Goal: Task Accomplishment & Management: Manage account settings

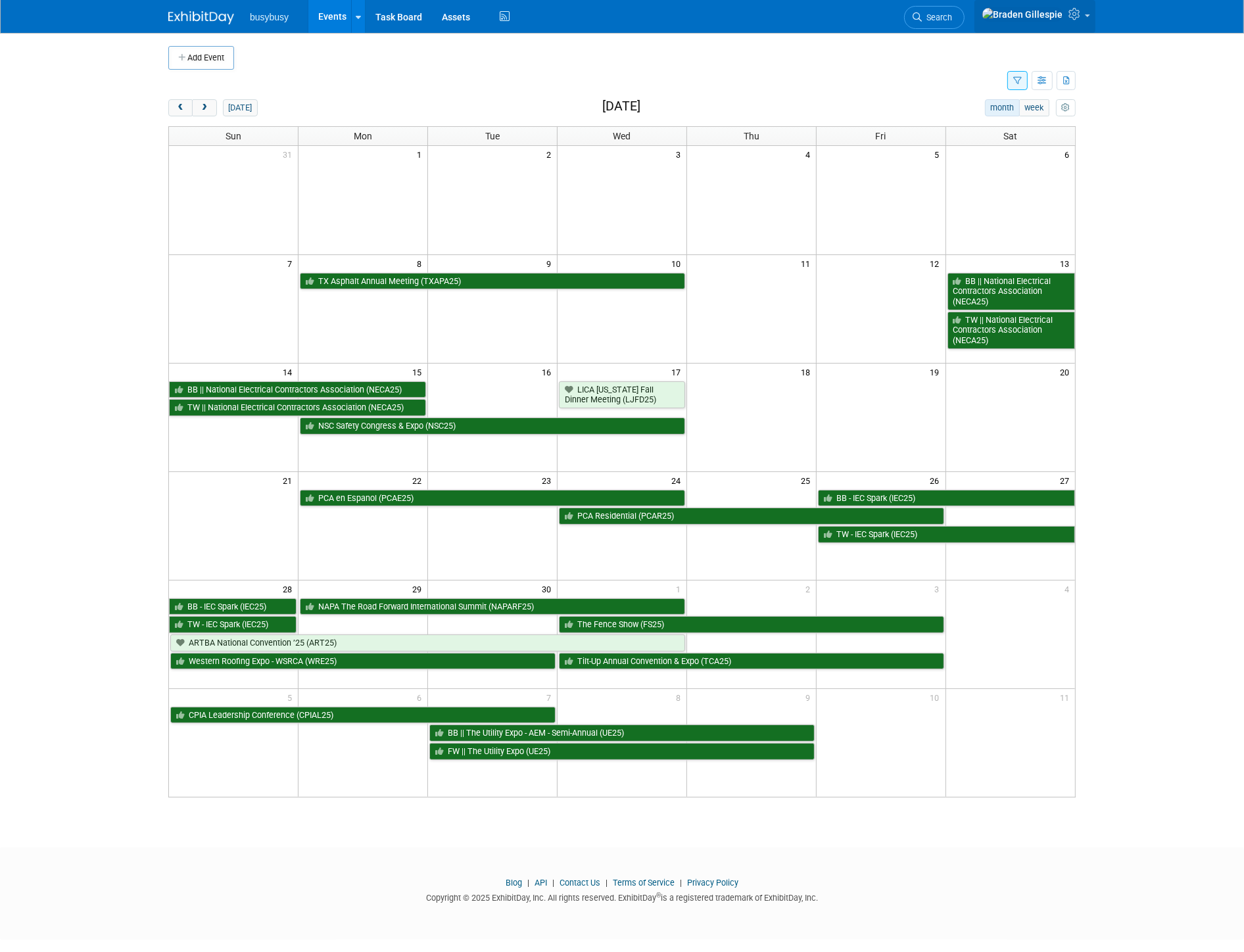
click at [1072, 15] on icon at bounding box center [1076, 13] width 15 height 12
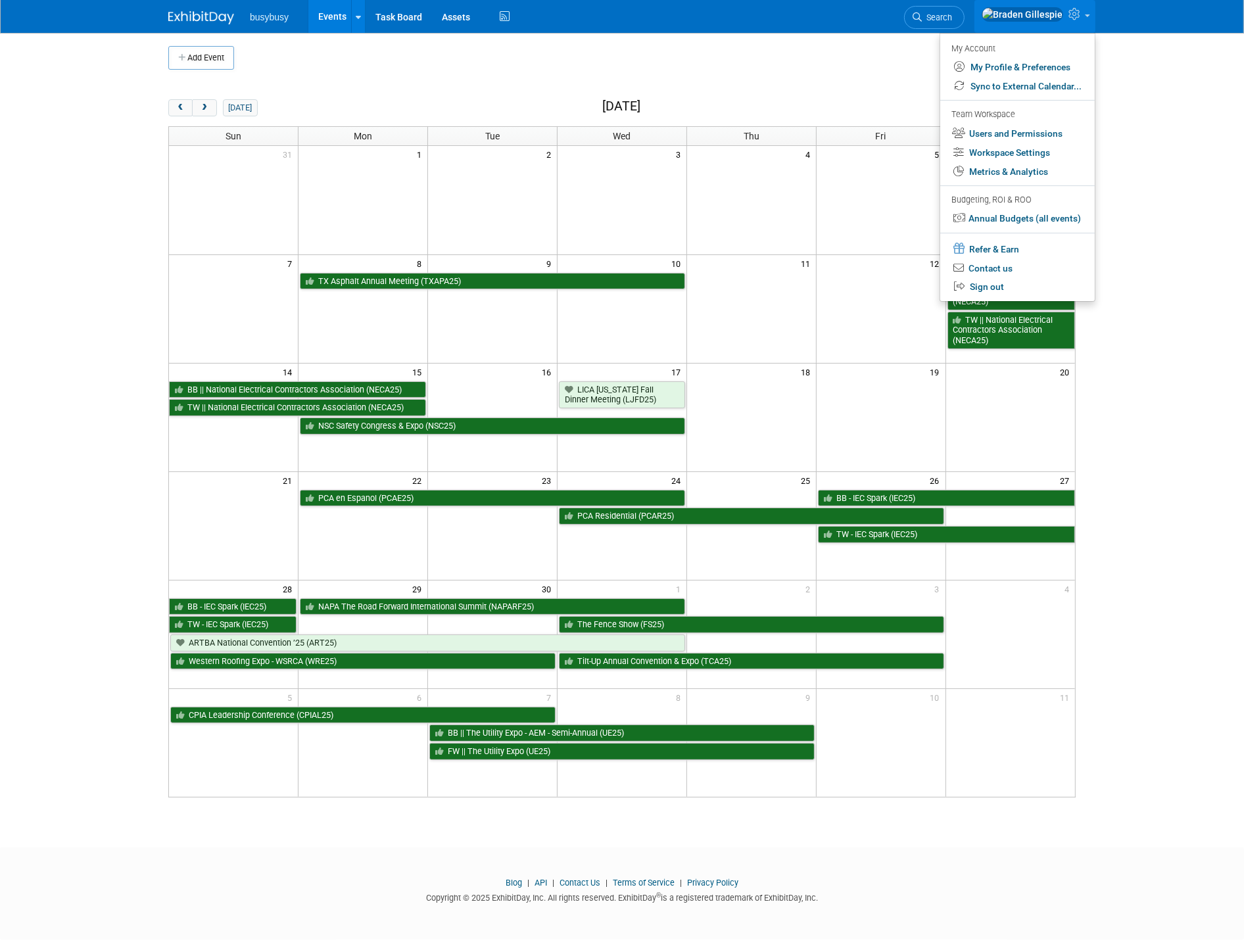
click at [1200, 142] on body "busybusy Events Add Event Bulk Upload Events Shareable Event Boards Recently Vi…" at bounding box center [622, 476] width 1244 height 952
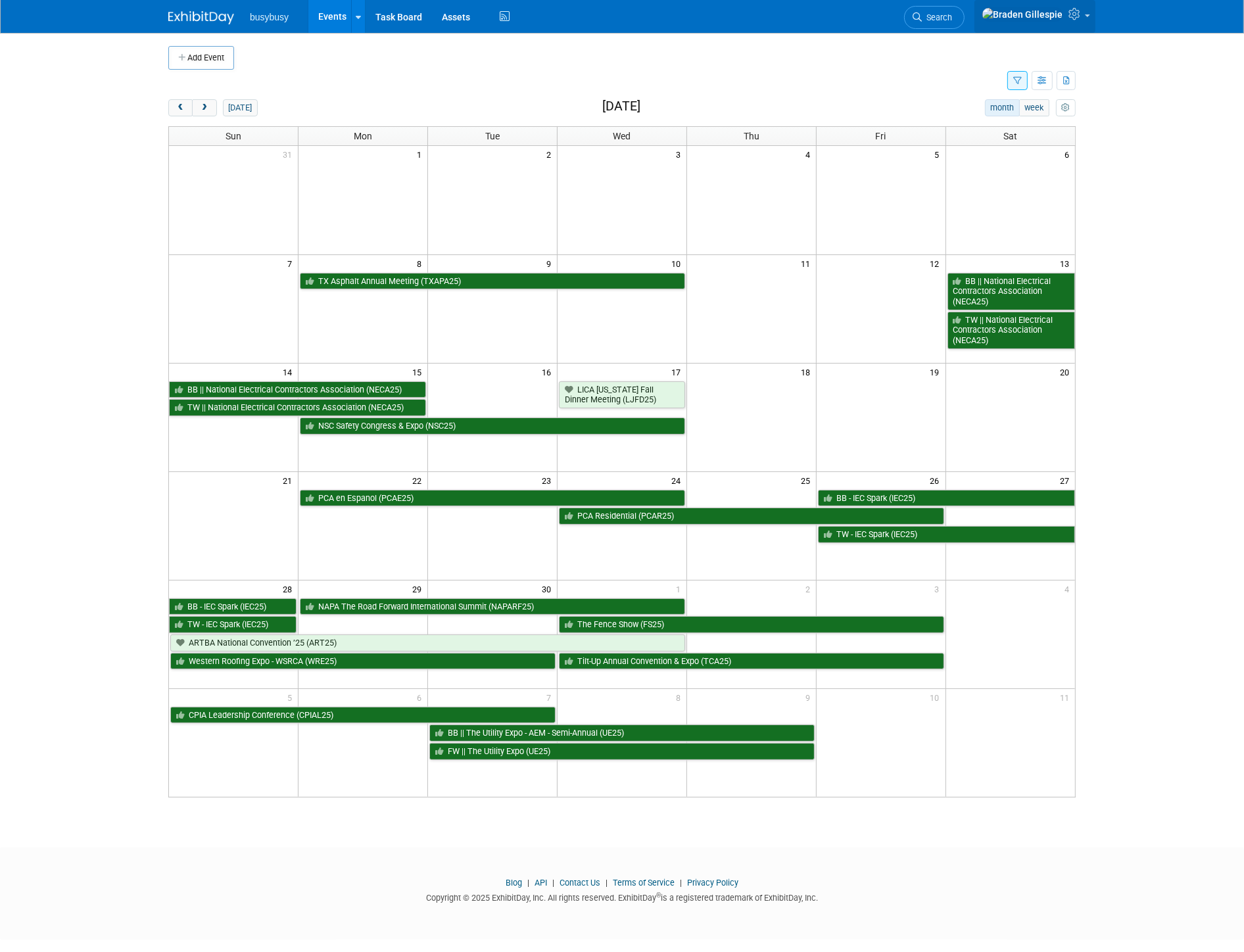
click at [1088, 10] on link at bounding box center [1035, 16] width 121 height 33
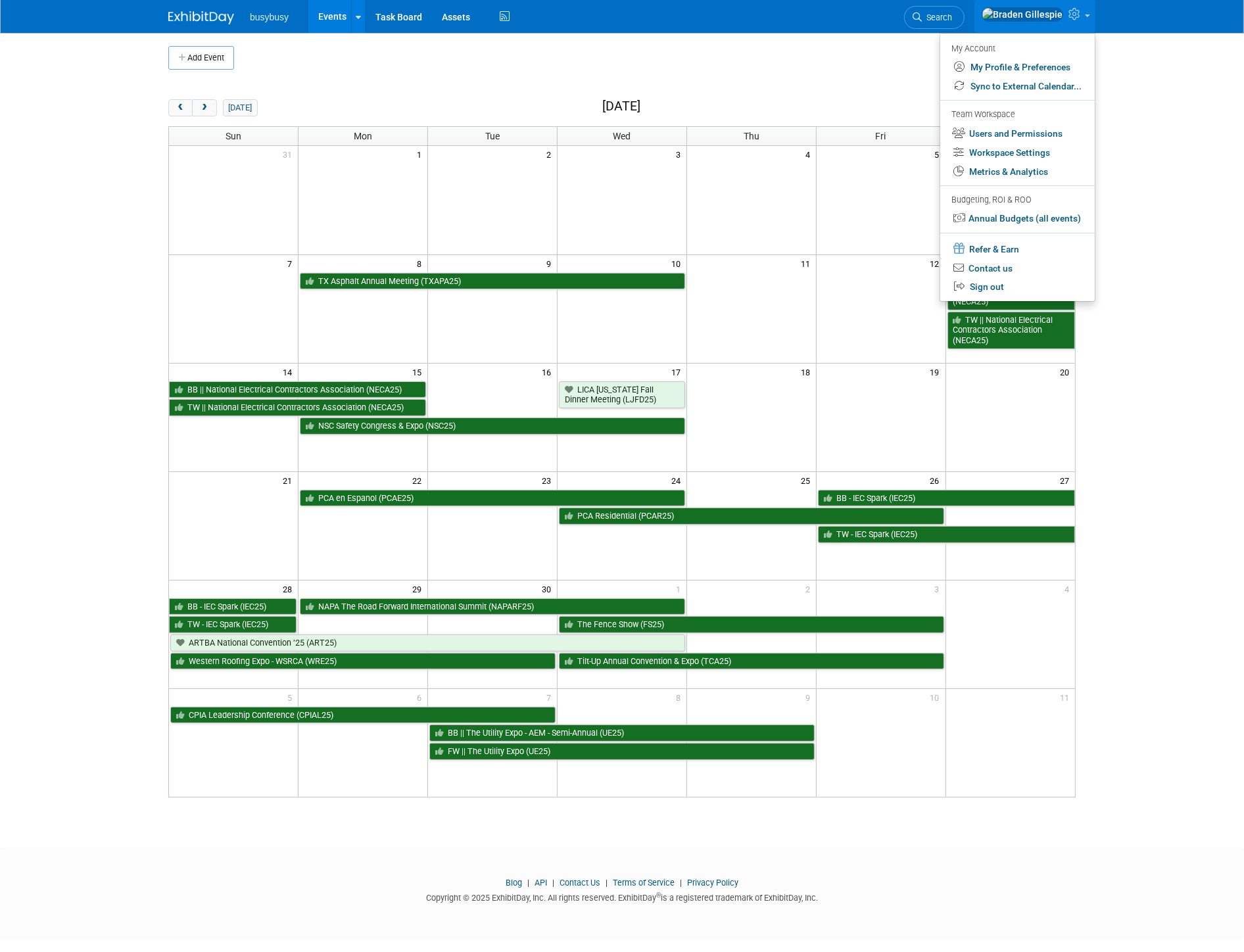
click at [1166, 460] on body "busybusy Events Add Event Bulk Upload Events Shareable Event Boards Recently Vi…" at bounding box center [622, 476] width 1244 height 952
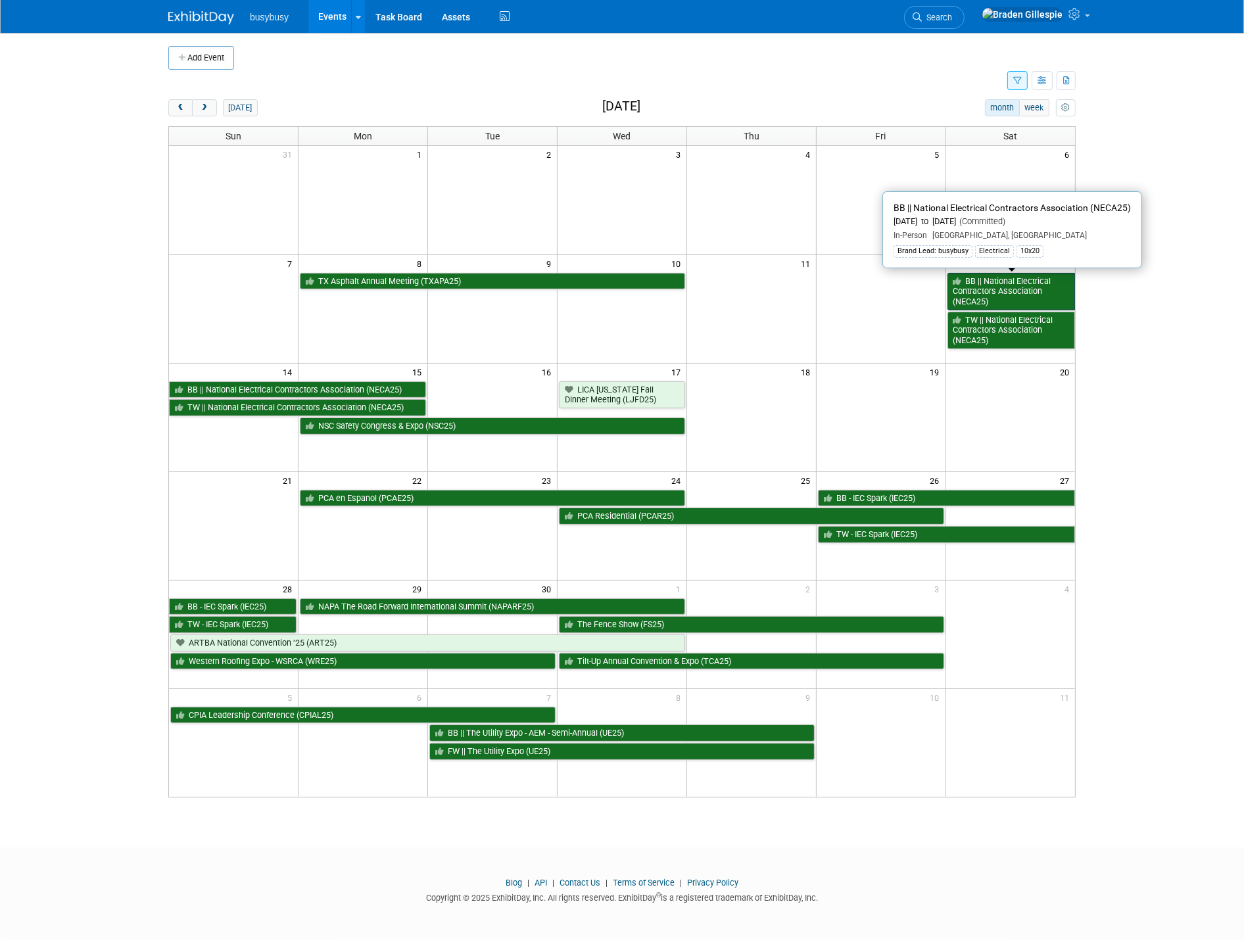
click at [1011, 293] on link "BB || National Electrical Contractors Association (NECA25)" at bounding box center [1011, 292] width 128 height 37
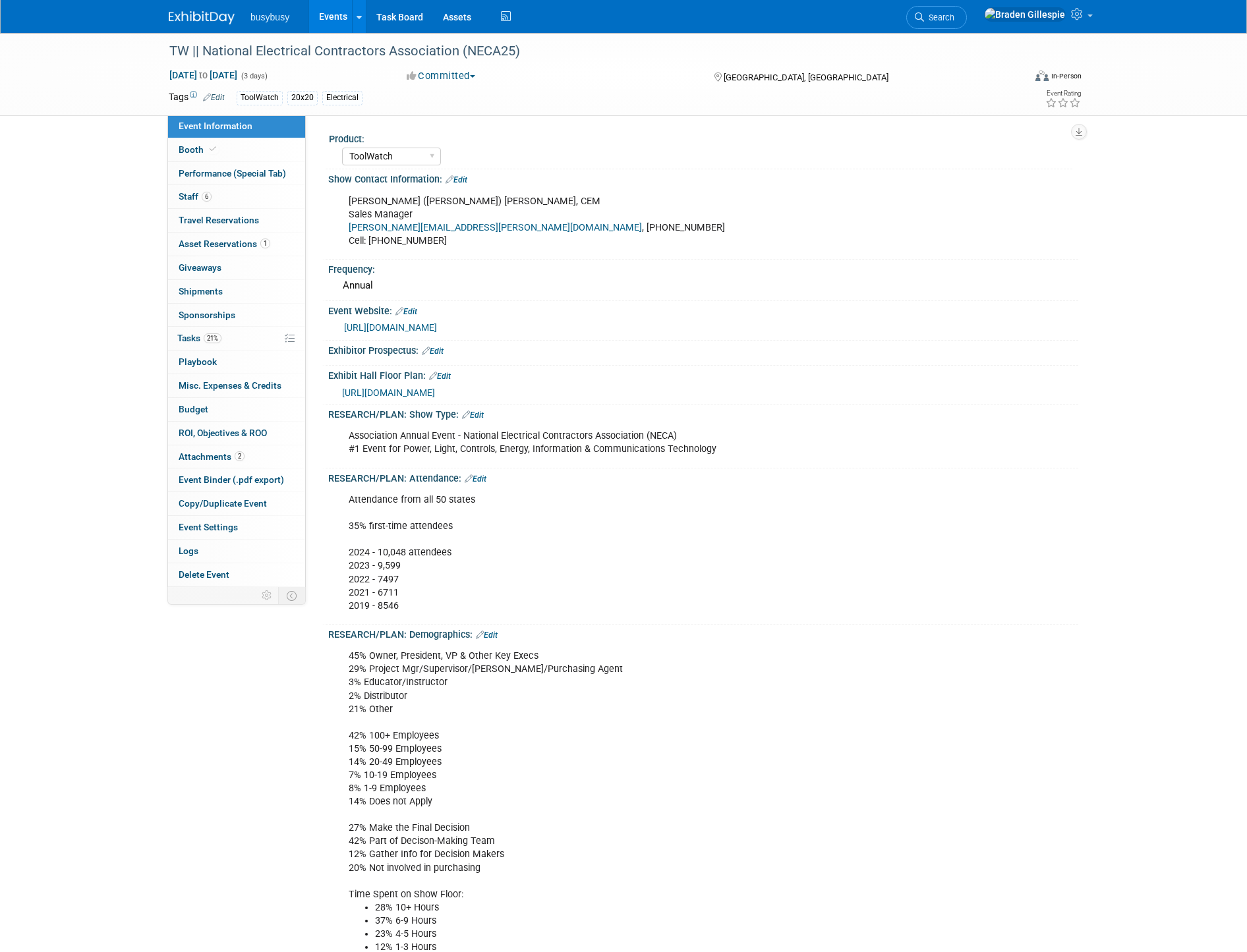
select select "ToolWatch"
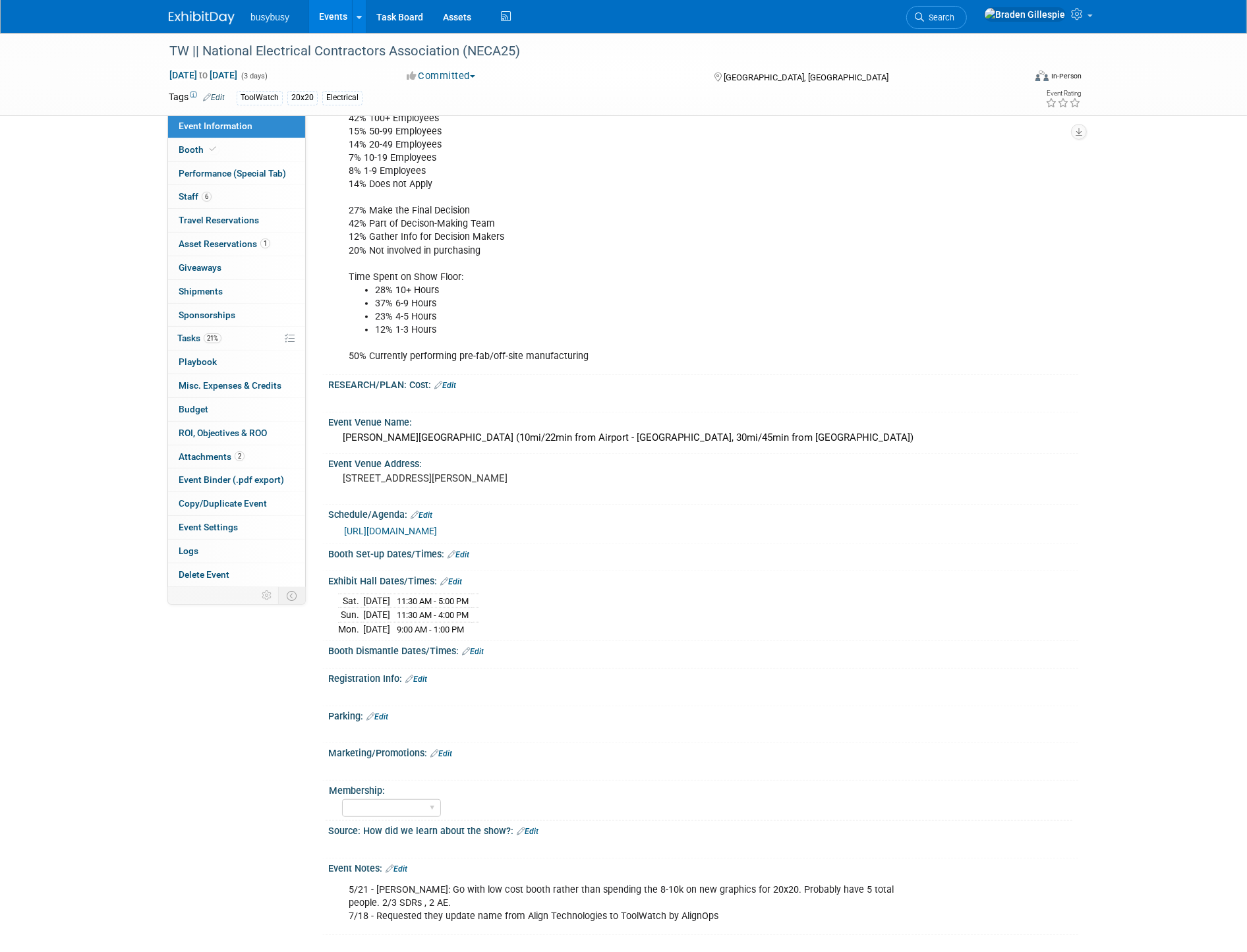
click at [189, 14] on img at bounding box center [201, 17] width 66 height 13
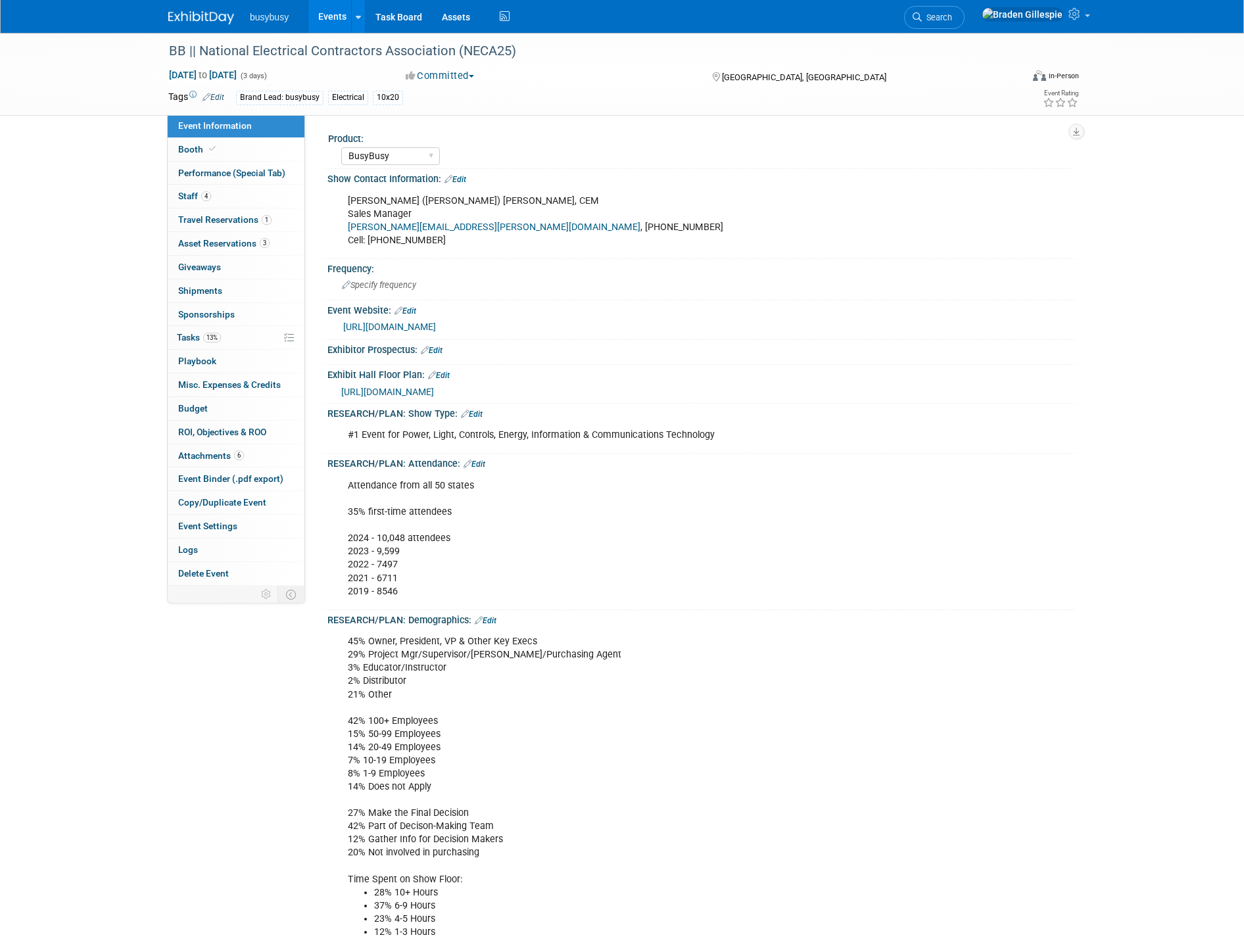
select select "BusyBusy"
click at [210, 203] on link "4 Staff 4" at bounding box center [235, 196] width 137 height 23
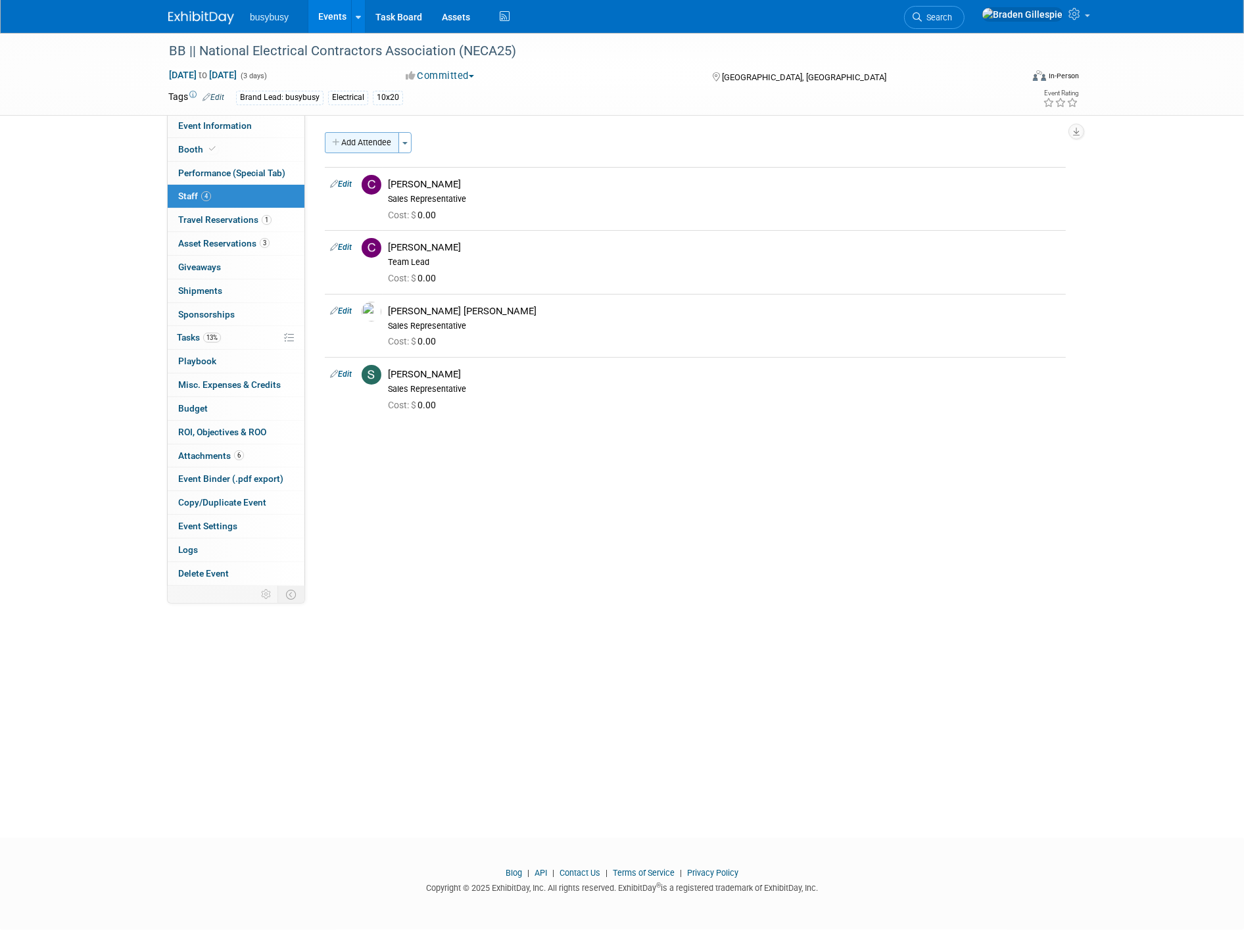
click at [366, 140] on button "Add Attendee" at bounding box center [362, 142] width 74 height 21
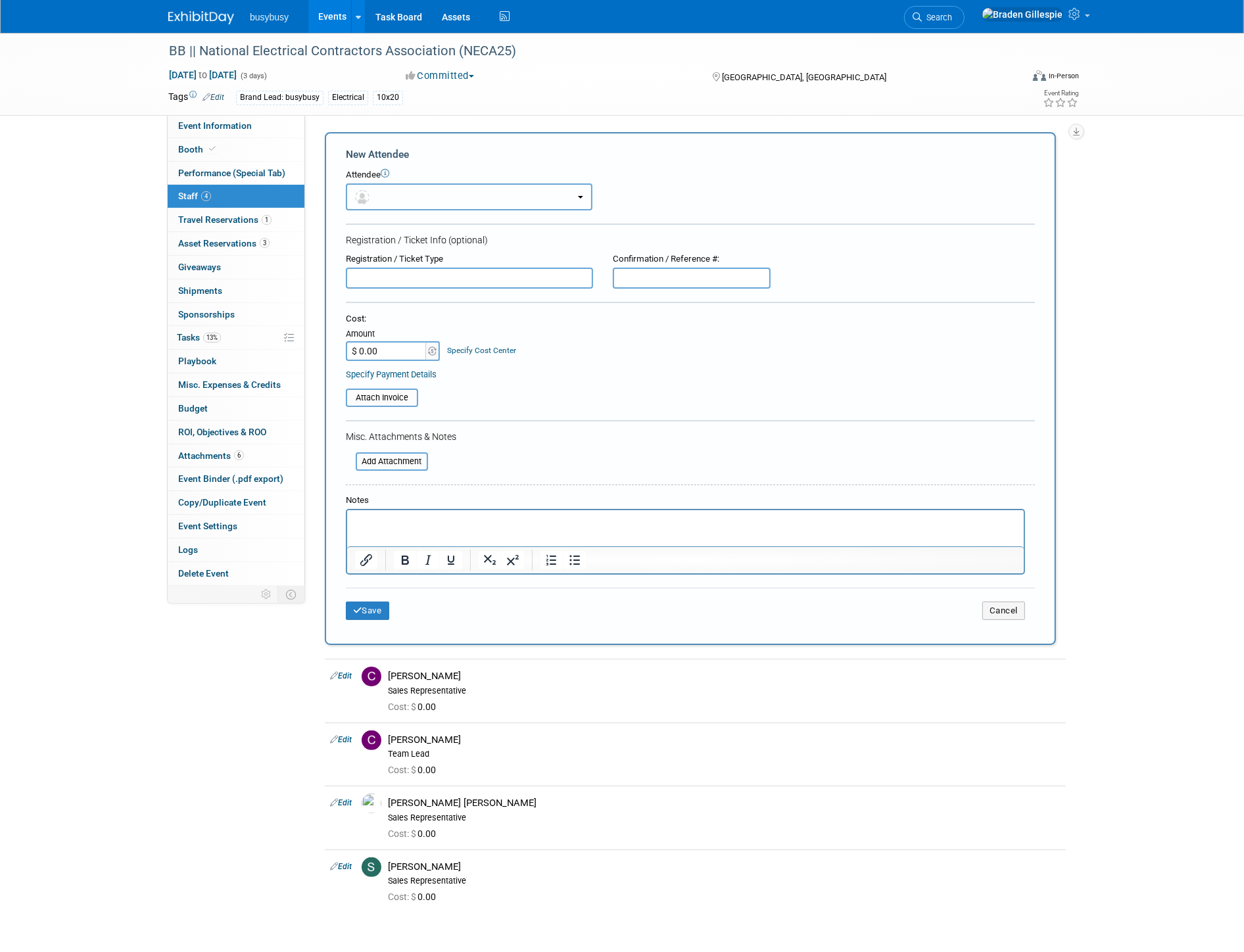
drag, startPoint x: 395, startPoint y: 187, endPoint x: 395, endPoint y: 208, distance: 21.0
click at [395, 189] on button "button" at bounding box center [469, 197] width 247 height 27
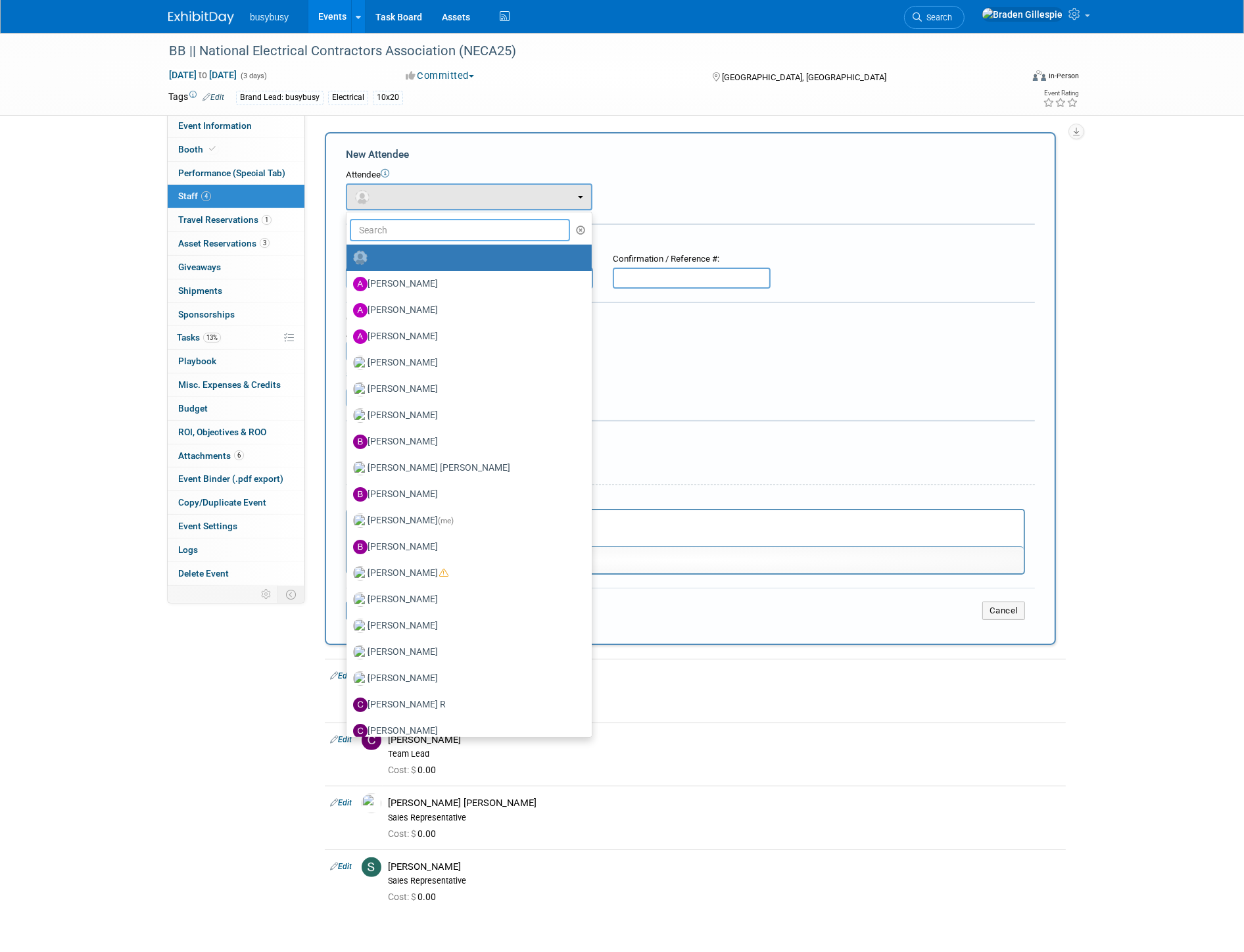
click at [397, 228] on input "text" at bounding box center [460, 230] width 220 height 22
type input "jake"
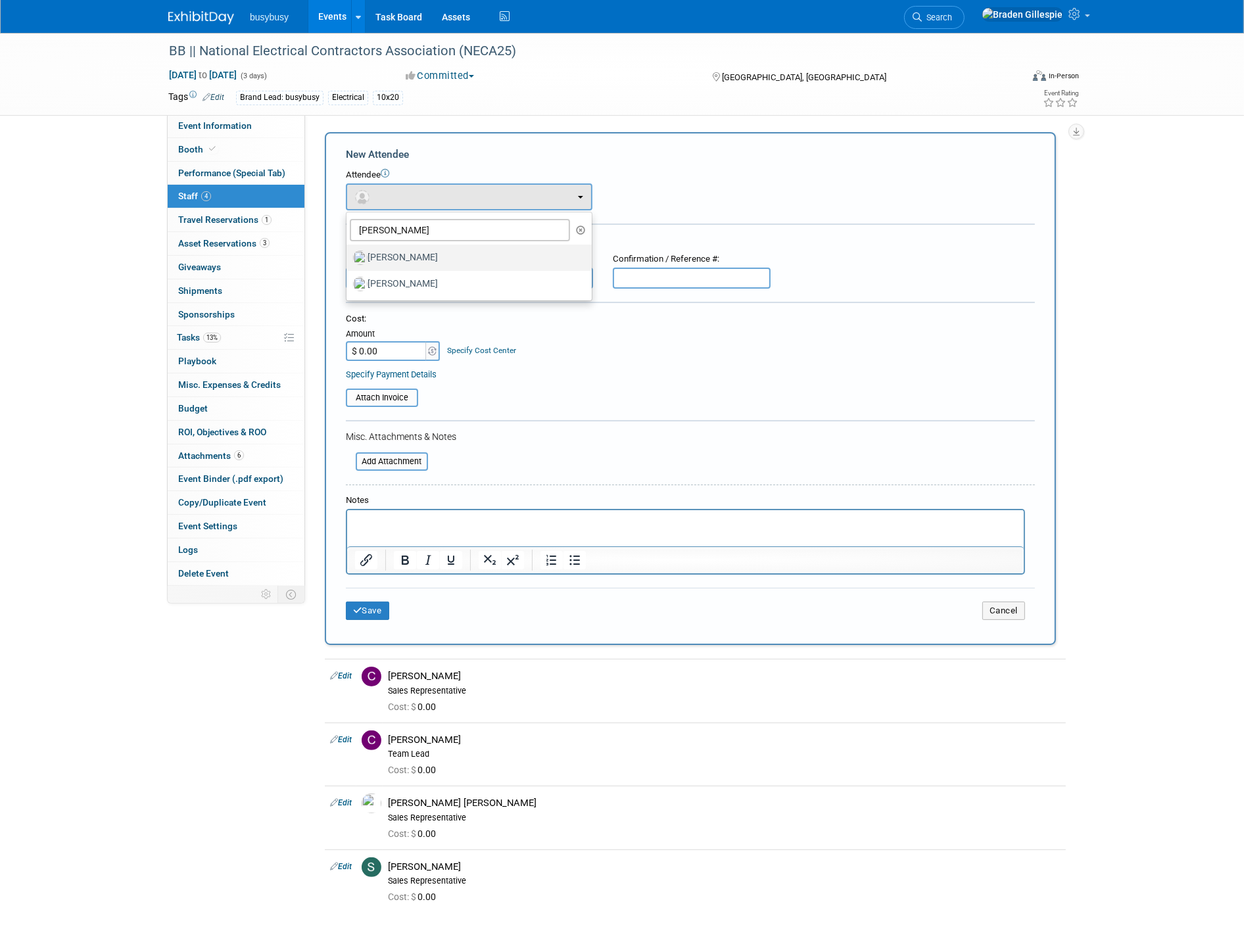
click at [397, 257] on label "Jake Stokes" at bounding box center [465, 258] width 226 height 21
click at [349, 257] on input "Jake Stokes" at bounding box center [344, 256] width 8 height 8
select select "0c40dfa5-98e9-4e96-bd03-30135b879b4c"
select select "9"
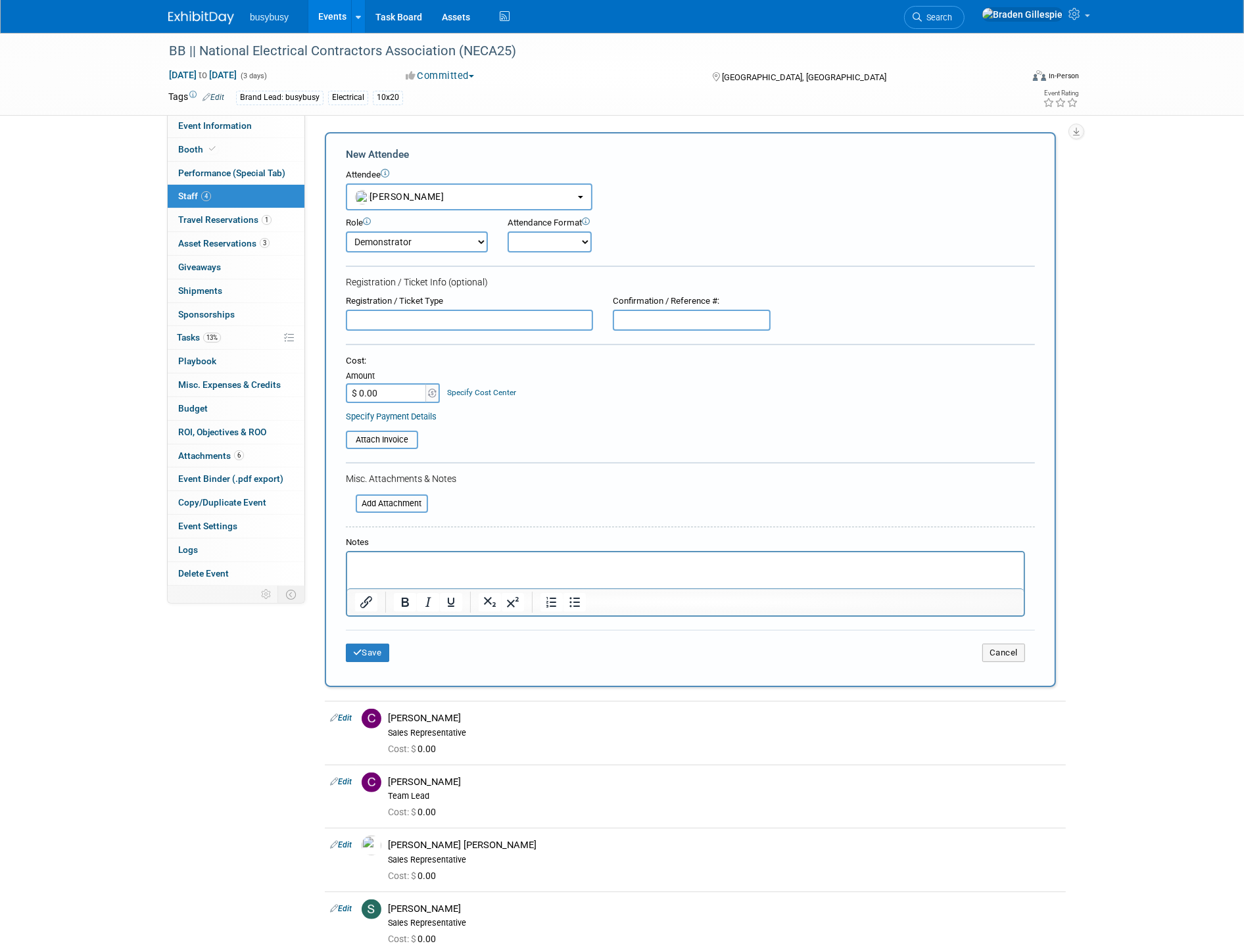
click at [372, 656] on div "Save Cancel" at bounding box center [690, 651] width 689 height 42
click at [373, 644] on button "Save" at bounding box center [367, 653] width 43 height 19
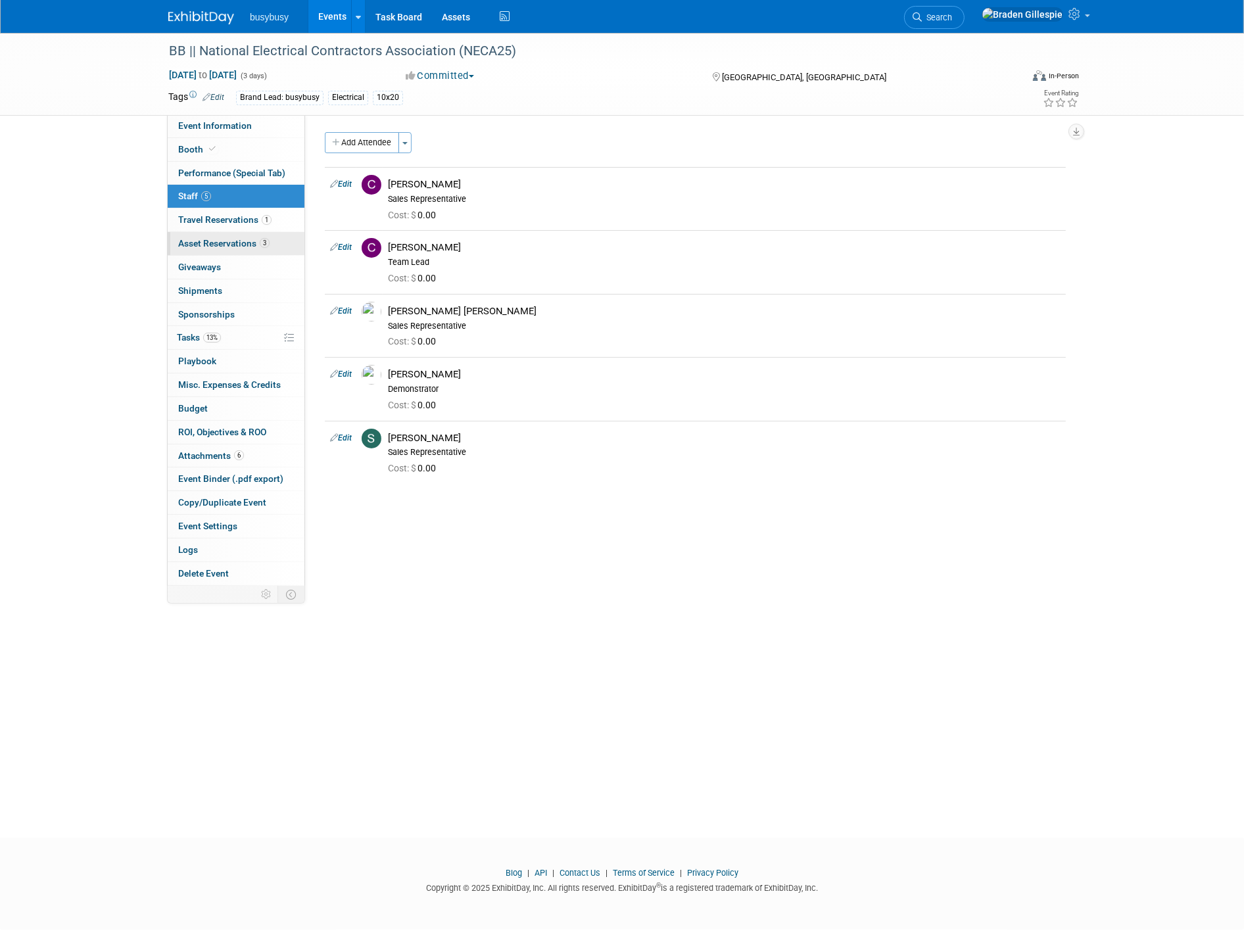
click at [270, 244] on link "3 Asset Reservations 3" at bounding box center [235, 243] width 137 height 23
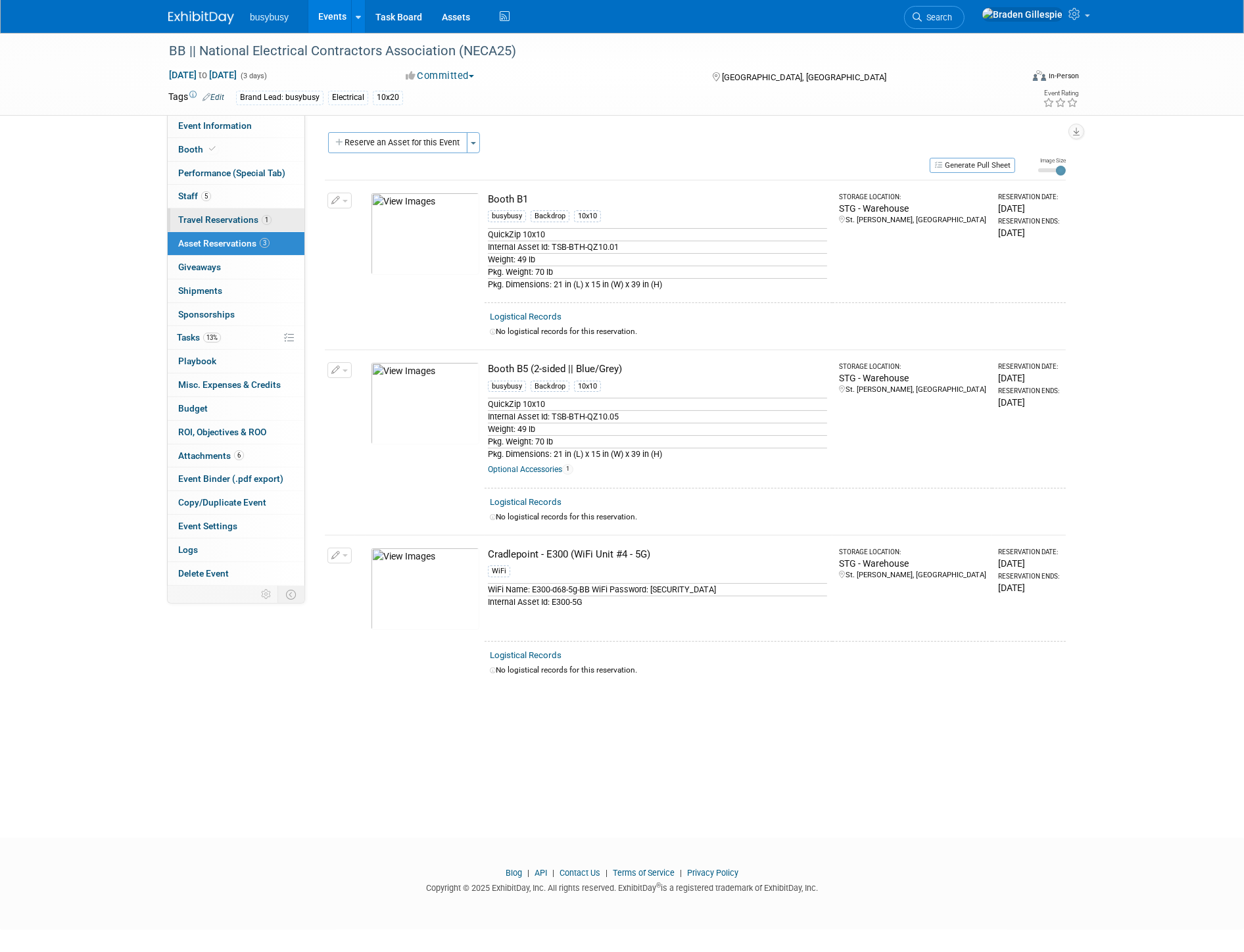
click at [245, 216] on span "Travel Reservations 1" at bounding box center [225, 219] width 93 height 10
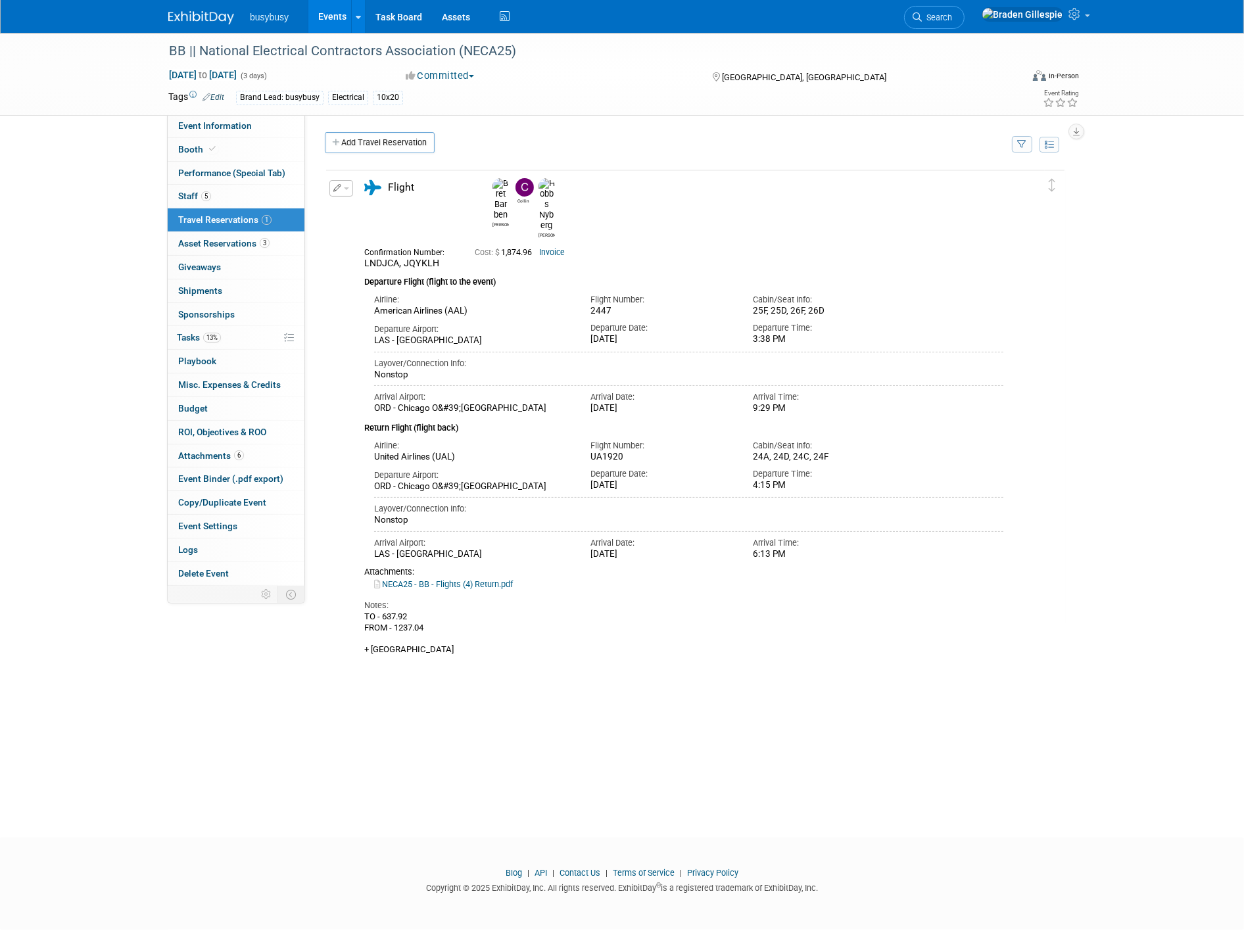
click at [344, 188] on span "button" at bounding box center [347, 189] width 6 height 3
click at [362, 217] on button "Edit Reservation" at bounding box center [385, 211] width 111 height 19
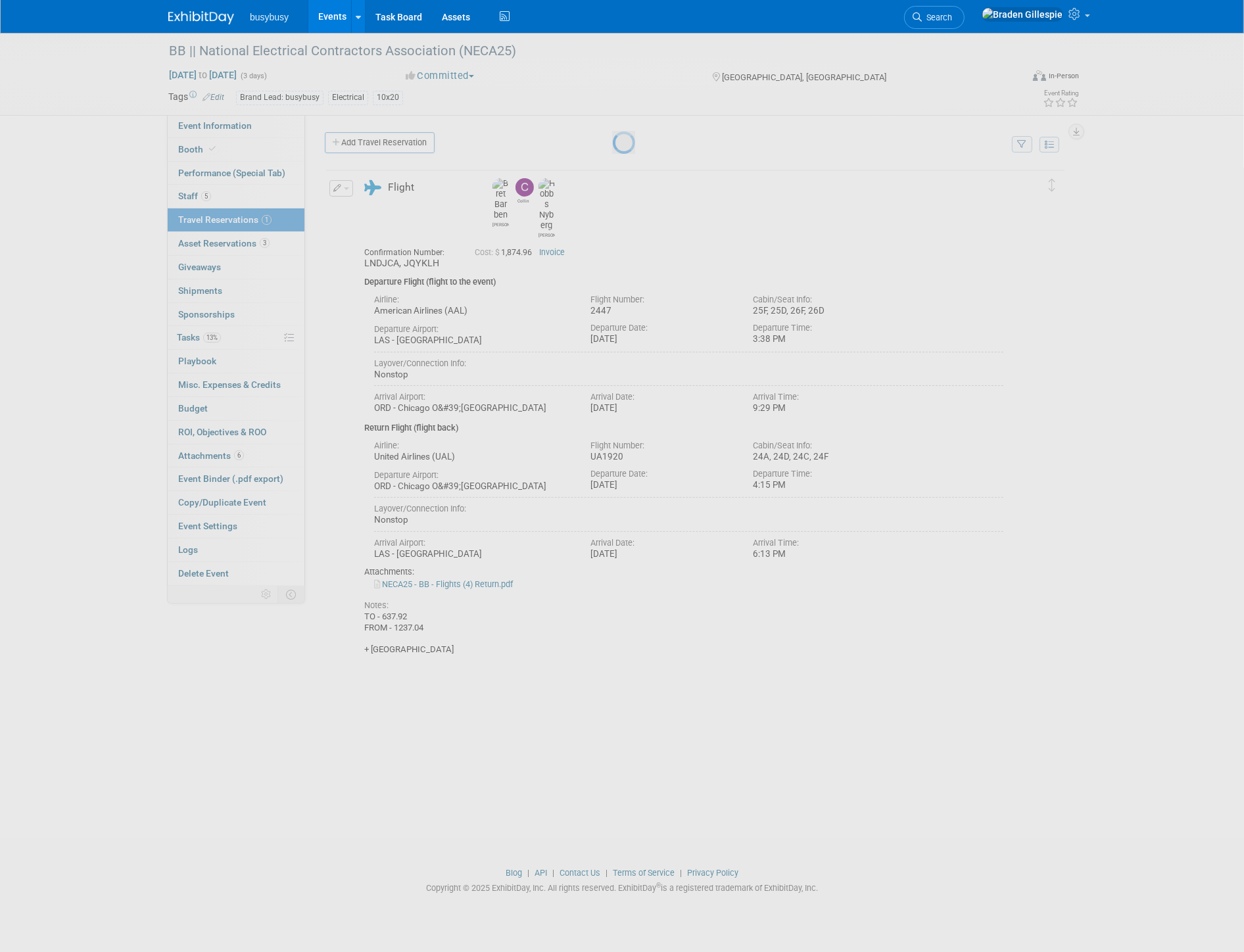
select select "82db47d7-b2ab-477b-b069-b187c76343f3"
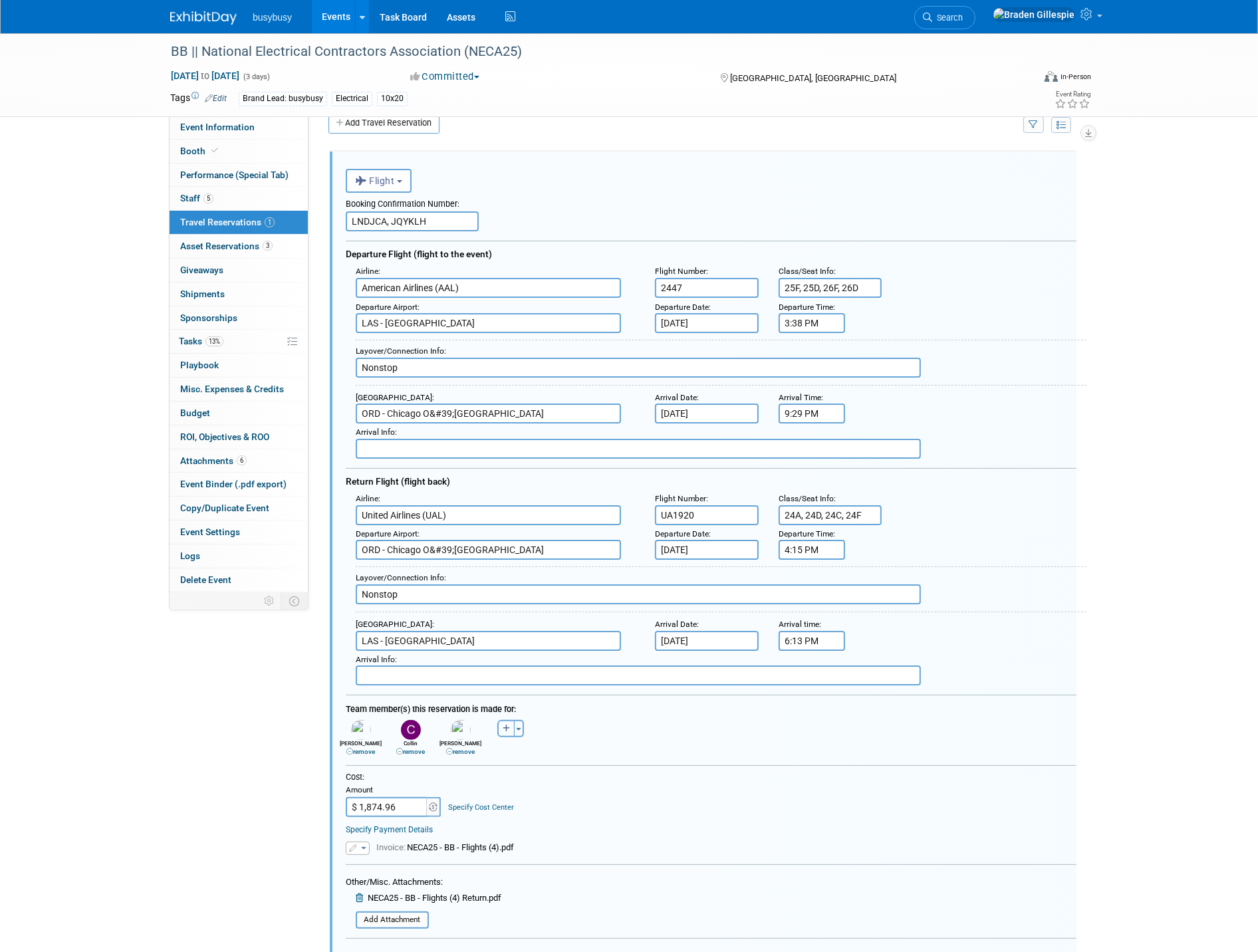
click at [506, 725] on icon "button" at bounding box center [506, 728] width 7 height 8
select select
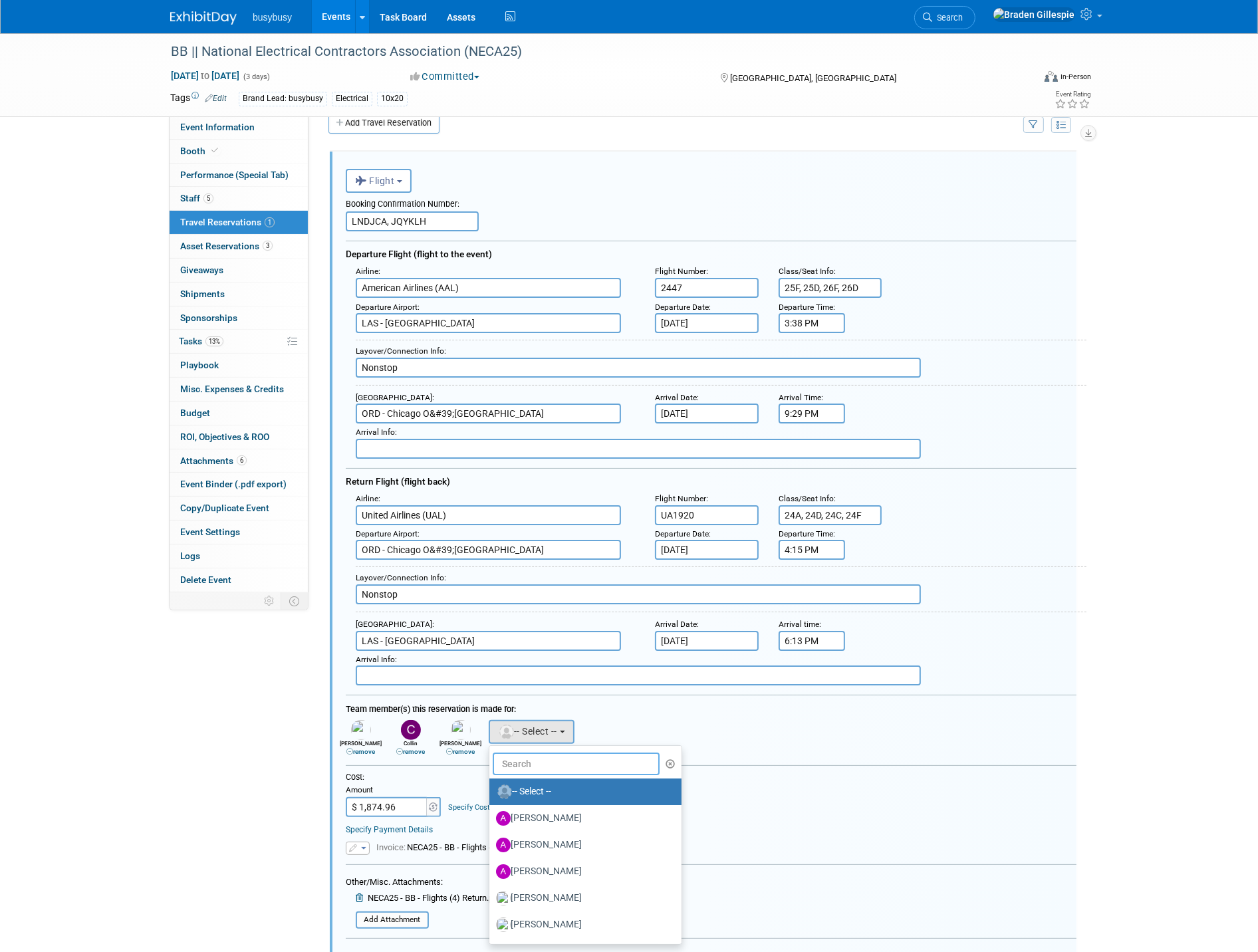
click at [607, 753] on input "text" at bounding box center [577, 764] width 167 height 22
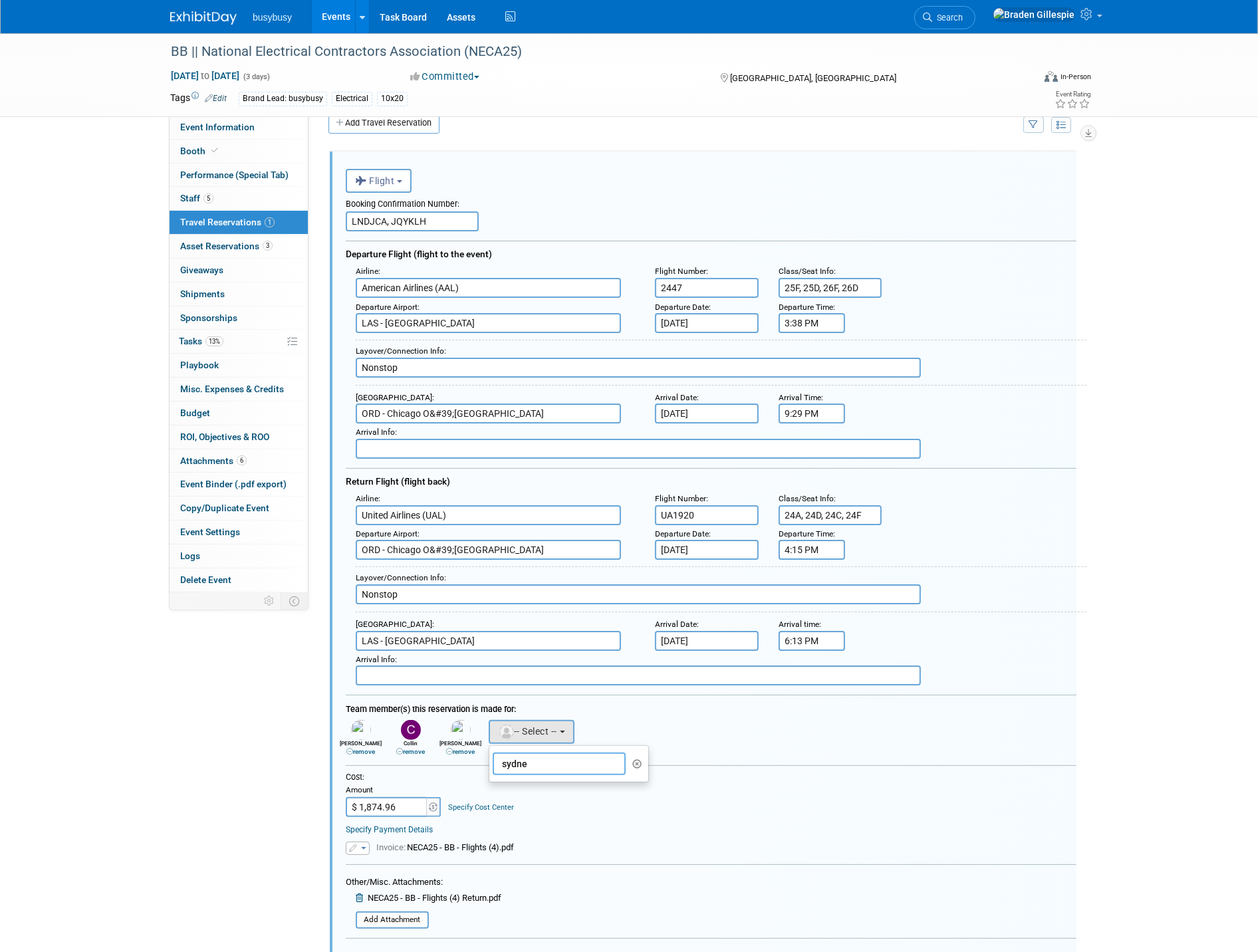
type input "sydney"
click at [588, 781] on label "Sydney Sanders" at bounding box center [565, 791] width 139 height 21
click at [492, 786] on input "Sydney Sanders" at bounding box center [487, 790] width 8 height 8
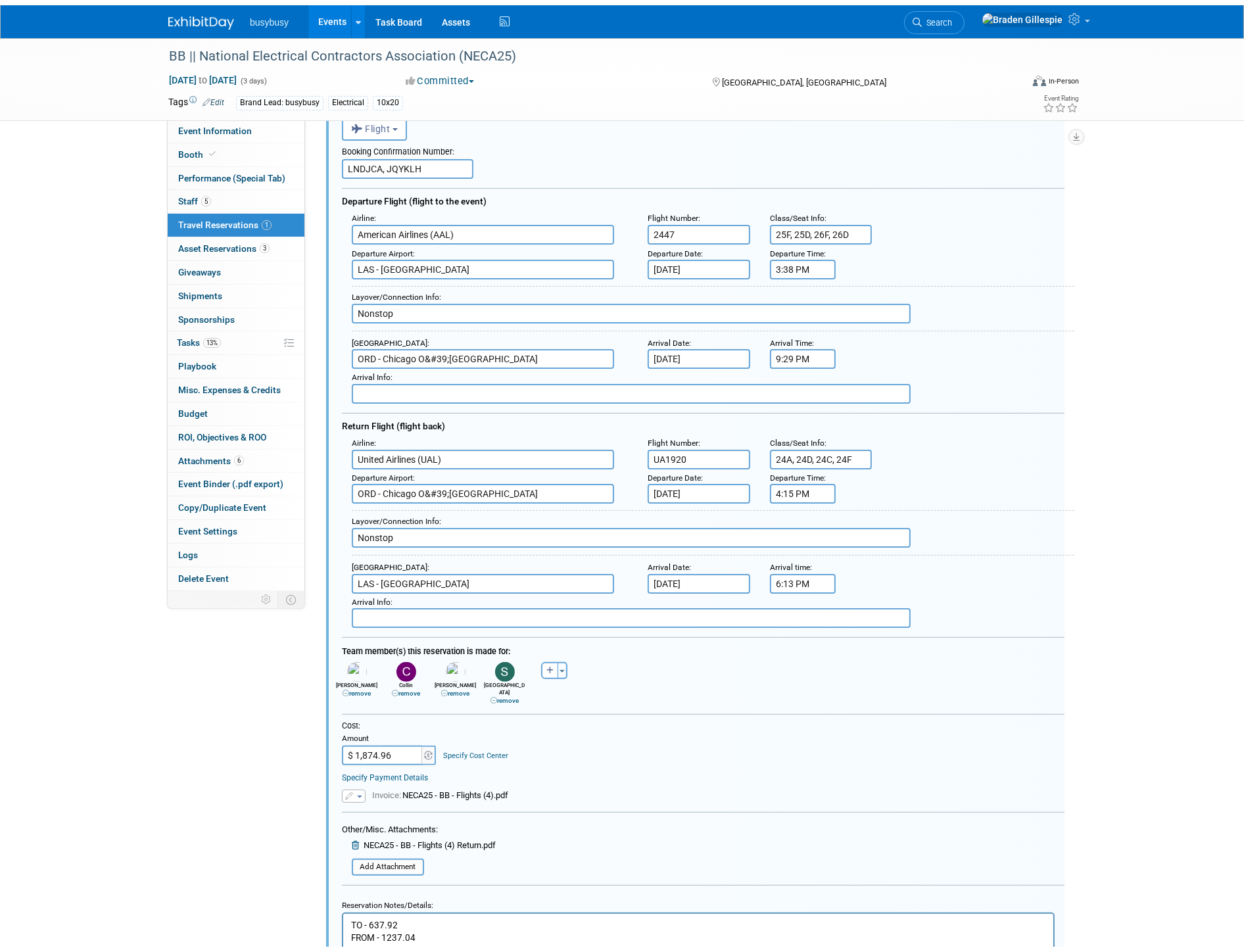
scroll to position [167, 0]
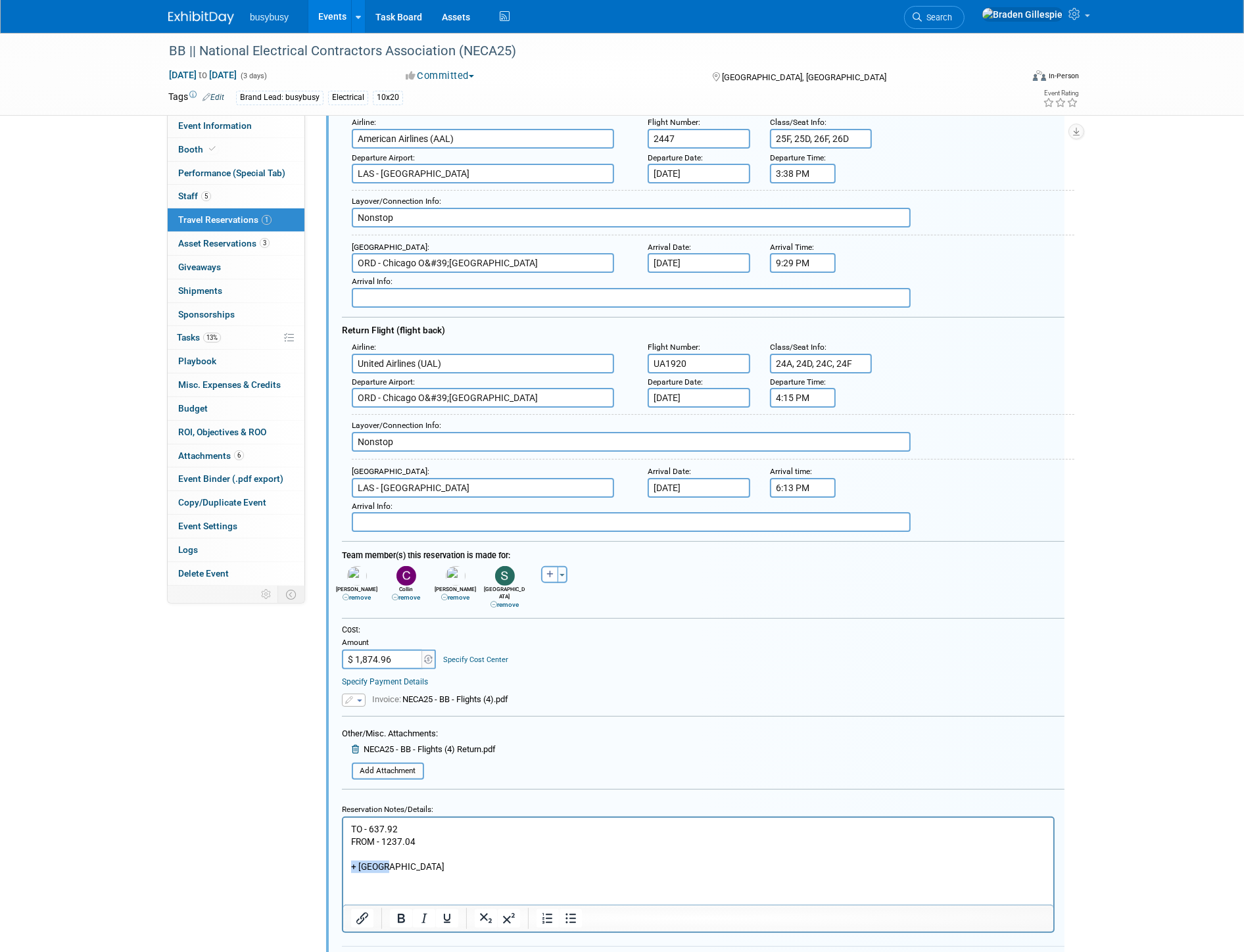
drag, startPoint x: 385, startPoint y: 865, endPoint x: 322, endPoint y: 865, distance: 63.0
click at [342, 865] on html "TO - 637.92 FROM - 1237.04 + Sydney" at bounding box center [697, 845] width 710 height 56
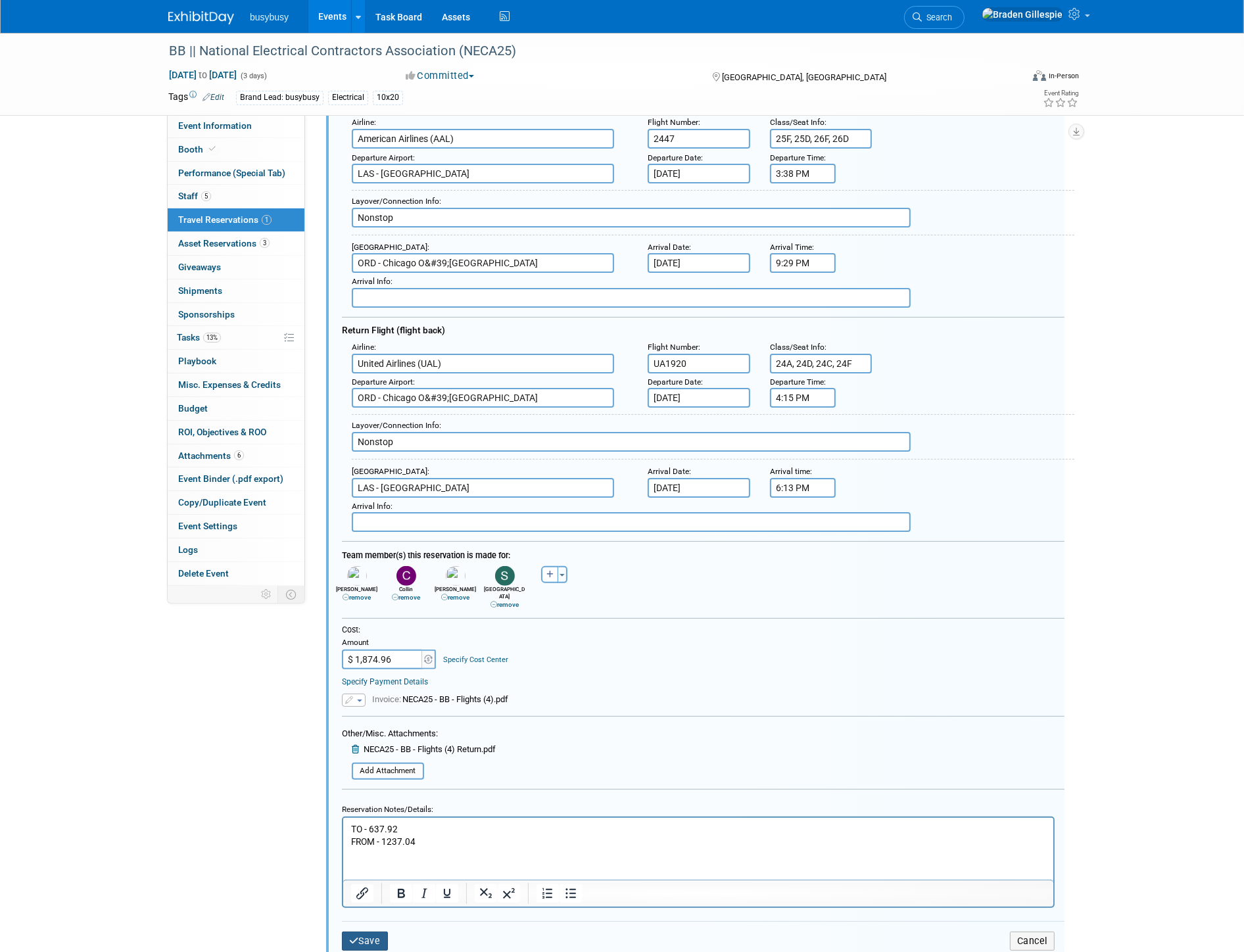
click at [353, 936] on icon "submit" at bounding box center [354, 940] width 10 height 9
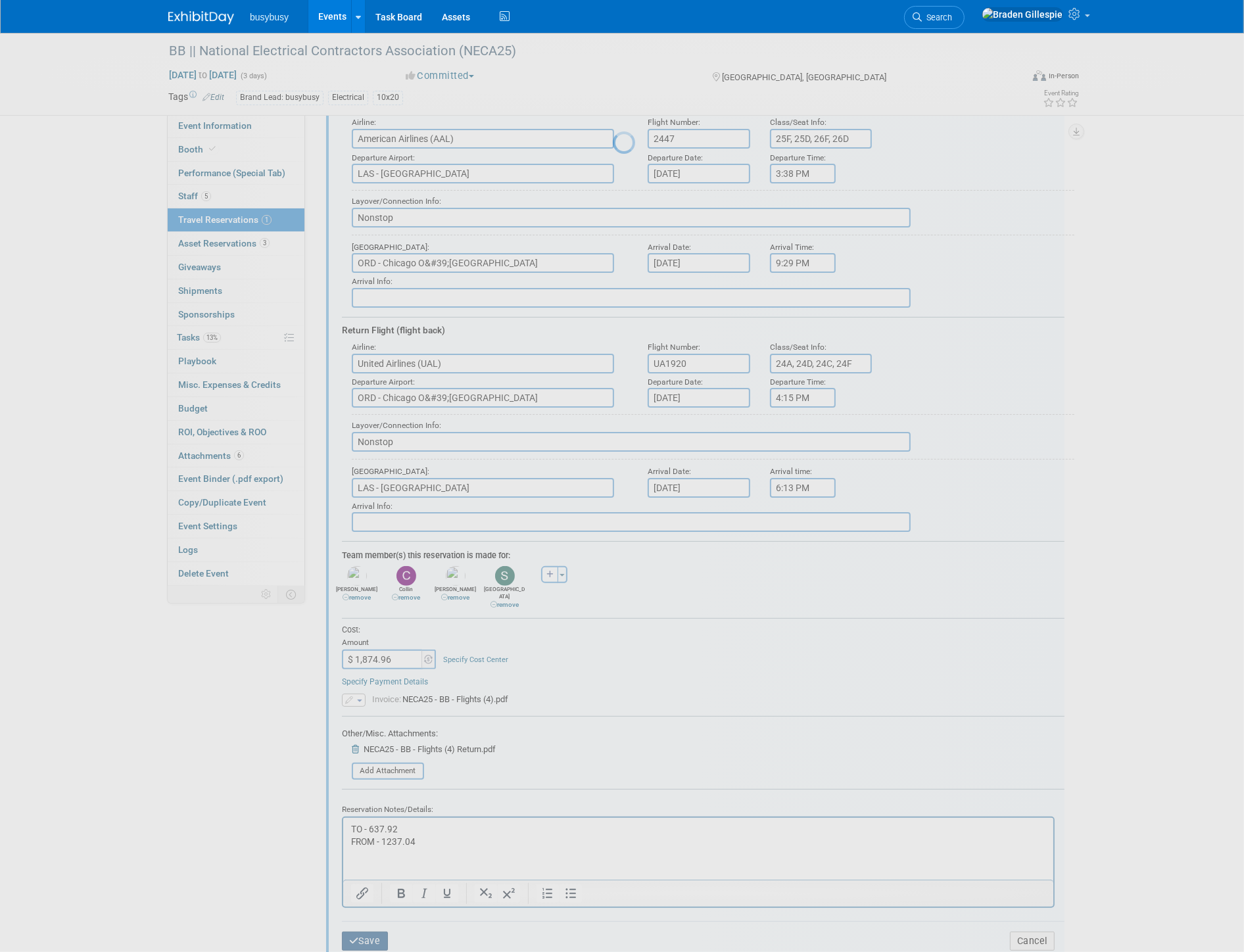
scroll to position [0, 0]
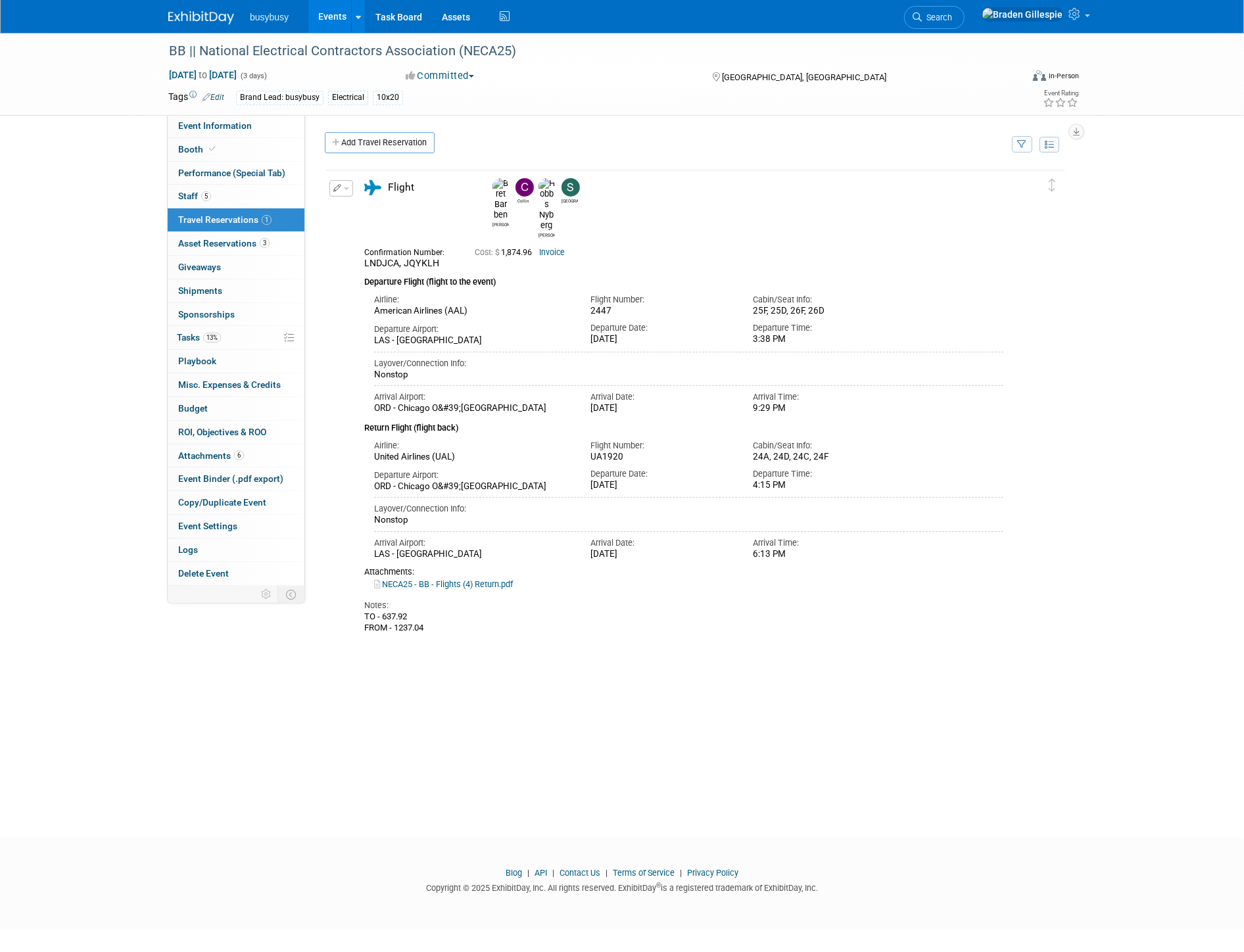
click at [359, 139] on link "Add Travel Reservation" at bounding box center [380, 142] width 110 height 21
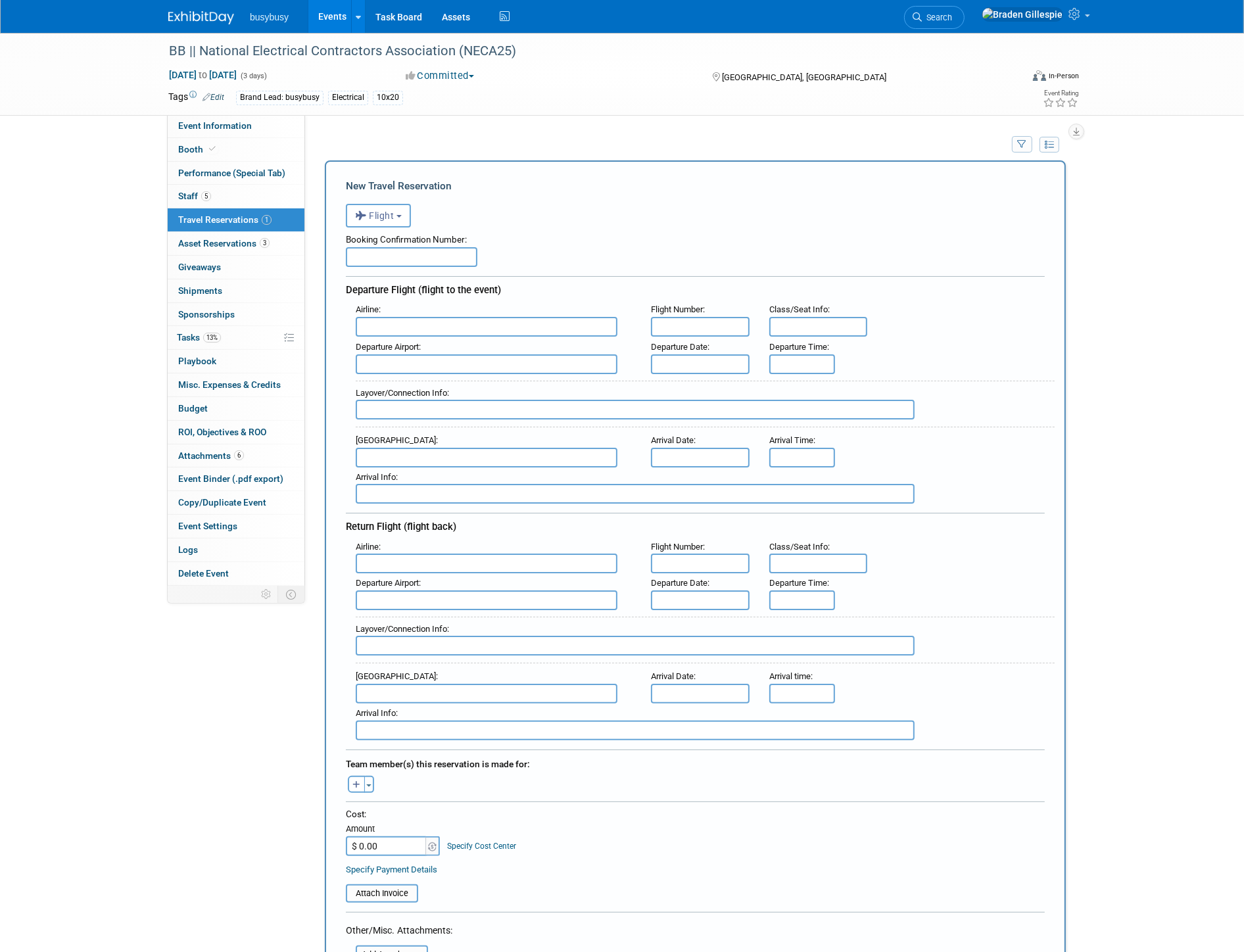
click at [415, 323] on input "text" at bounding box center [486, 326] width 262 height 19
click at [410, 351] on span "American Airlines (AAL)" at bounding box center [493, 348] width 274 height 21
type input "American Airlines (AAL)"
click at [410, 358] on input "text" at bounding box center [486, 364] width 262 height 19
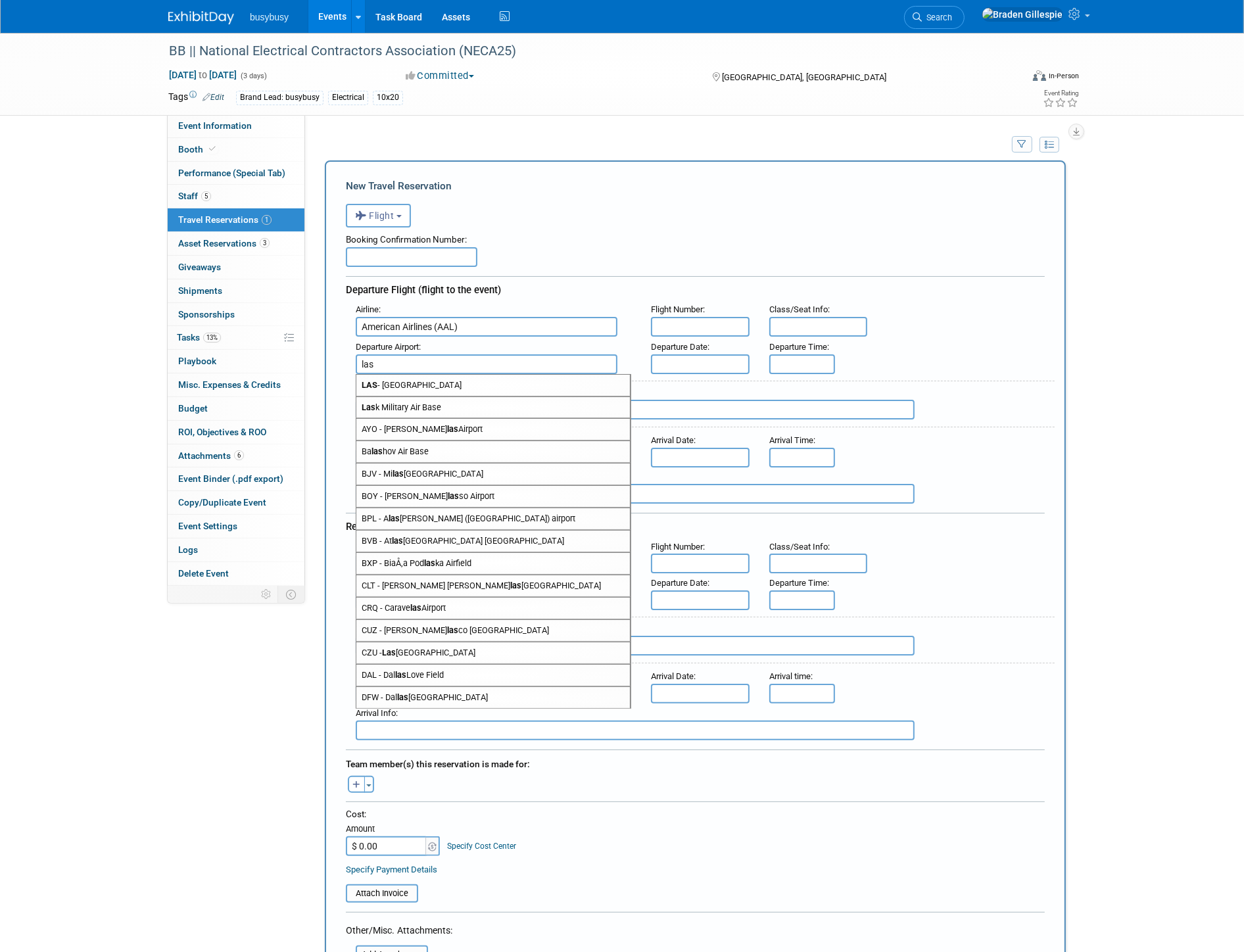
click at [406, 379] on span "LAS - McCarran International Airport" at bounding box center [493, 385] width 274 height 21
type input "LAS - McCarran International Airport"
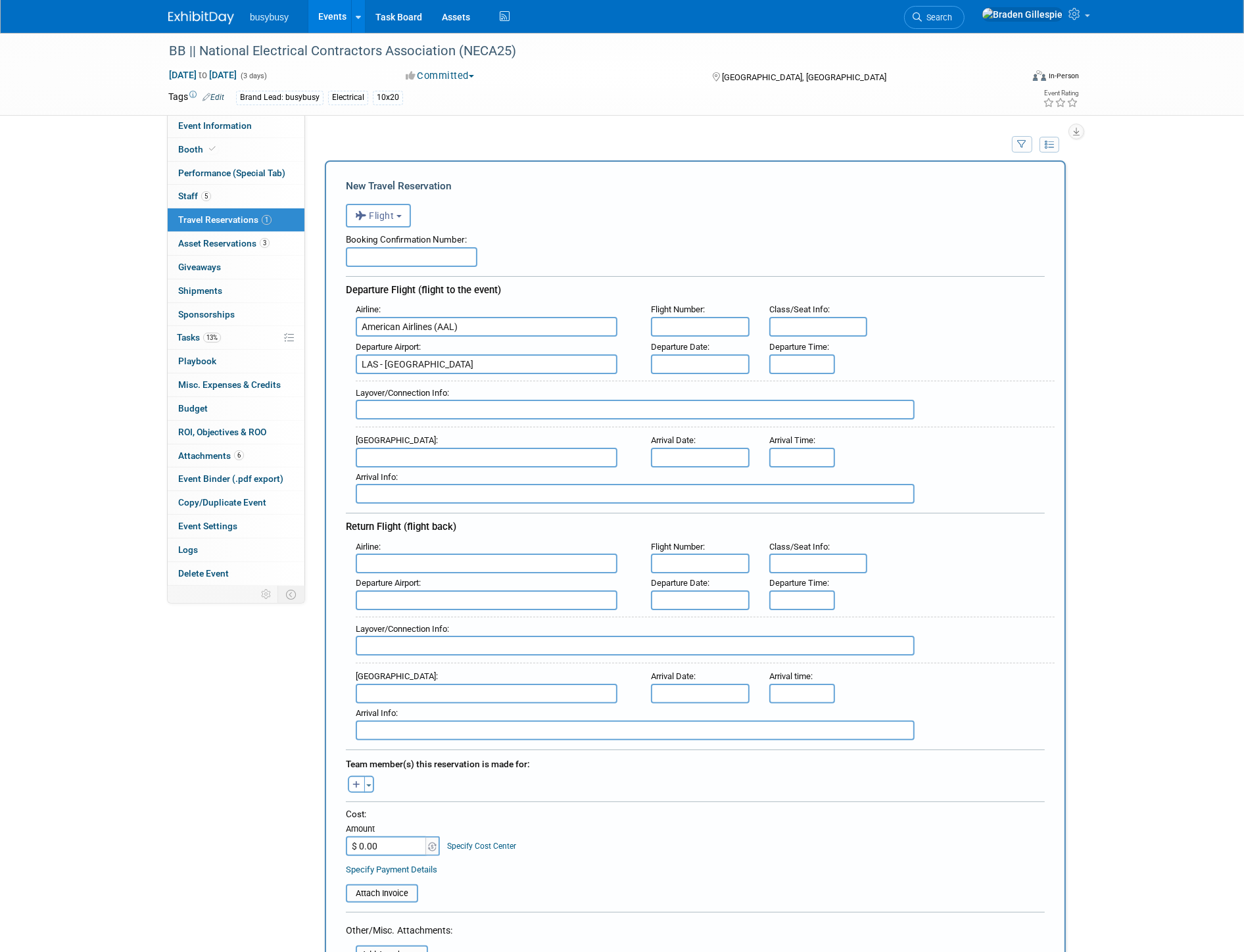
click at [392, 448] on input "text" at bounding box center [486, 458] width 262 height 19
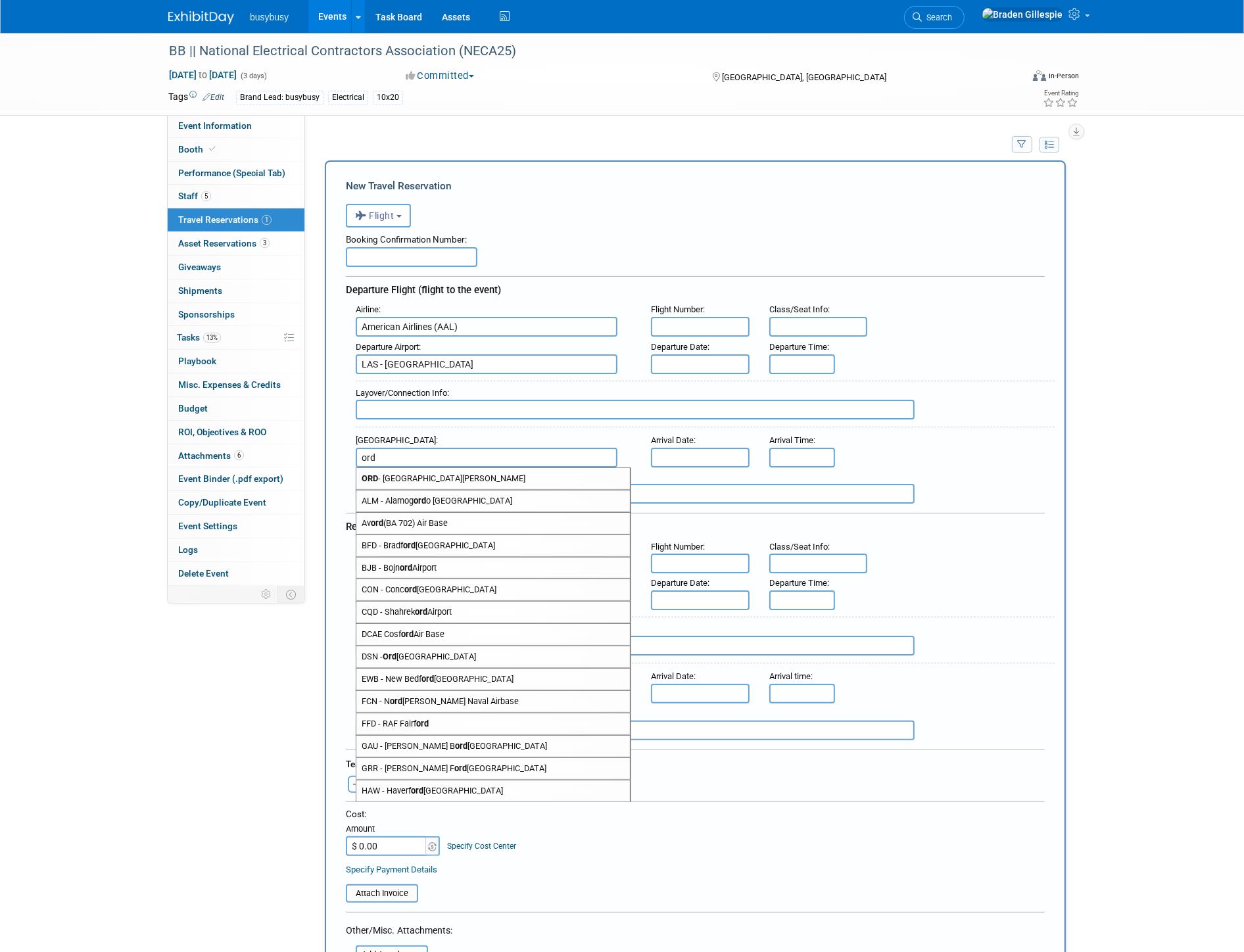
click at [479, 469] on span "ORD - Chicago O'Hare International Airport" at bounding box center [493, 478] width 274 height 21
type input "ORD - Chicago O&#39;Hare International Airport"
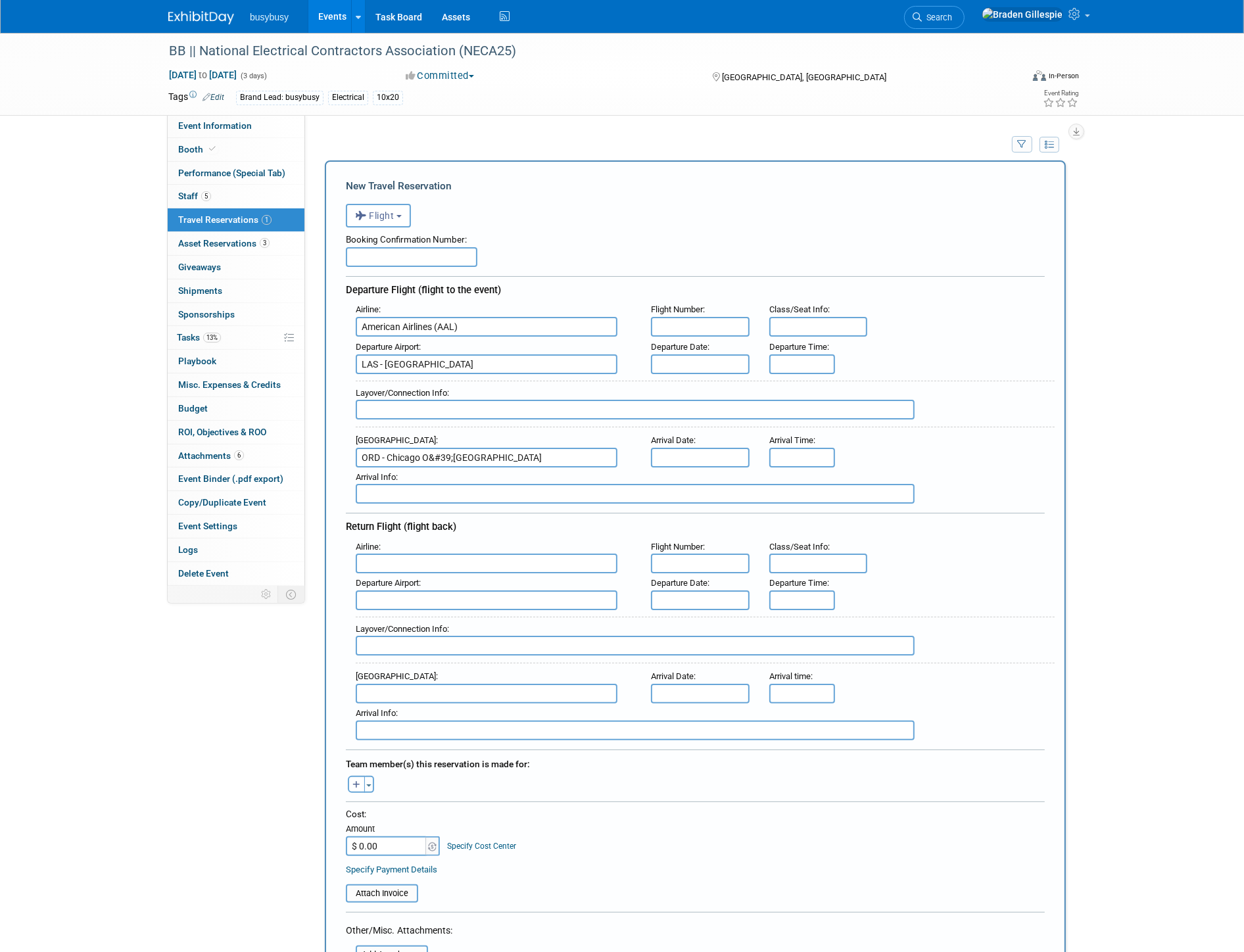
click at [456, 560] on input "text" at bounding box center [486, 563] width 262 height 19
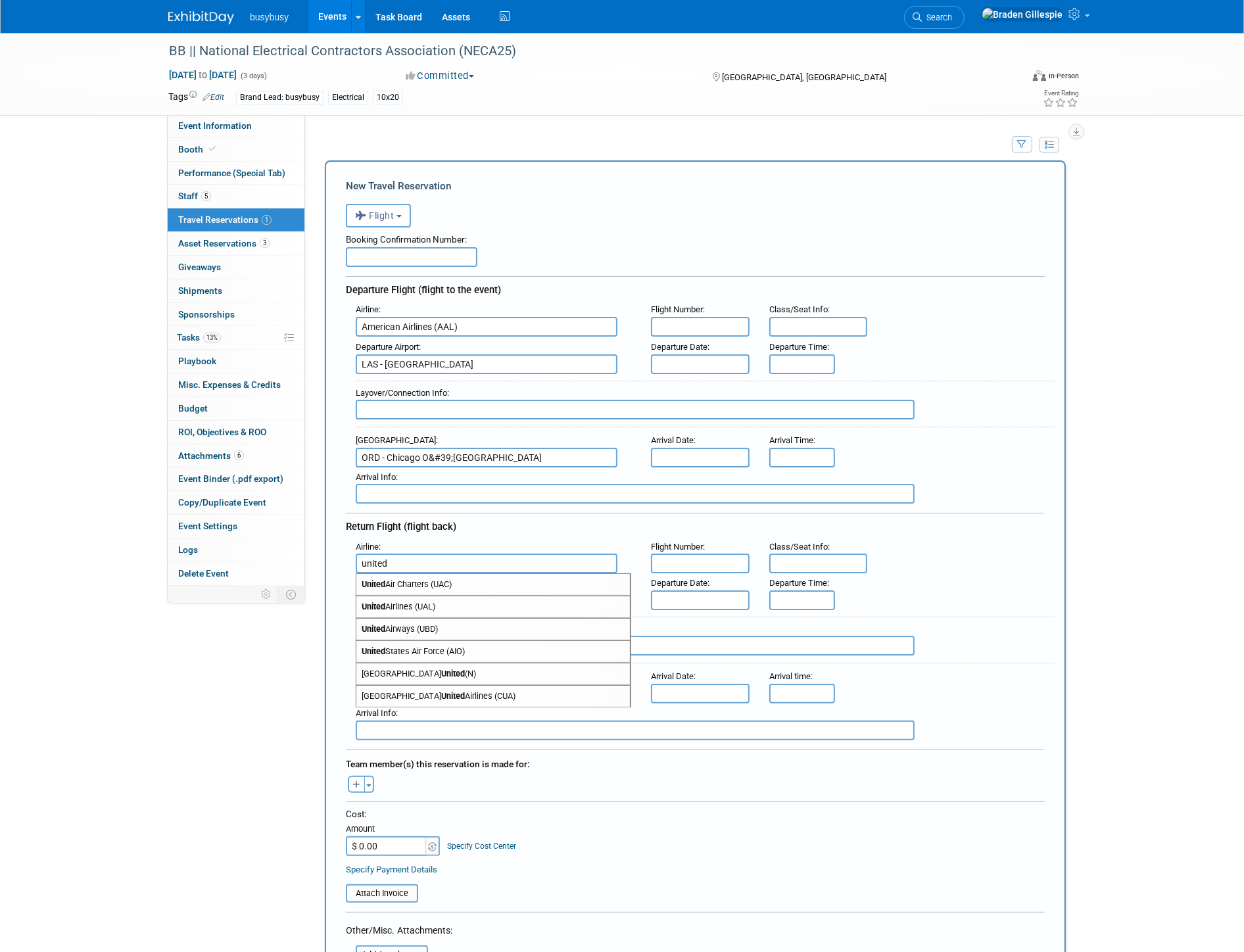
click at [449, 596] on span "United Airlines (UAL)" at bounding box center [493, 607] width 274 height 21
type input "United Airlines (UAL)"
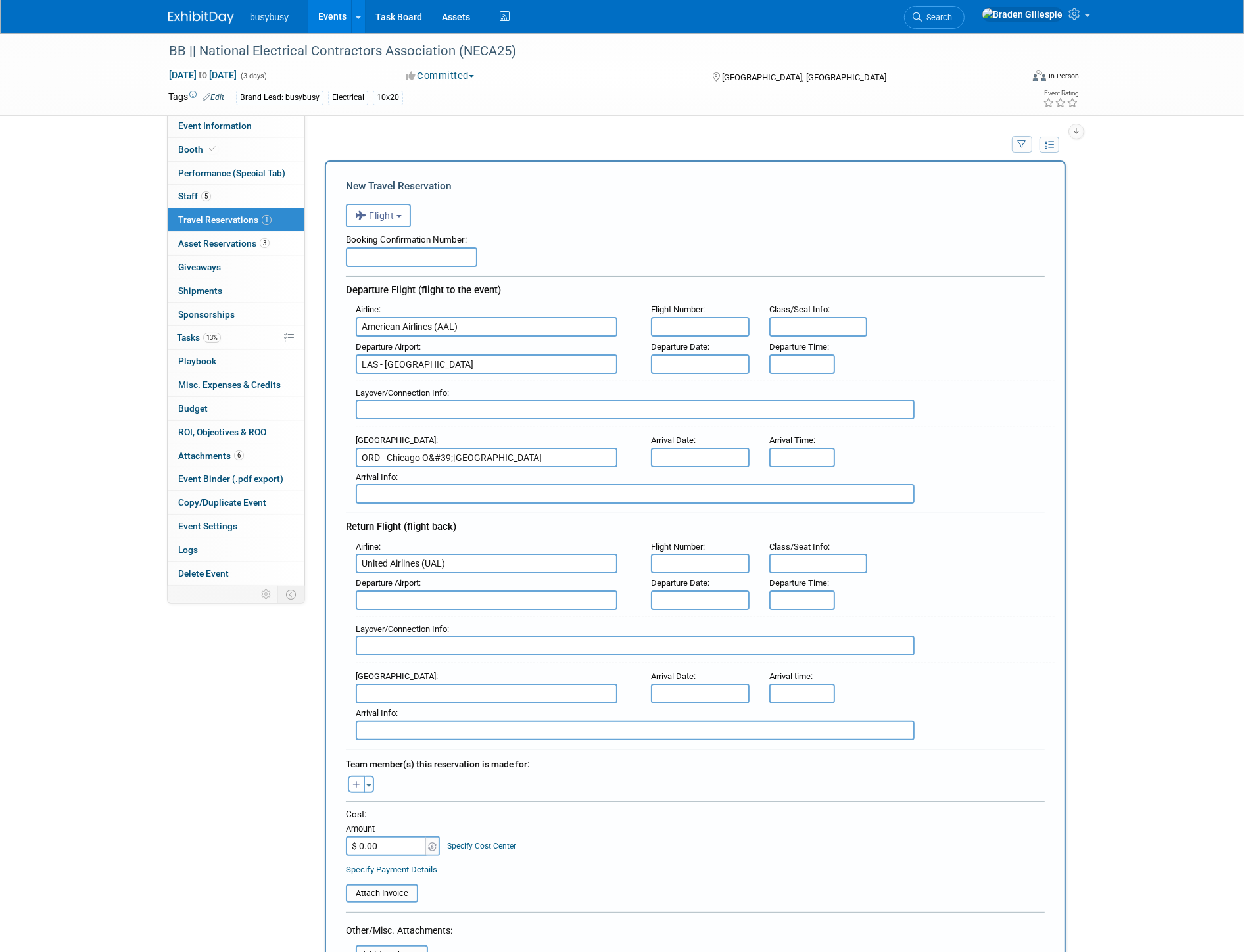
click at [449, 594] on input "text" at bounding box center [486, 600] width 262 height 19
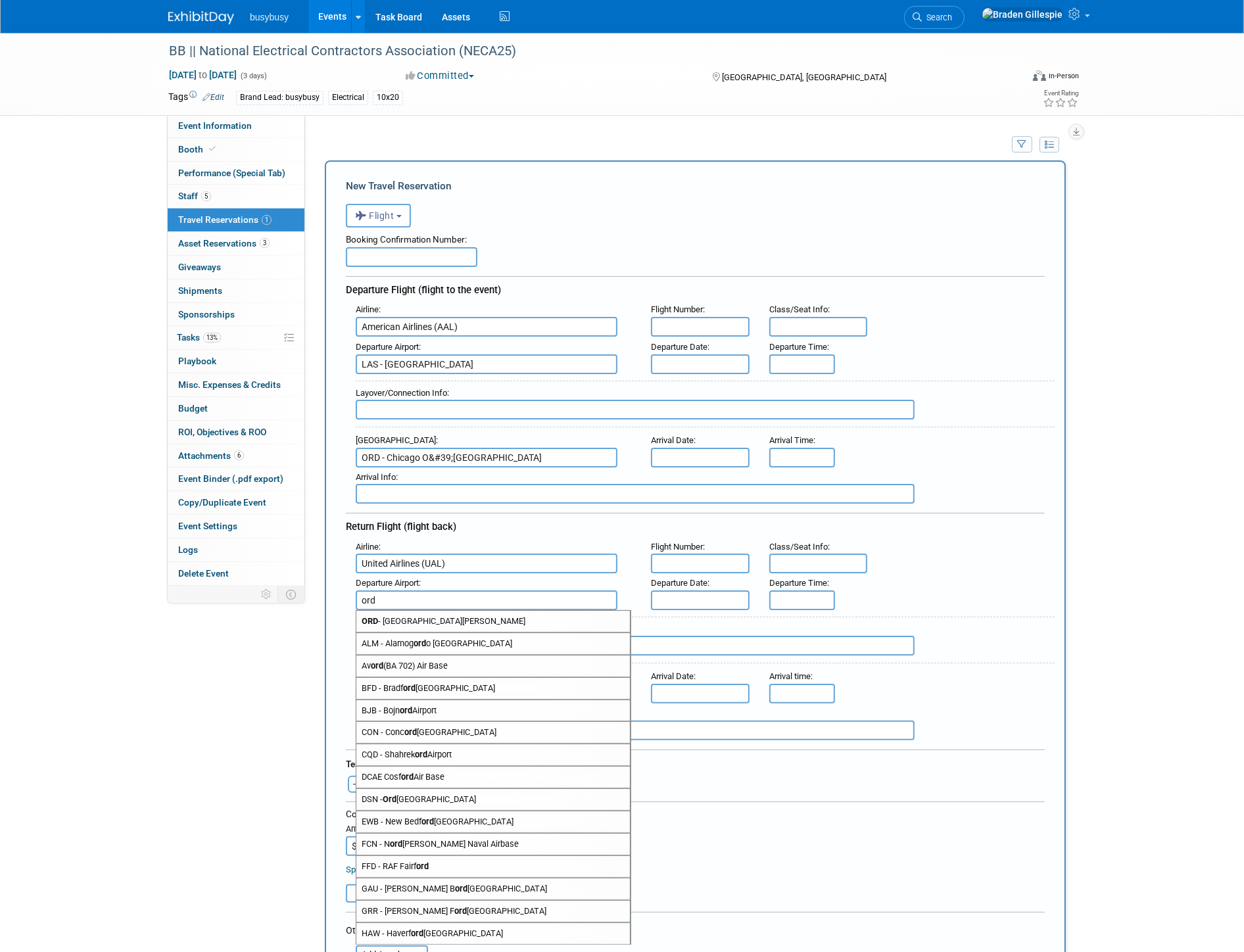
click at [438, 611] on span "ORD - Chicago O'Hare International Airport" at bounding box center [493, 621] width 274 height 21
type input "ORD - Chicago O&#39;Hare International Airport"
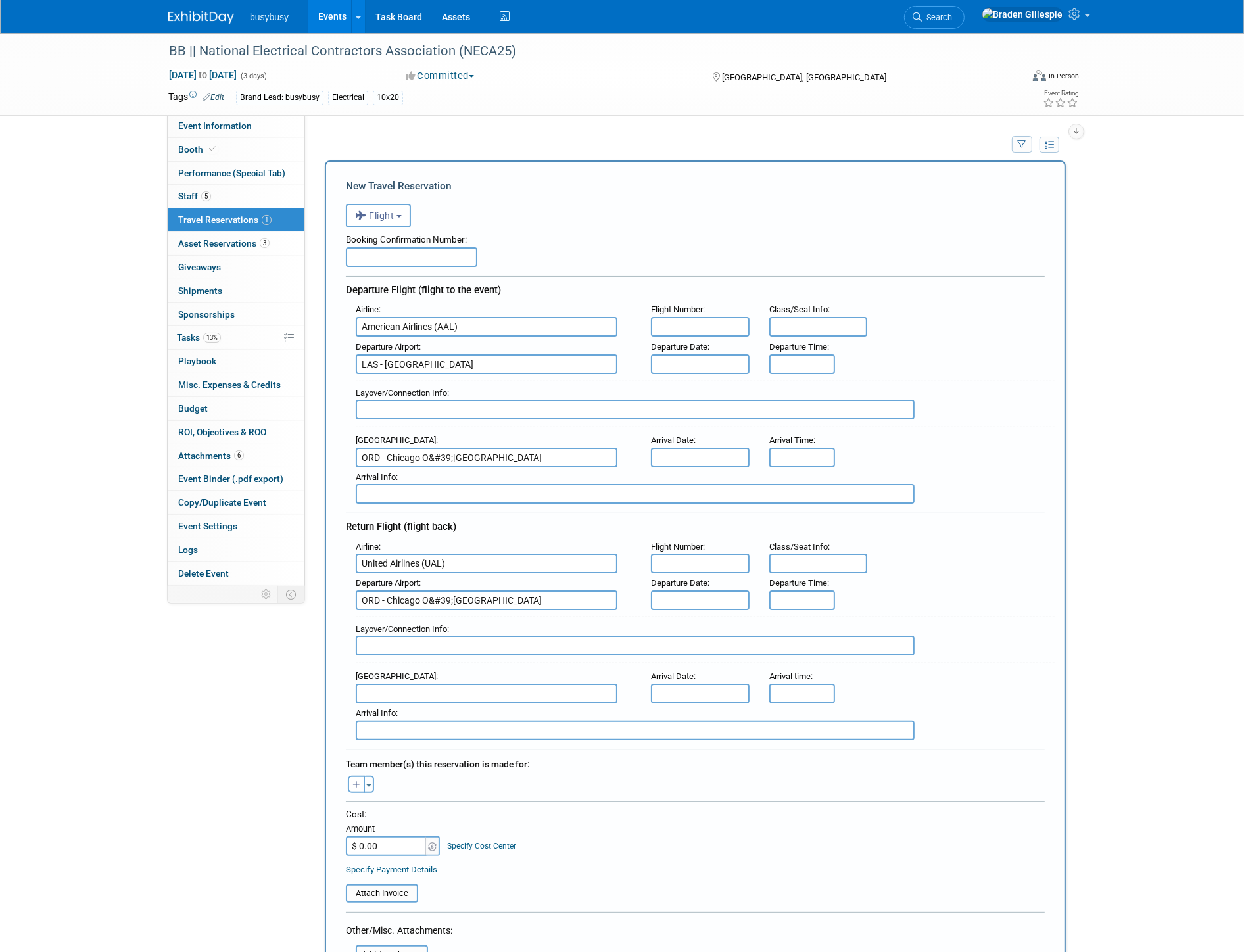
click at [393, 684] on input "text" at bounding box center [486, 694] width 262 height 19
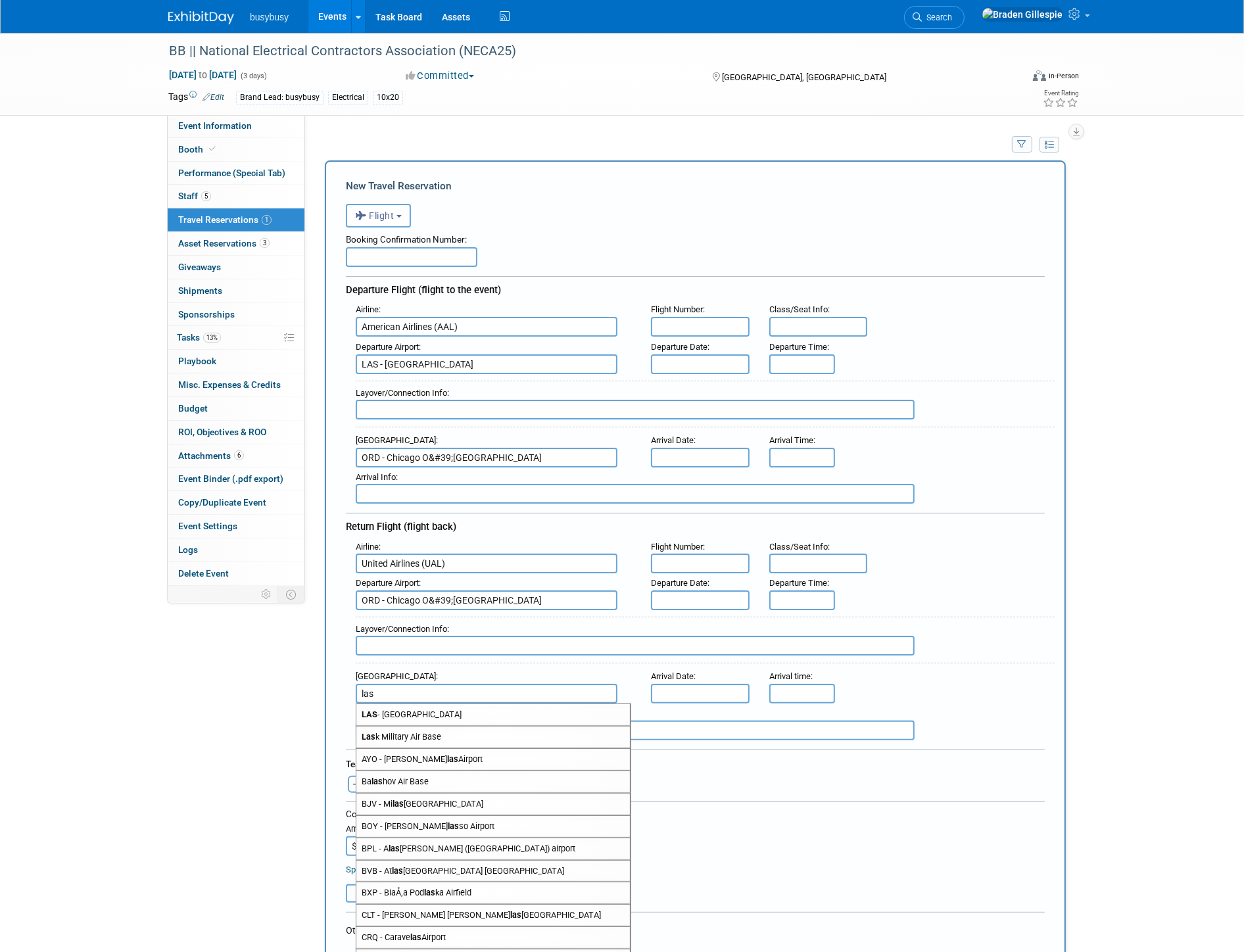
click at [411, 704] on span "LAS - McCarran International Airport" at bounding box center [493, 715] width 274 height 21
type input "LAS - McCarran International Airport"
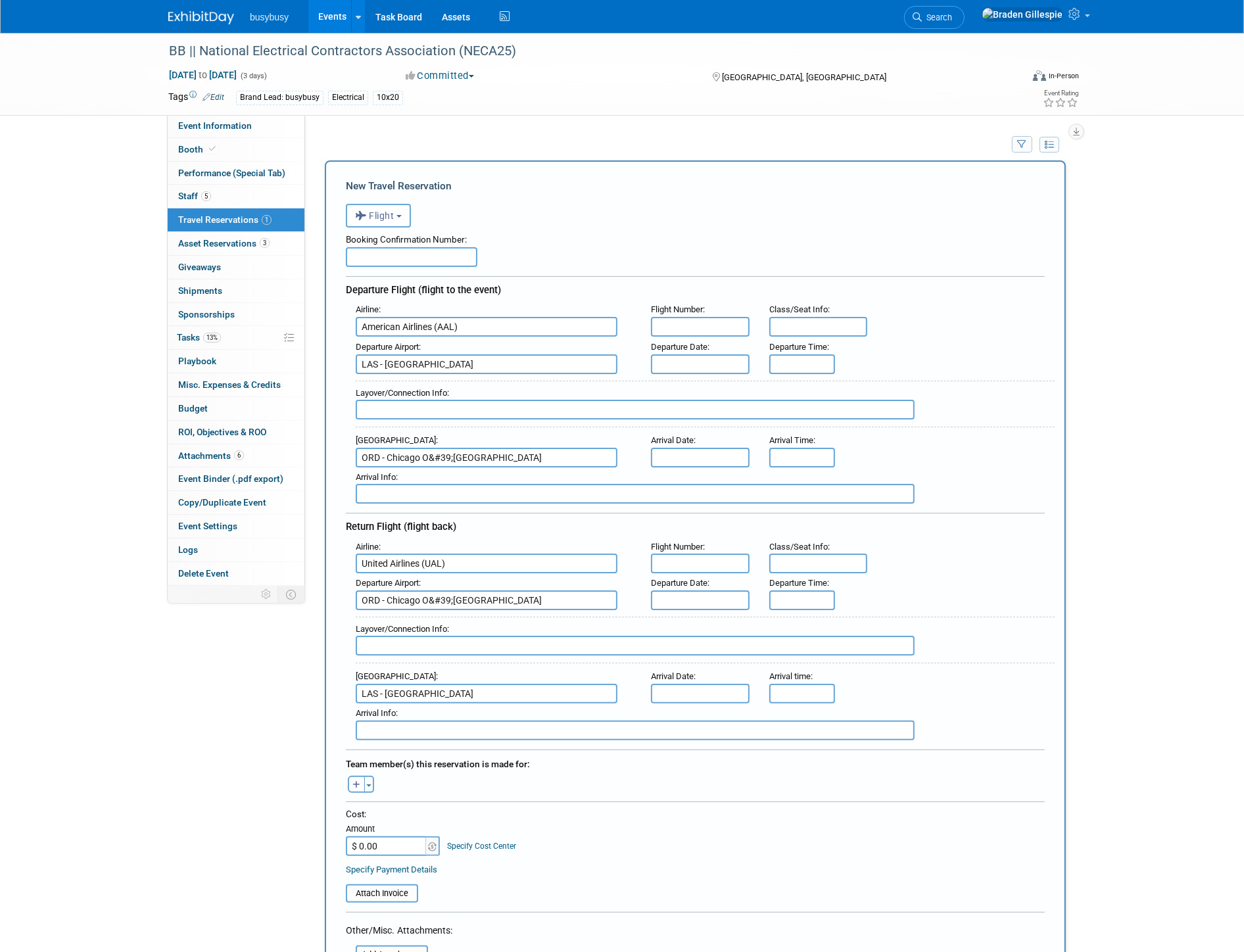
click at [383, 256] on input "text" at bounding box center [411, 257] width 131 height 19
paste input "JURUSN"
type input "JURUSN,"
click at [810, 360] on input "8:00 AM" at bounding box center [802, 364] width 66 height 19
drag, startPoint x: 810, startPoint y: 362, endPoint x: 669, endPoint y: 374, distance: 141.5
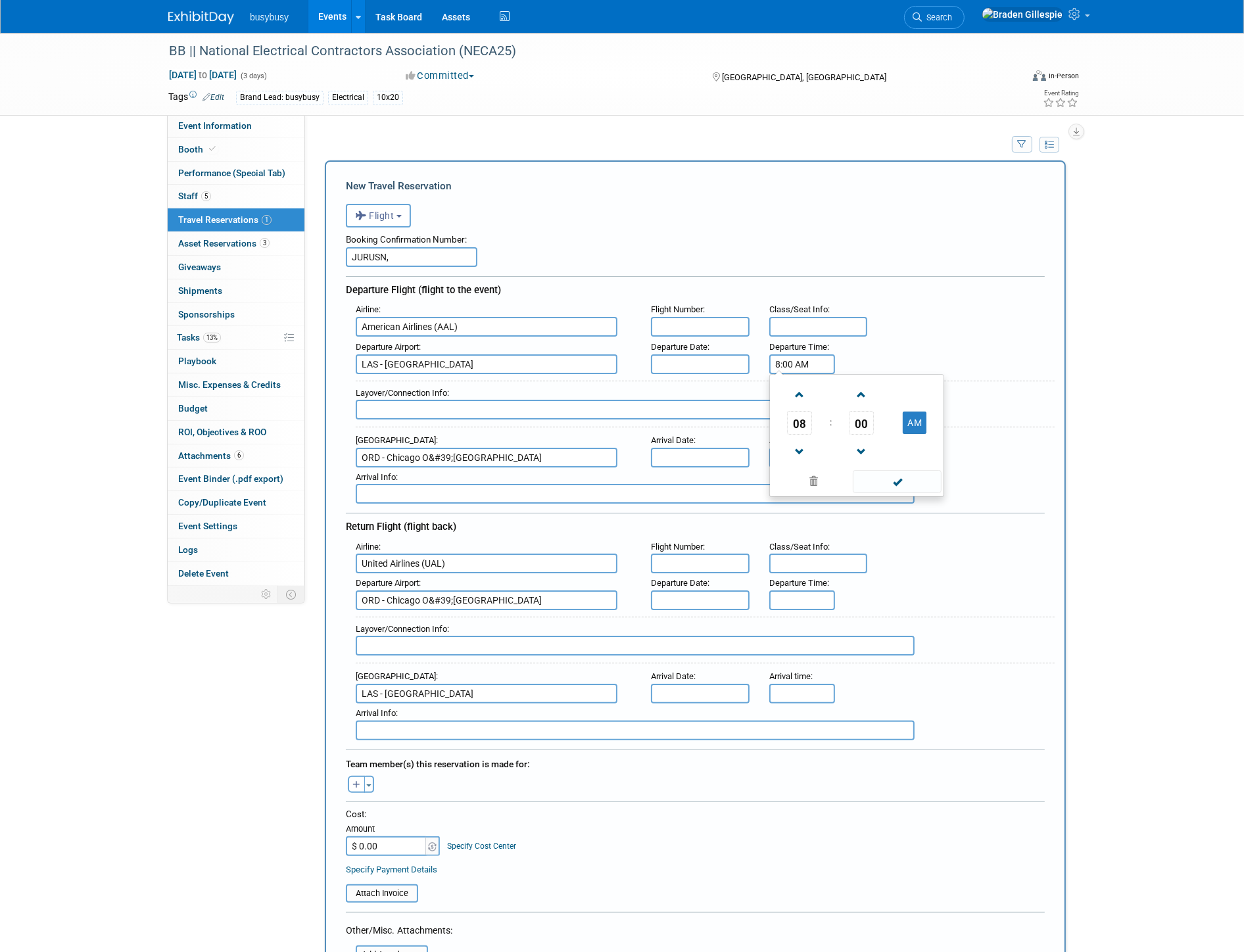
click at [669, 374] on div "Airline : American Airlines (AAL) Flight Number : Class/Seat Info : Departure A…" at bounding box center [695, 401] width 699 height 203
type input "3:38 PM"
click at [673, 405] on input "text" at bounding box center [635, 410] width 559 height 19
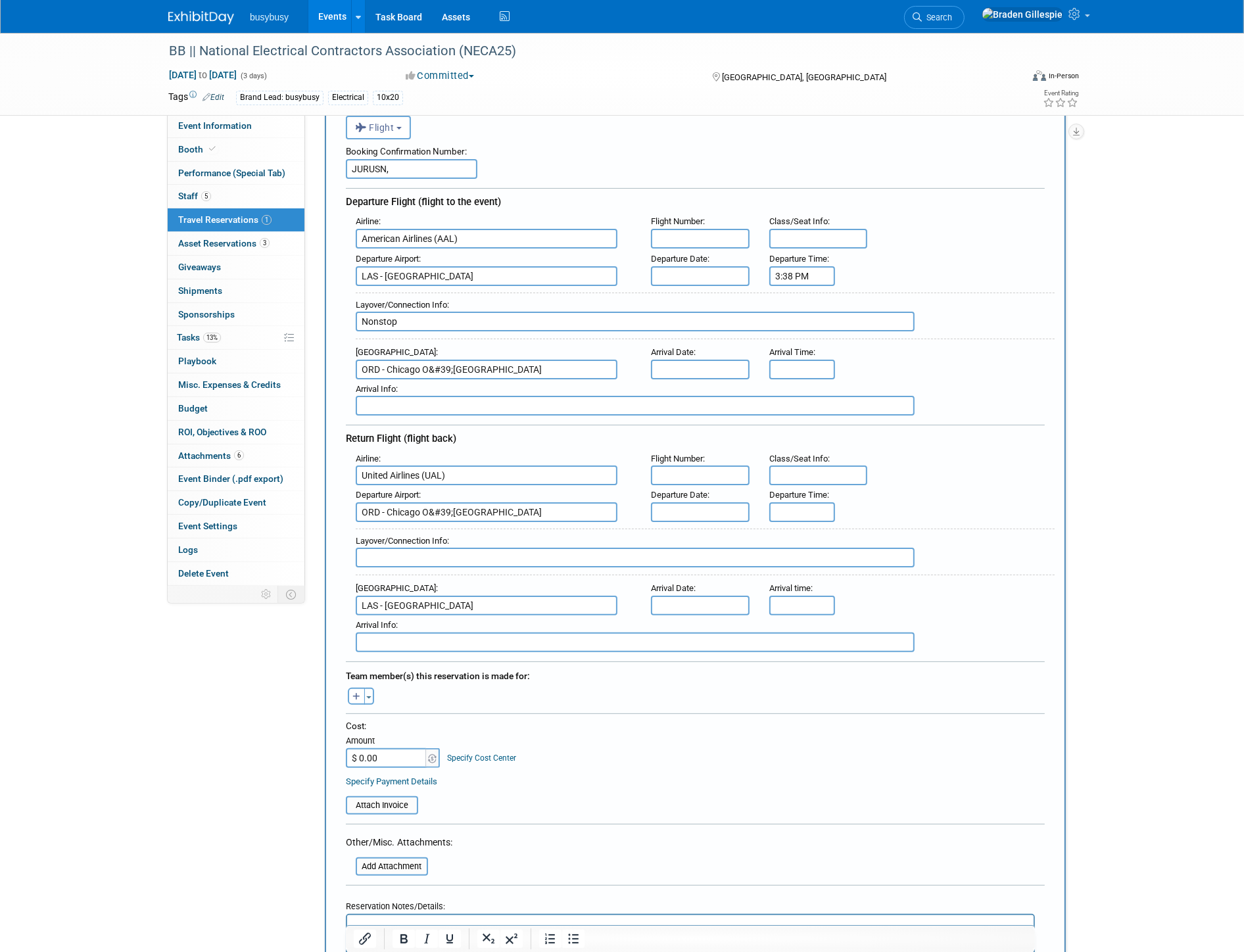
scroll to position [219, 0]
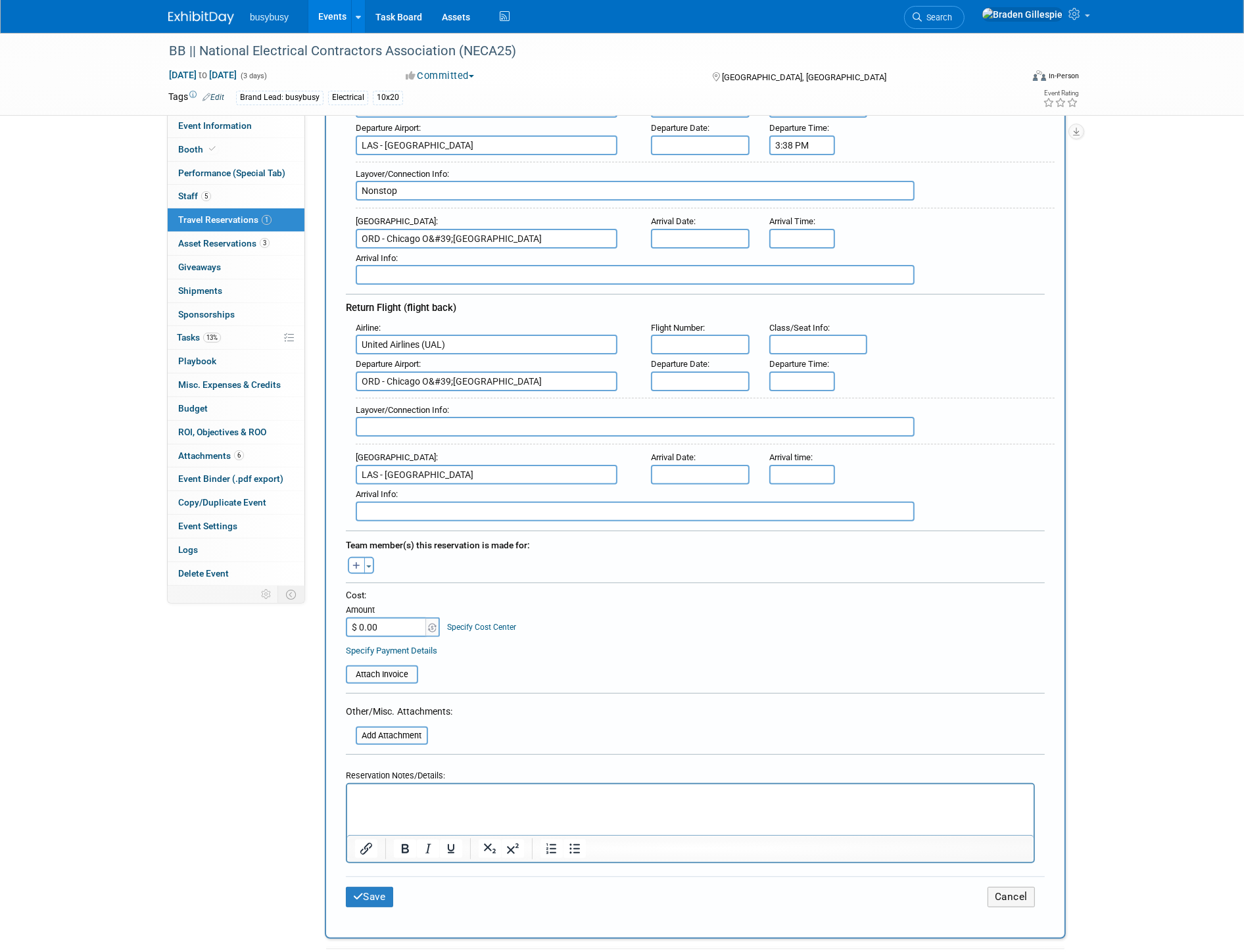
type input "Nonstop"
click at [459, 796] on p "Rich Text Area. Press ALT-0 for help." at bounding box center [690, 796] width 672 height 14
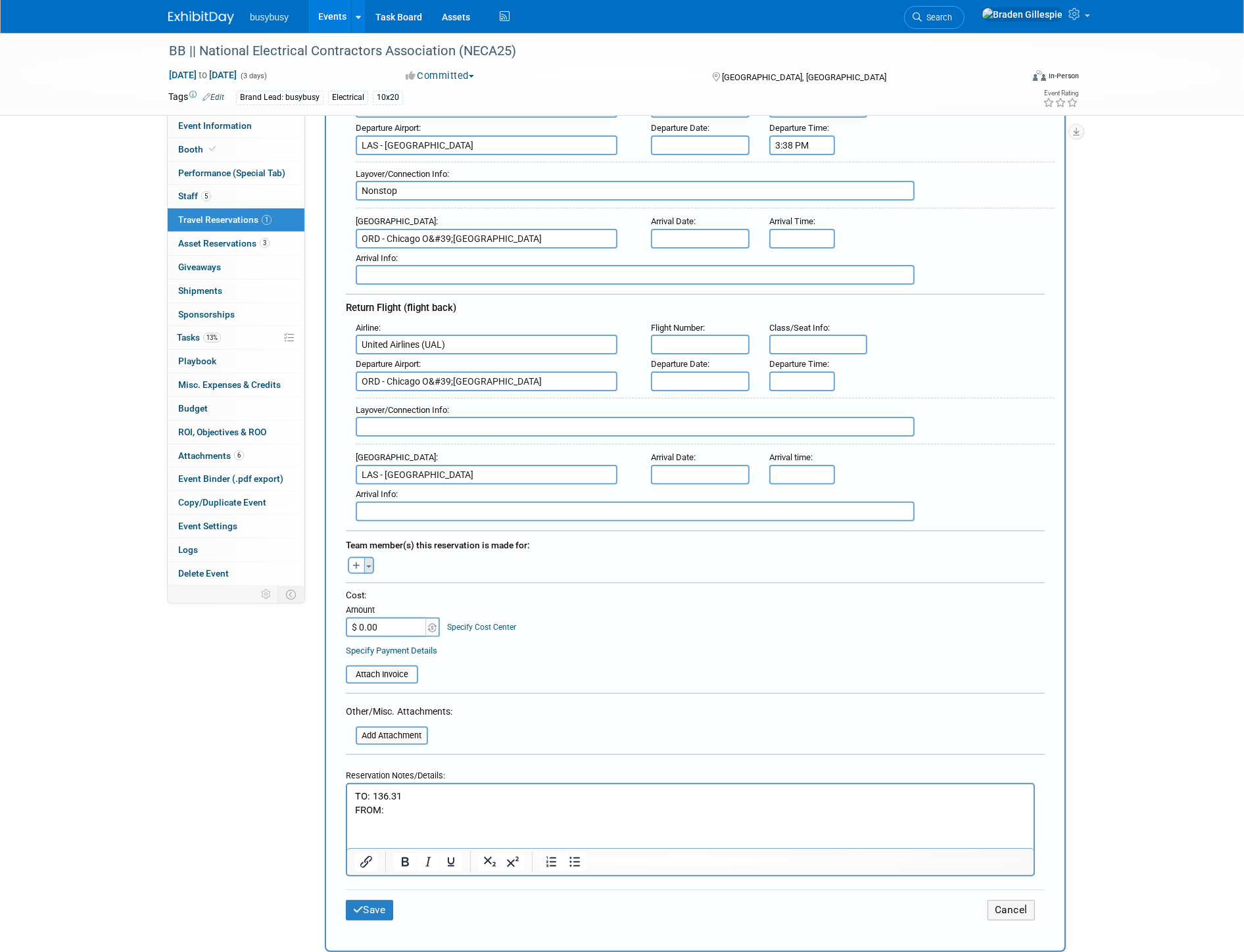
click at [372, 557] on button "Toggle Dropdown" at bounding box center [369, 565] width 10 height 17
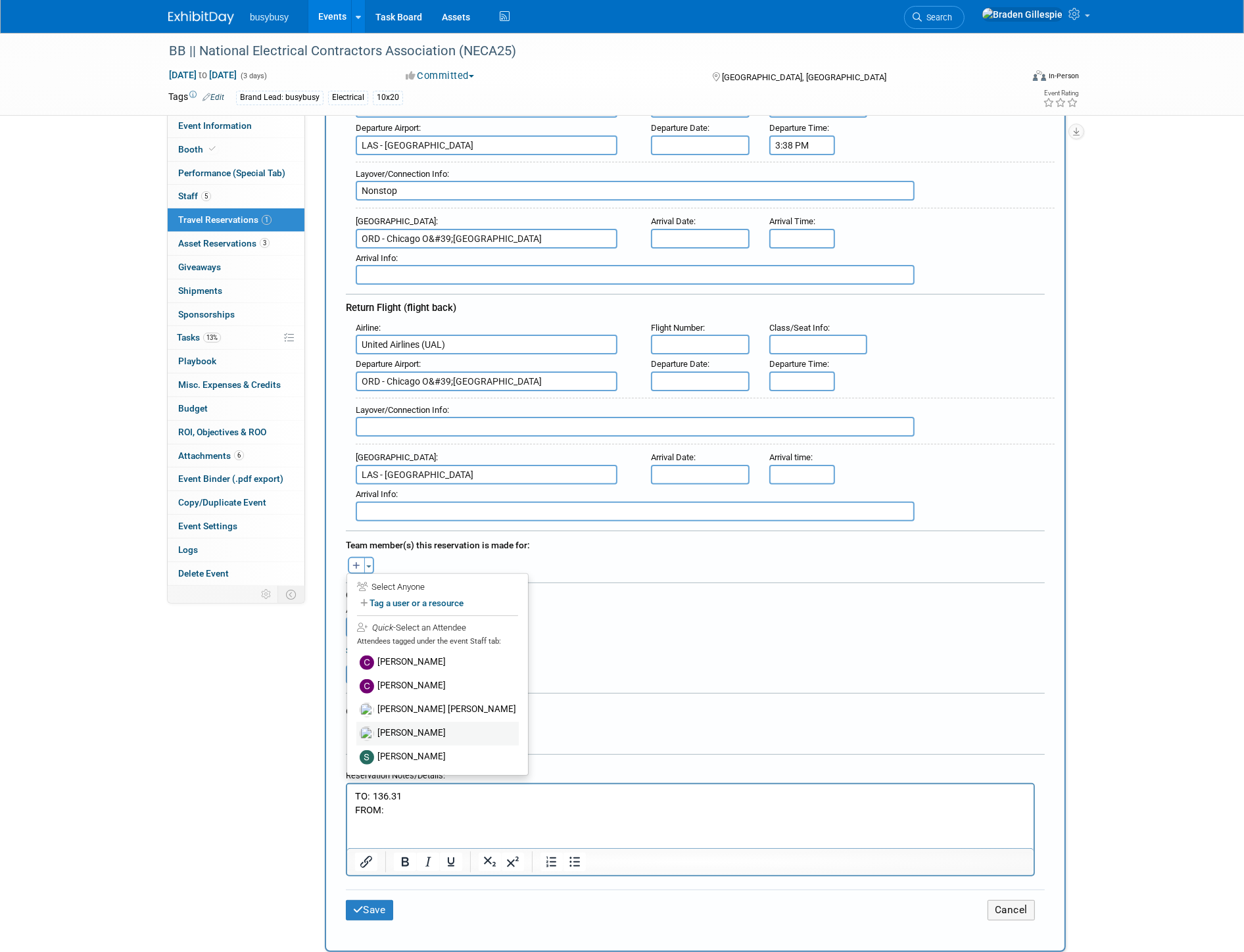
click at [429, 722] on label "Jake Stokes" at bounding box center [438, 734] width 163 height 24
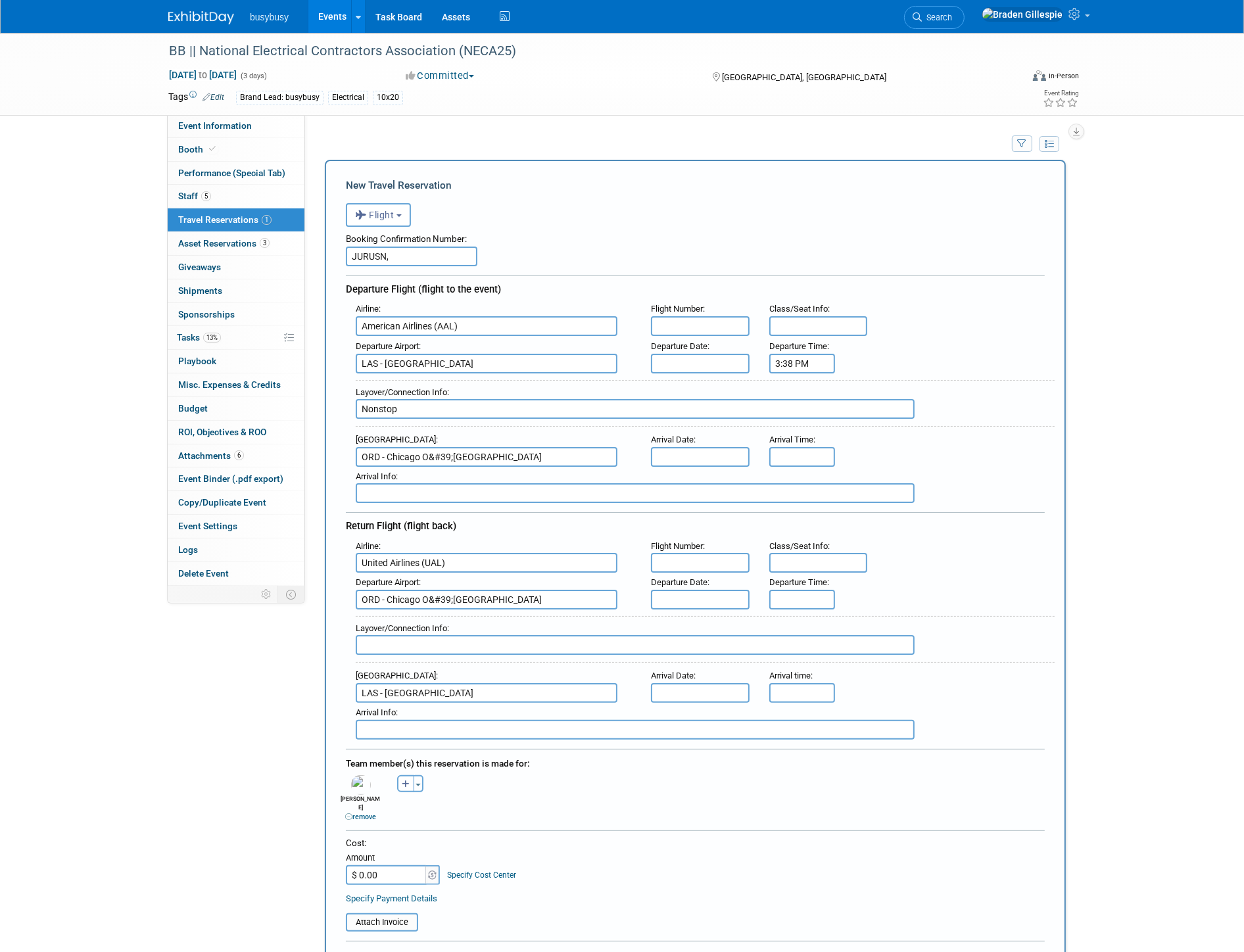
scroll to position [0, 0]
click at [674, 360] on input "text" at bounding box center [700, 364] width 99 height 19
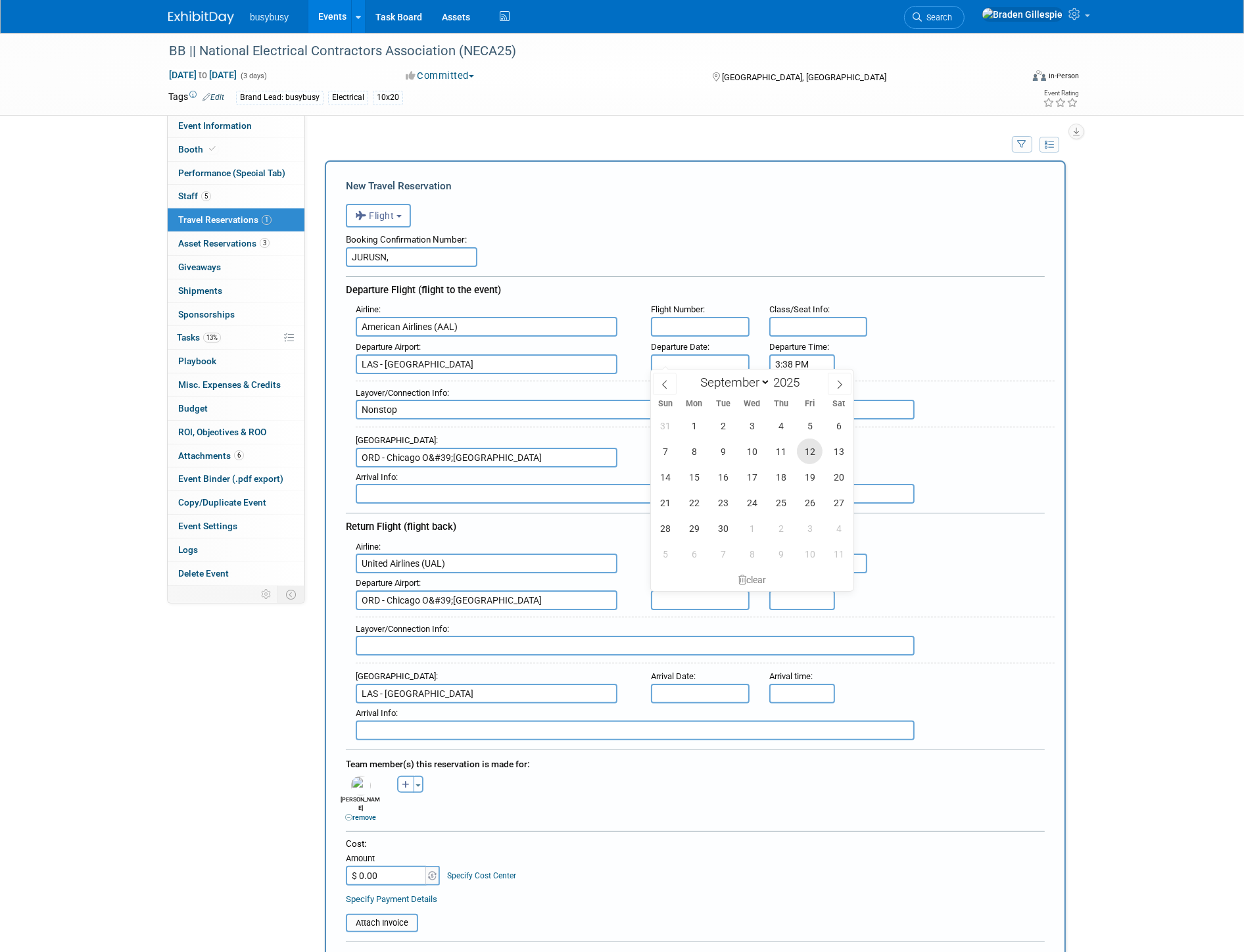
click at [799, 456] on span "12" at bounding box center [809, 451] width 26 height 26
type input "Sep 12, 2025"
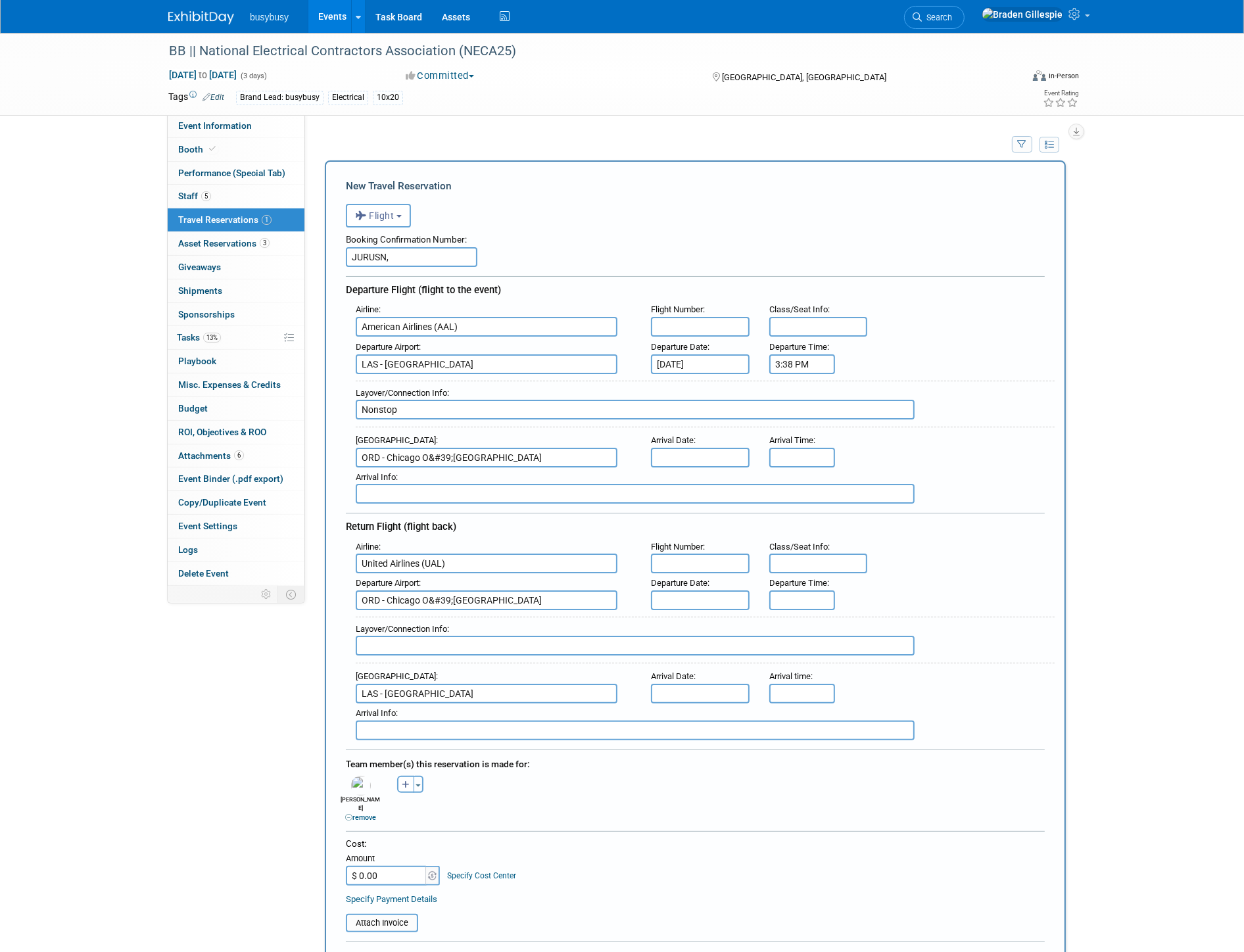
click at [727, 450] on input "text" at bounding box center [700, 458] width 99 height 19
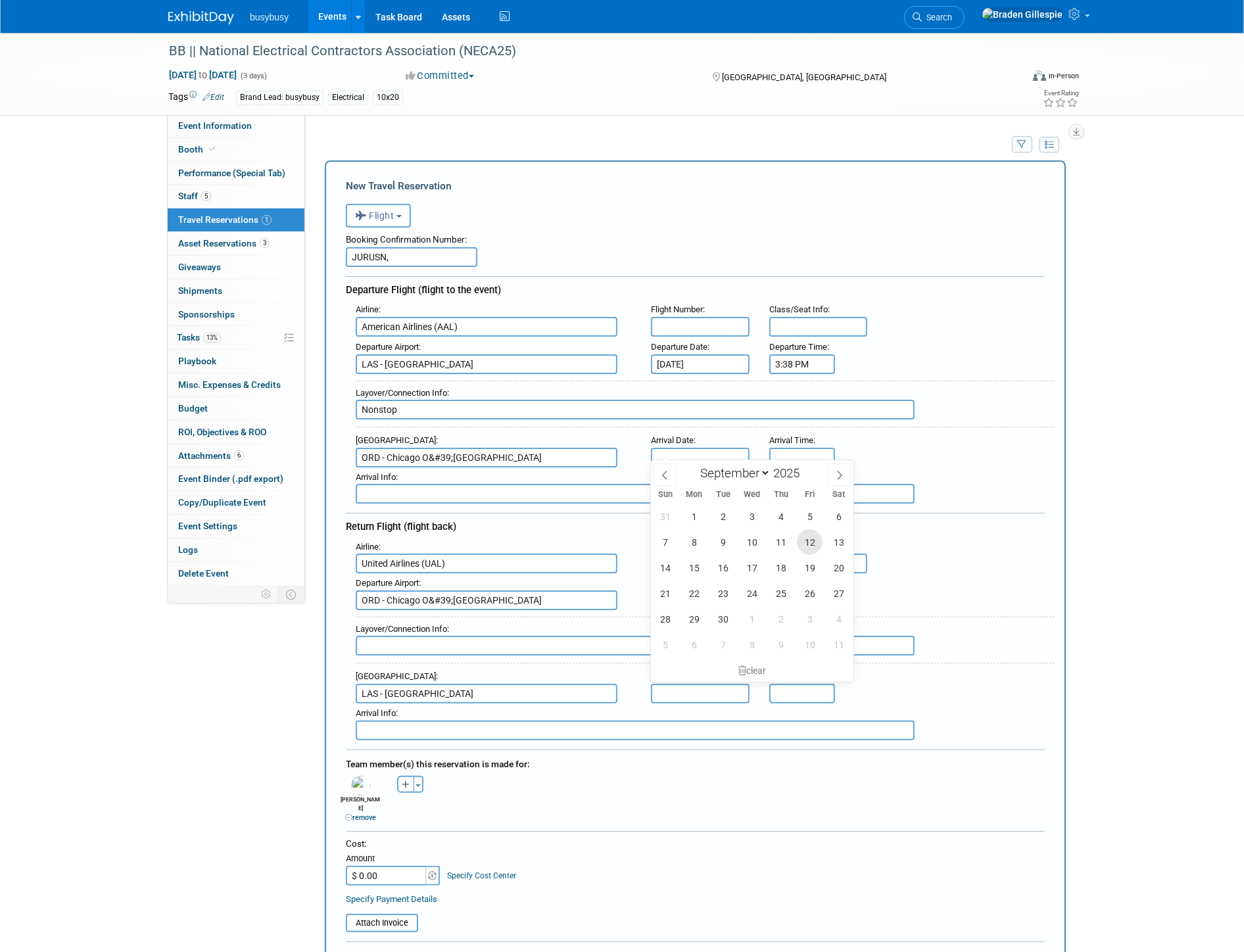
click at [807, 548] on span "12" at bounding box center [809, 542] width 26 height 26
type input "Sep 12, 2025"
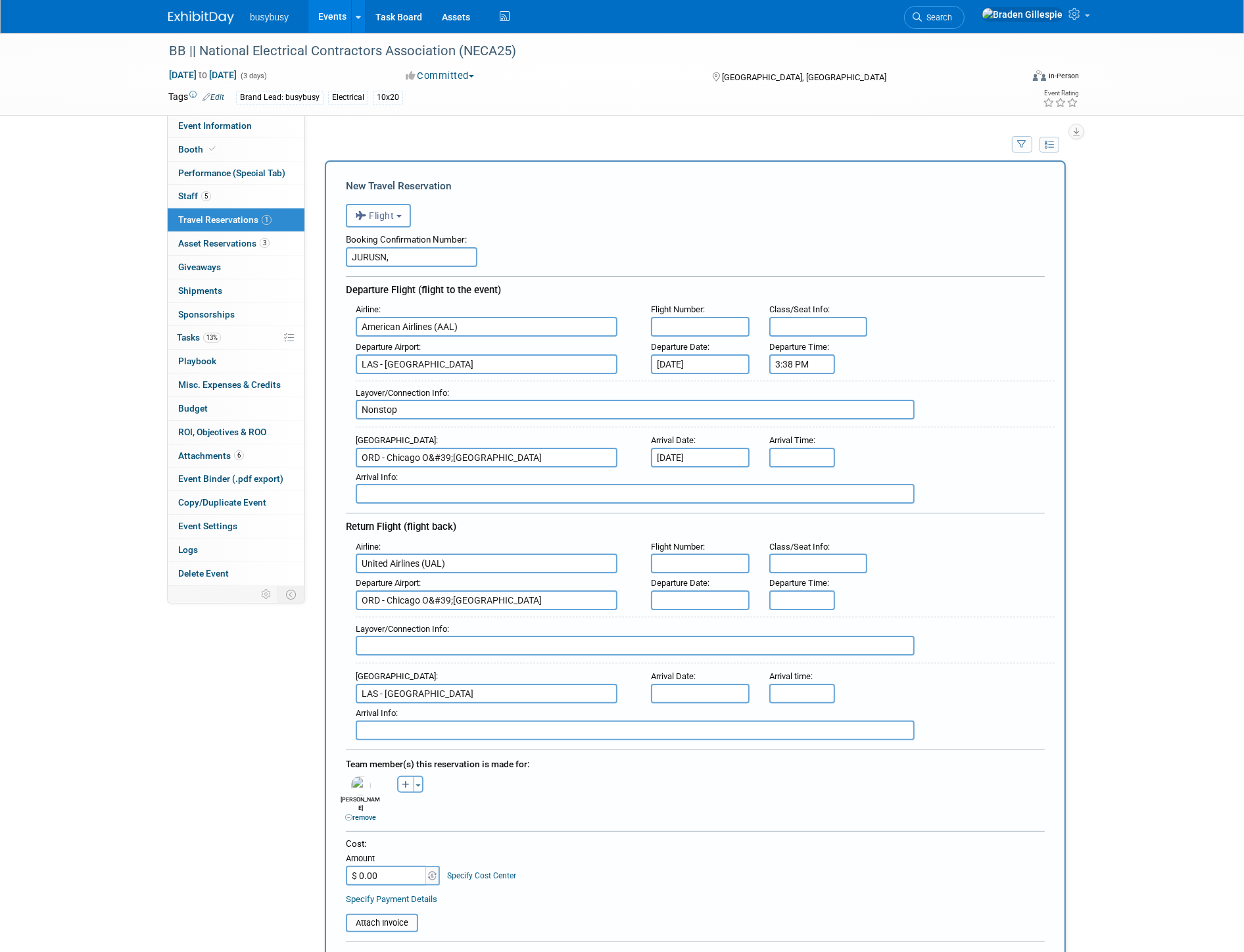
click at [721, 326] on input "text" at bounding box center [700, 326] width 99 height 19
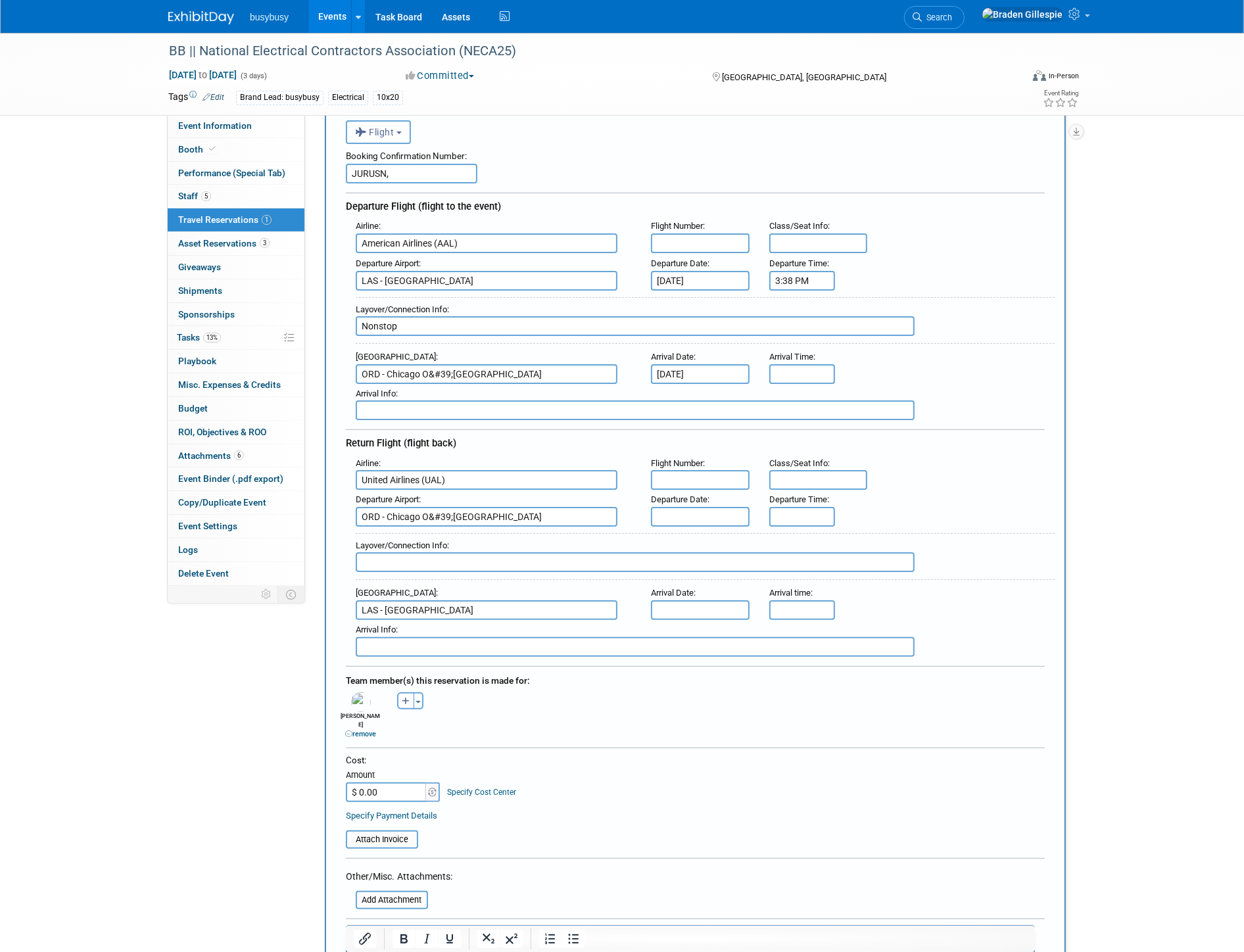
scroll to position [73, 0]
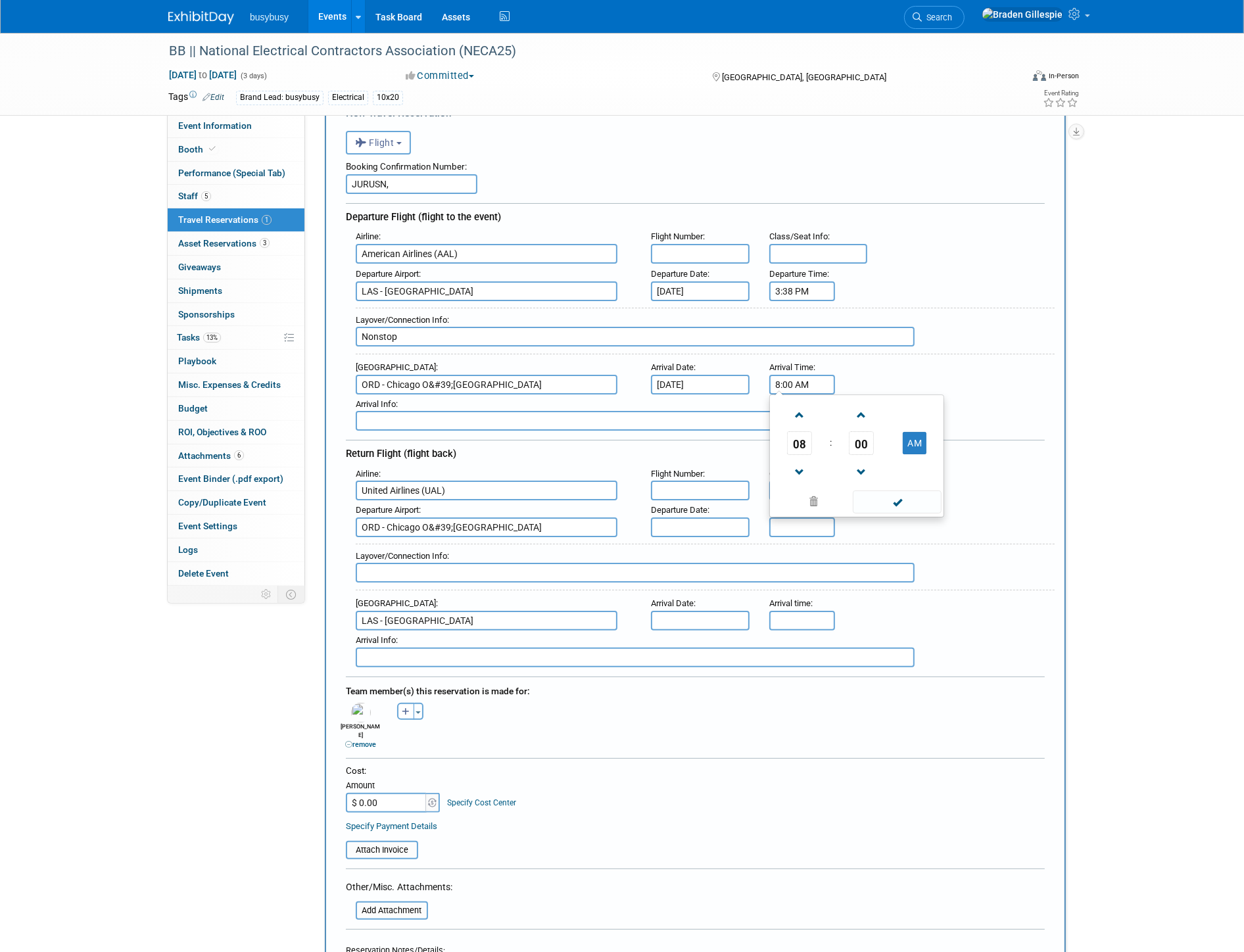
click at [819, 379] on input "8:00 AM" at bounding box center [802, 385] width 66 height 19
drag, startPoint x: 825, startPoint y: 380, endPoint x: 696, endPoint y: 375, distance: 129.1
click at [696, 375] on div "Arrival Airport : ORD - Chicago O&#39;Hare International Airport Arrival Date :…" at bounding box center [700, 376] width 709 height 37
type input "9:29 PM"
click at [815, 244] on input "text" at bounding box center [819, 253] width 99 height 19
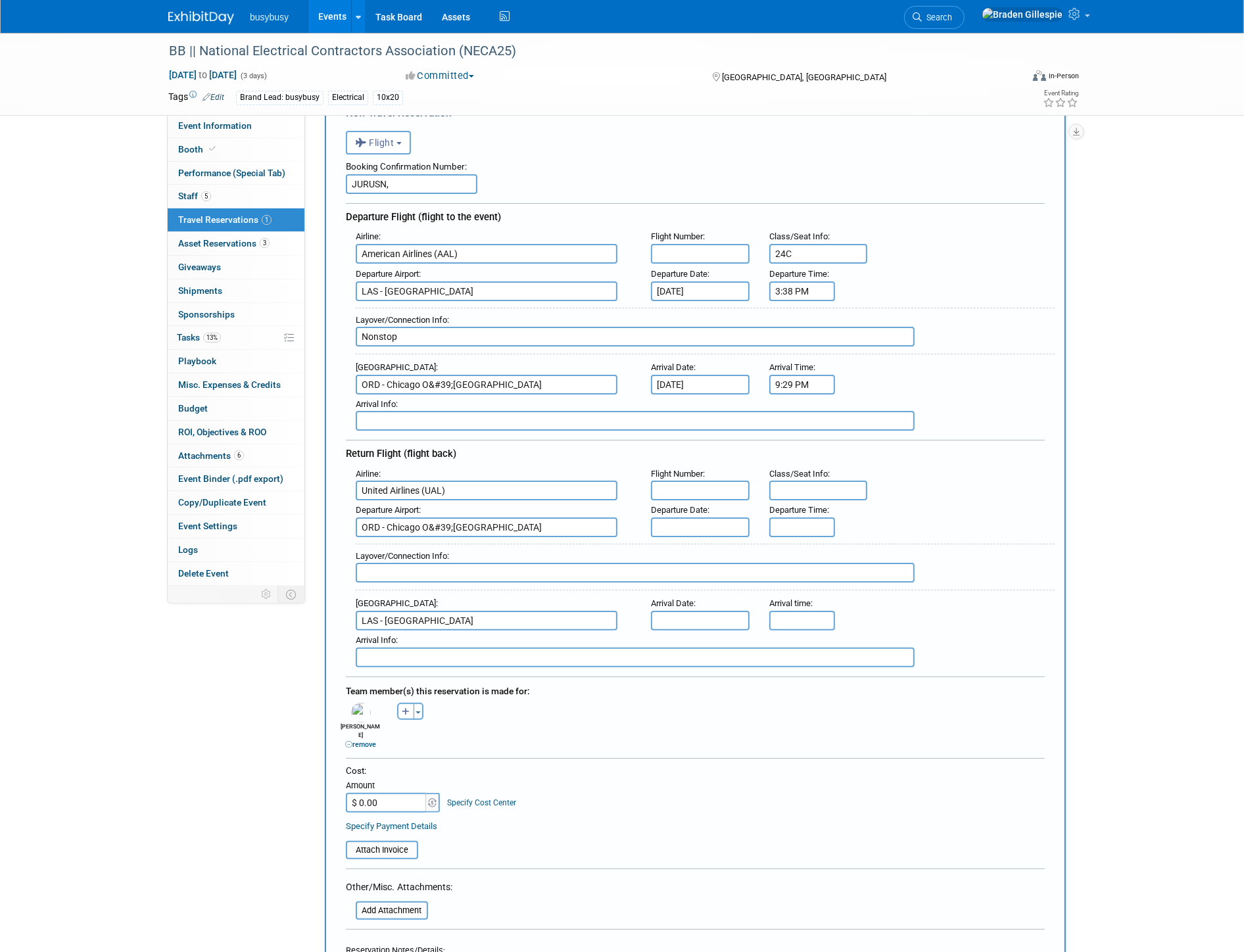
type input "24C"
click at [708, 245] on input "text" at bounding box center [700, 253] width 99 height 19
type input "2447"
click at [415, 903] on input "file" at bounding box center [348, 910] width 156 height 16
click at [376, 842] on input "file" at bounding box center [338, 850] width 156 height 16
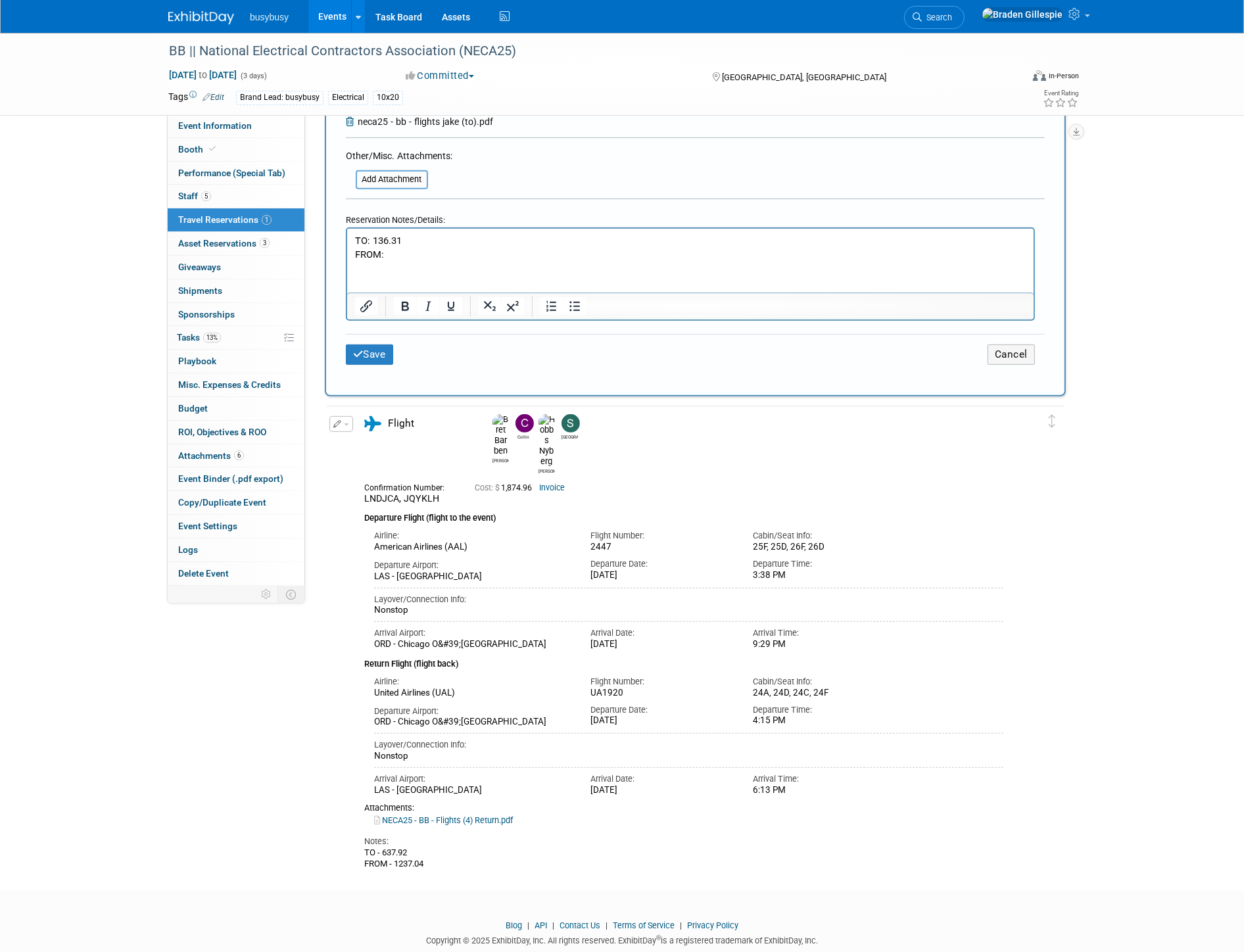
scroll to position [814, 0]
click at [671, 251] on p "FROM:" at bounding box center [690, 252] width 672 height 14
click at [414, 247] on p "FROM:" at bounding box center [690, 252] width 672 height 14
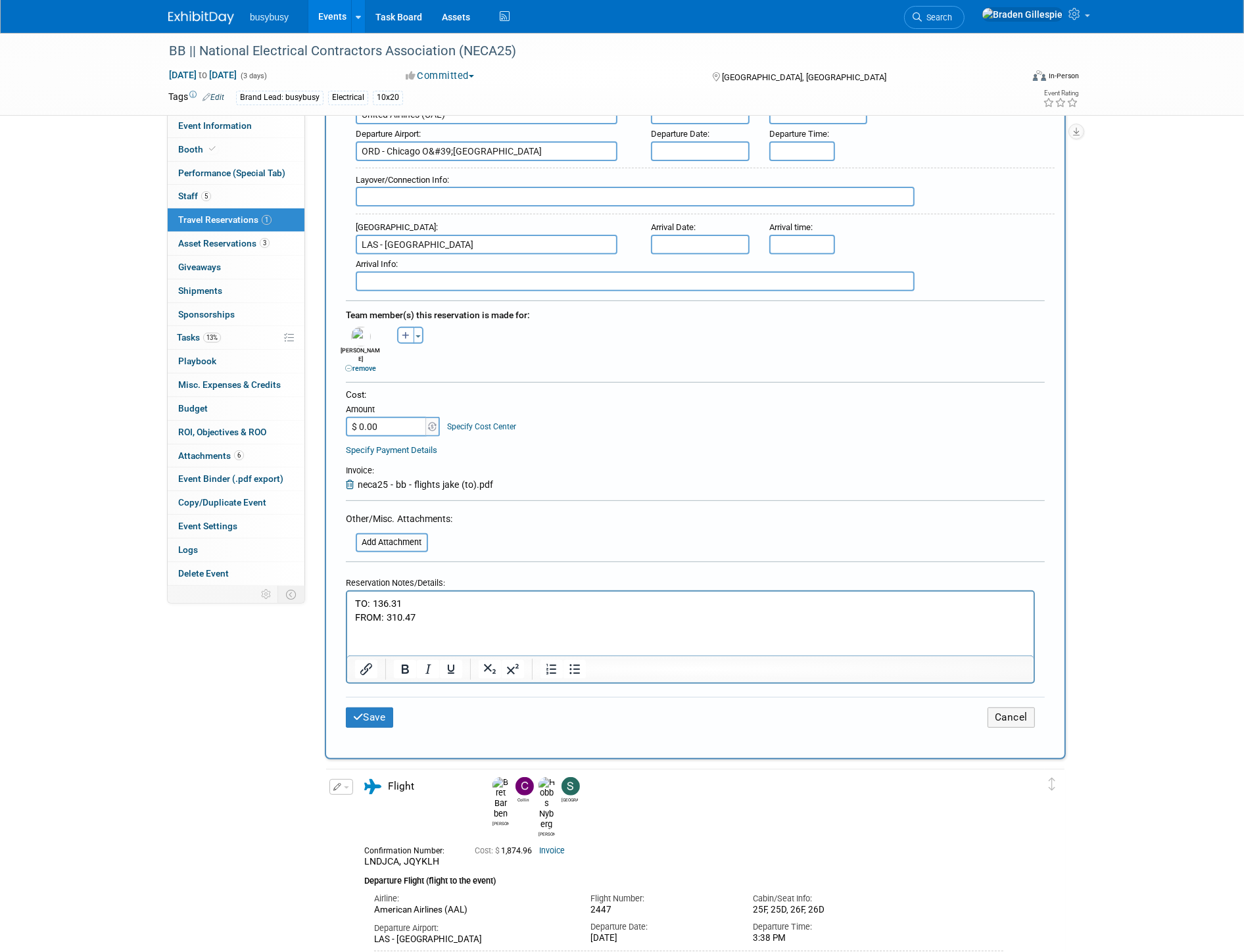
scroll to position [230, 0]
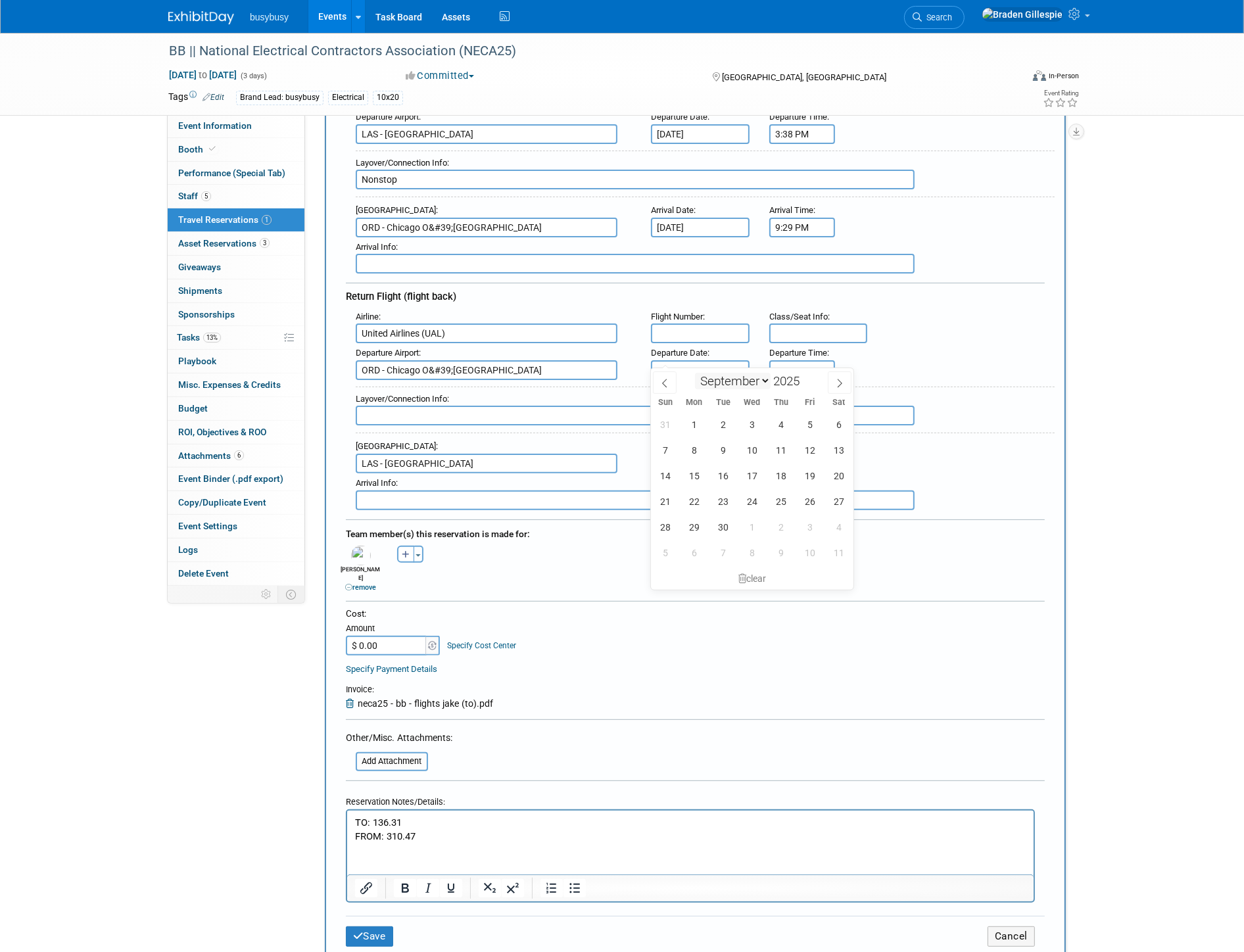
click at [738, 362] on input "text" at bounding box center [700, 370] width 99 height 19
click at [690, 474] on span "15" at bounding box center [695, 476] width 26 height 26
type input "Sep 15, 2025"
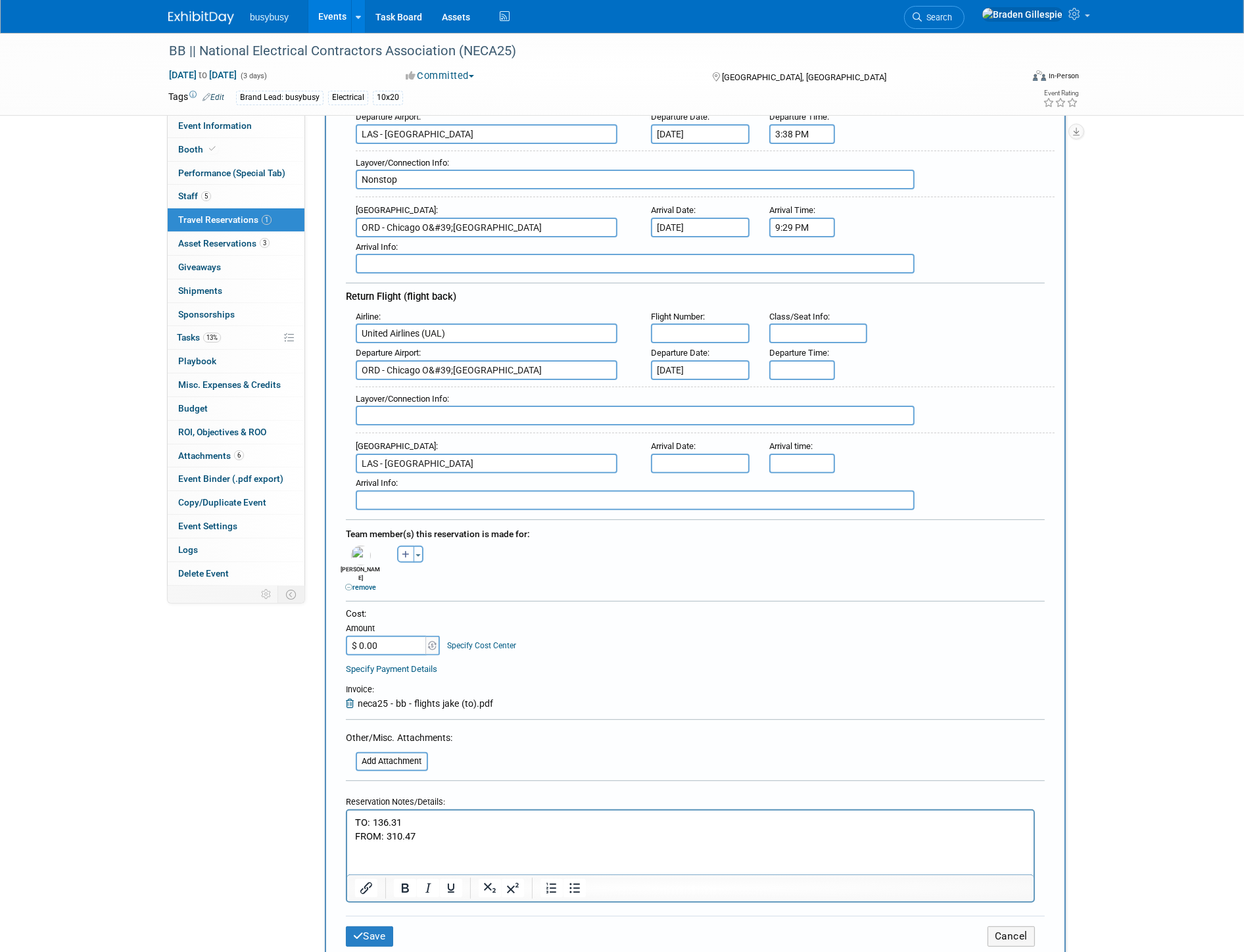
click at [700, 453] on input "text" at bounding box center [700, 463] width 99 height 19
click at [691, 569] on span "15" at bounding box center [695, 566] width 26 height 26
type input "Sep 15, 2025"
click at [552, 406] on input "text" at bounding box center [635, 415] width 559 height 19
type input "Nonstop"
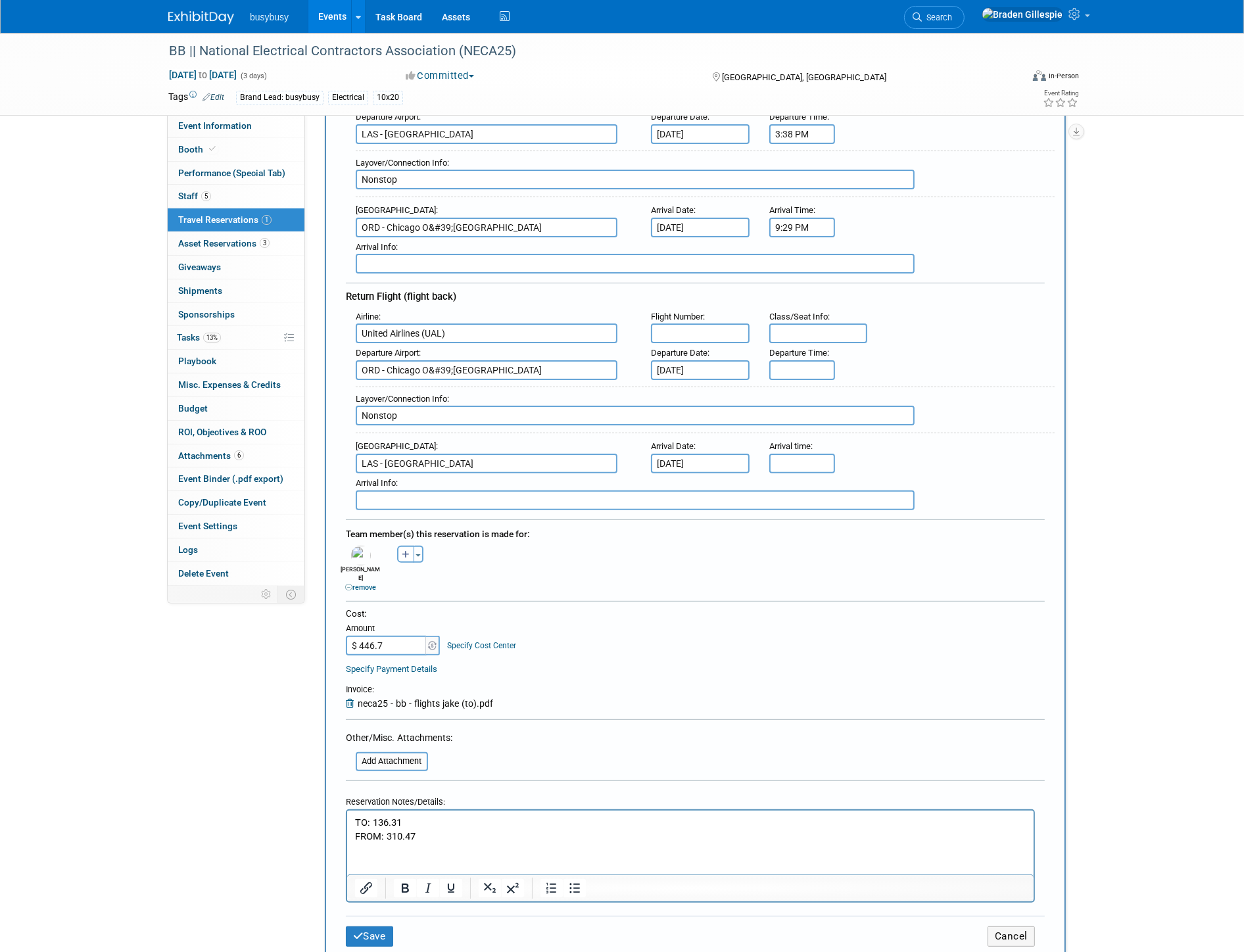
type input "$ 446.78"
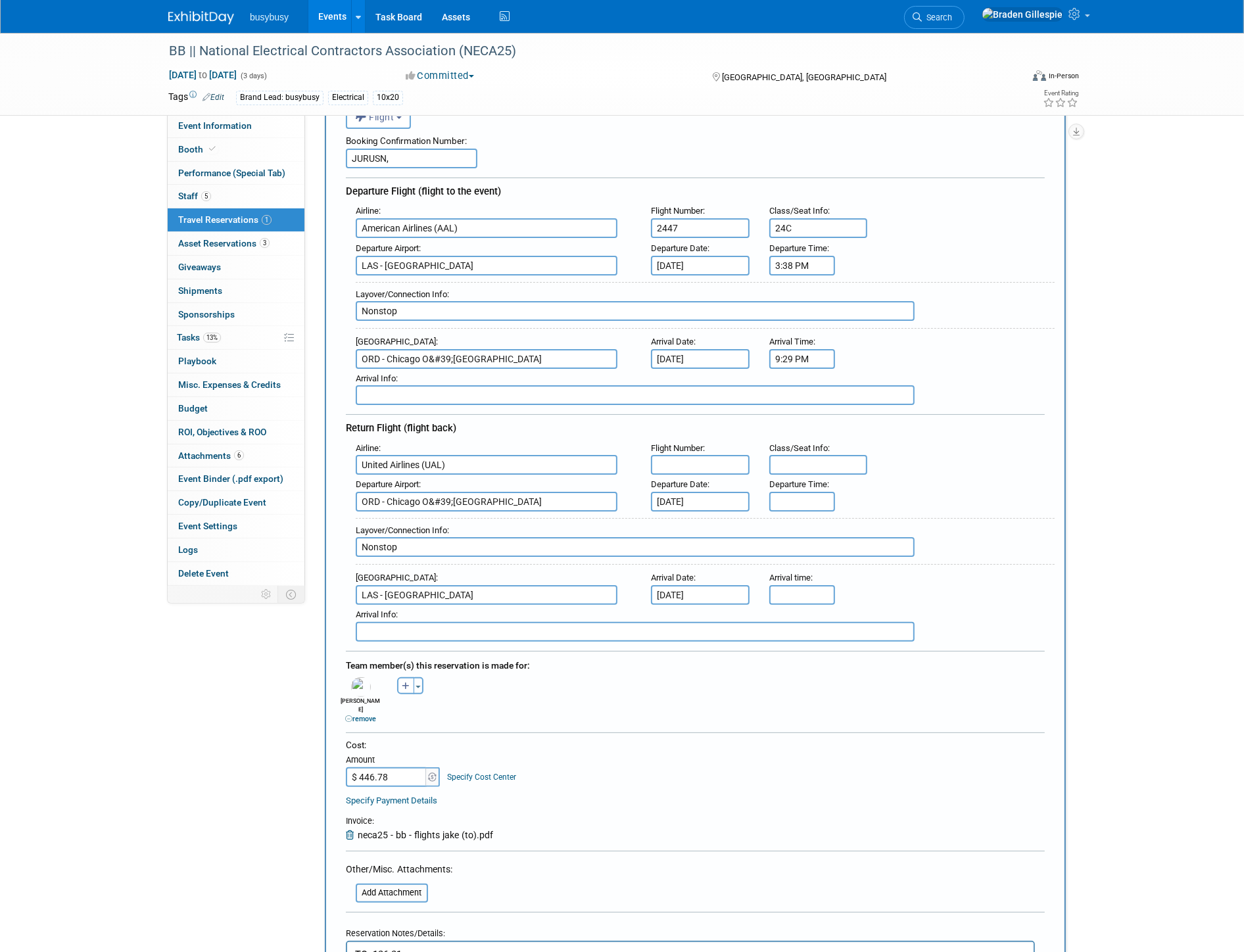
scroll to position [0, 0]
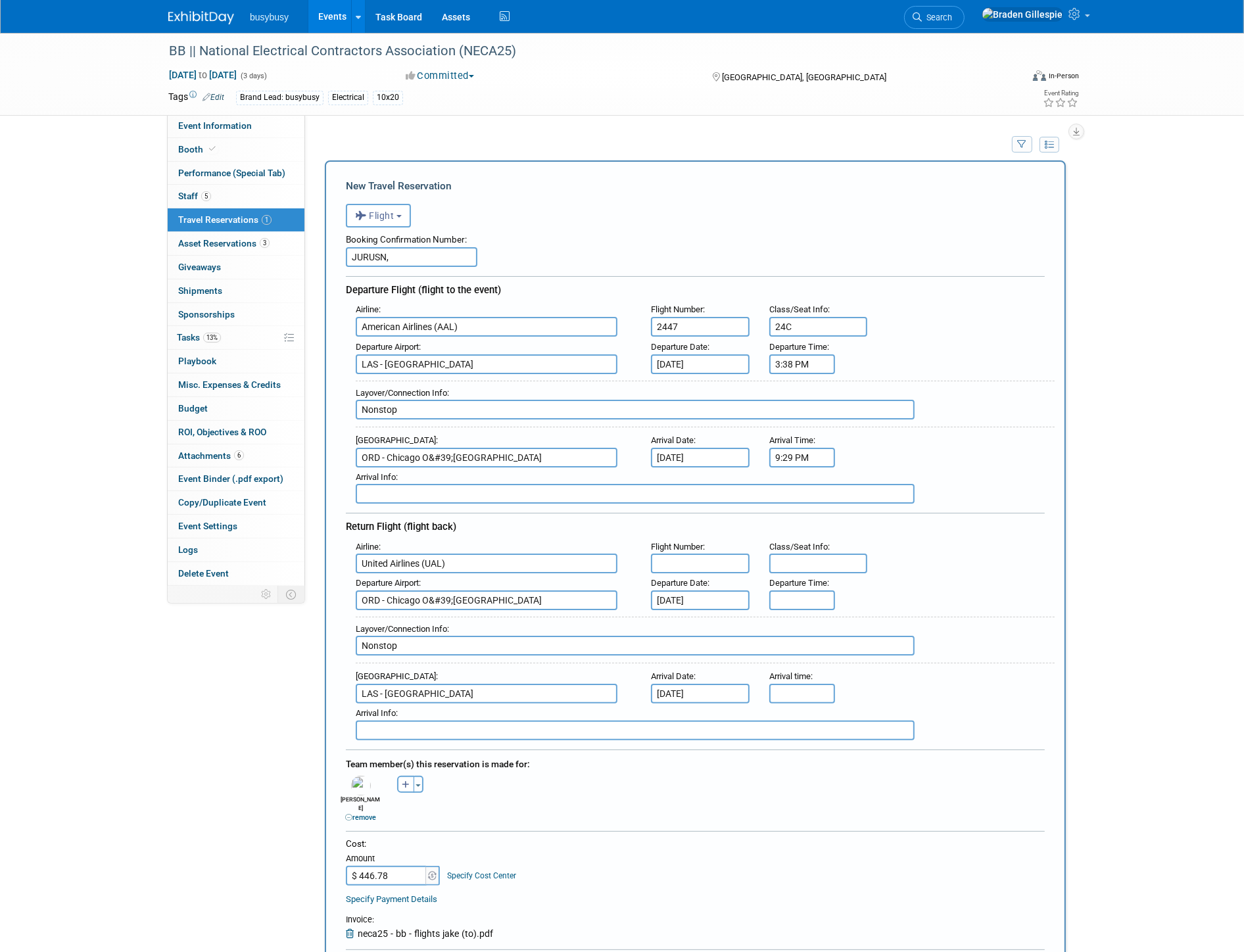
click at [448, 260] on input "JURUSN," at bounding box center [411, 257] width 131 height 19
paste input "JURUSN"
drag, startPoint x: 439, startPoint y: 258, endPoint x: 390, endPoint y: 254, distance: 49.2
click at [390, 254] on input "JURUSN, JURUSN" at bounding box center [411, 257] width 131 height 19
paste input "OVM2XM"
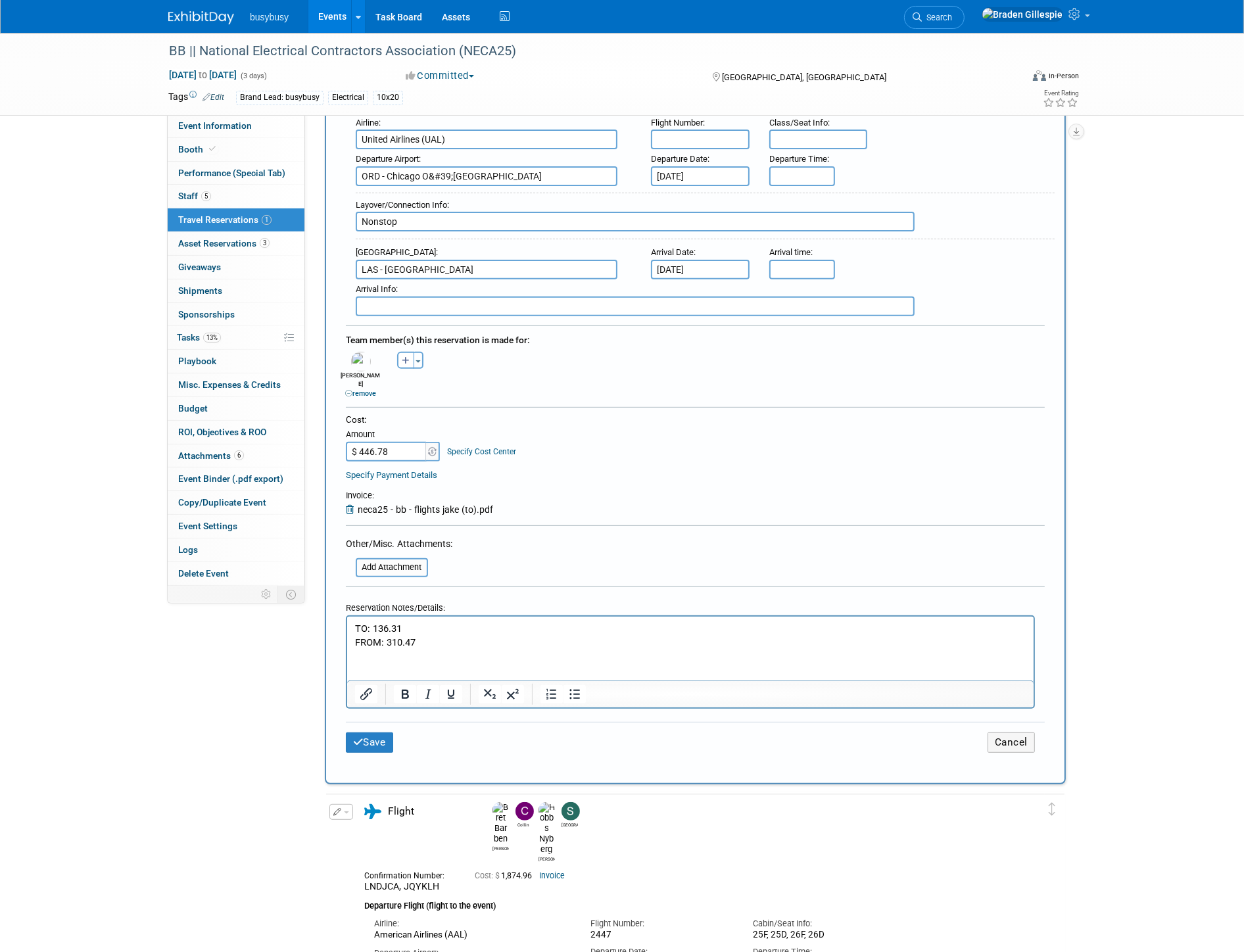
scroll to position [292, 0]
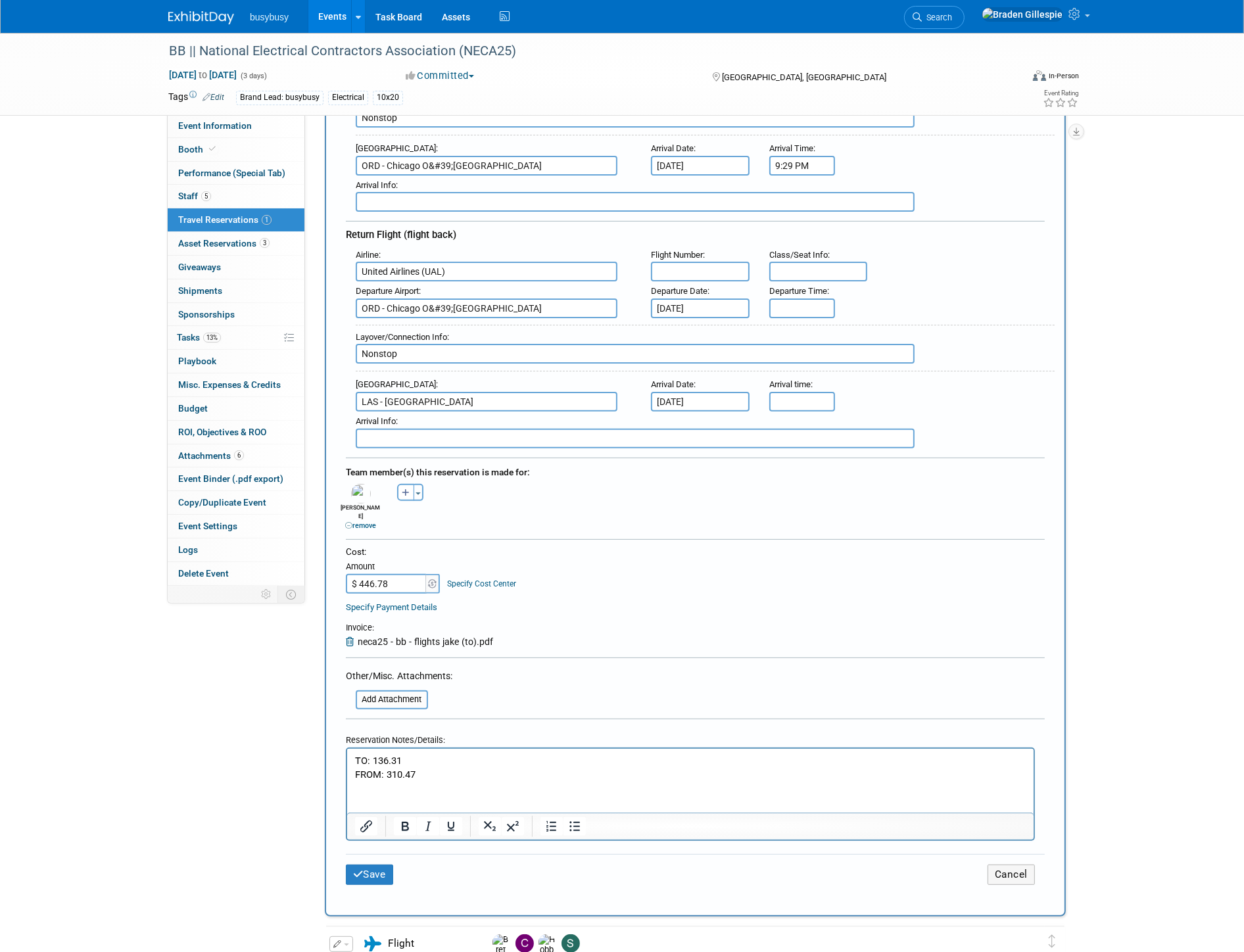
type input "JURUSN, OVM2XM"
click at [667, 268] on input "text" at bounding box center [700, 272] width 99 height 19
type input "1920"
click at [827, 262] on input "text" at bounding box center [819, 272] width 99 height 19
type input "25F"
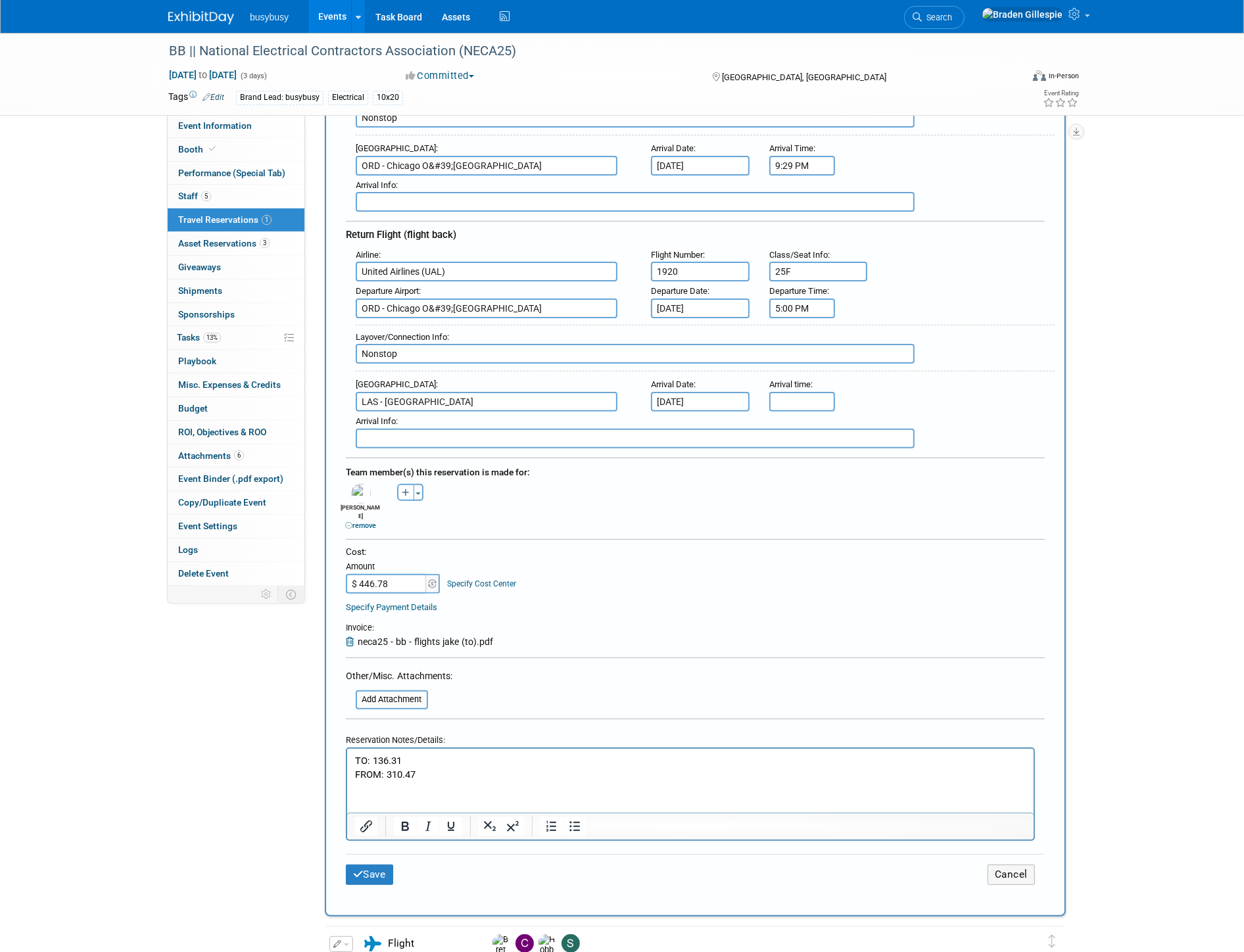
click at [795, 299] on input "5:00 PM" at bounding box center [802, 308] width 66 height 19
drag, startPoint x: 818, startPoint y: 300, endPoint x: 663, endPoint y: 298, distance: 155.0
click at [663, 298] on div "Departure Airport : ORD - Chicago O&#39;Hare International Airport Departure Da…" at bounding box center [700, 299] width 709 height 37
type input "4:15 PM"
drag, startPoint x: 818, startPoint y: 383, endPoint x: 698, endPoint y: 387, distance: 120.1
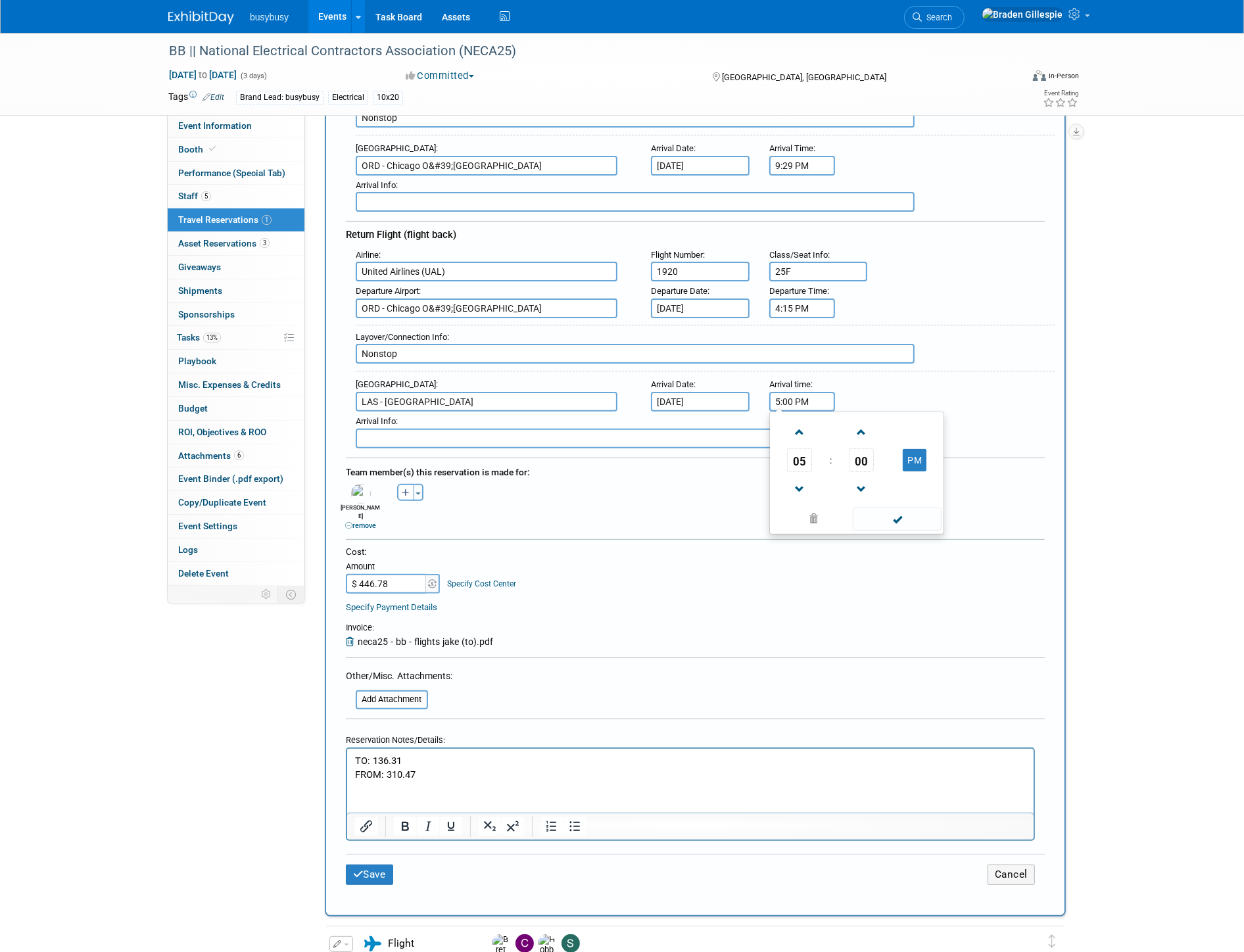
click at [699, 387] on div "Arrival Airport : LAS - McCarran International Airport Arrival Date : Sep 15, 2…" at bounding box center [700, 393] width 709 height 37
type input "6:13 PM"
click at [415, 692] on input "file" at bounding box center [348, 699] width 156 height 16
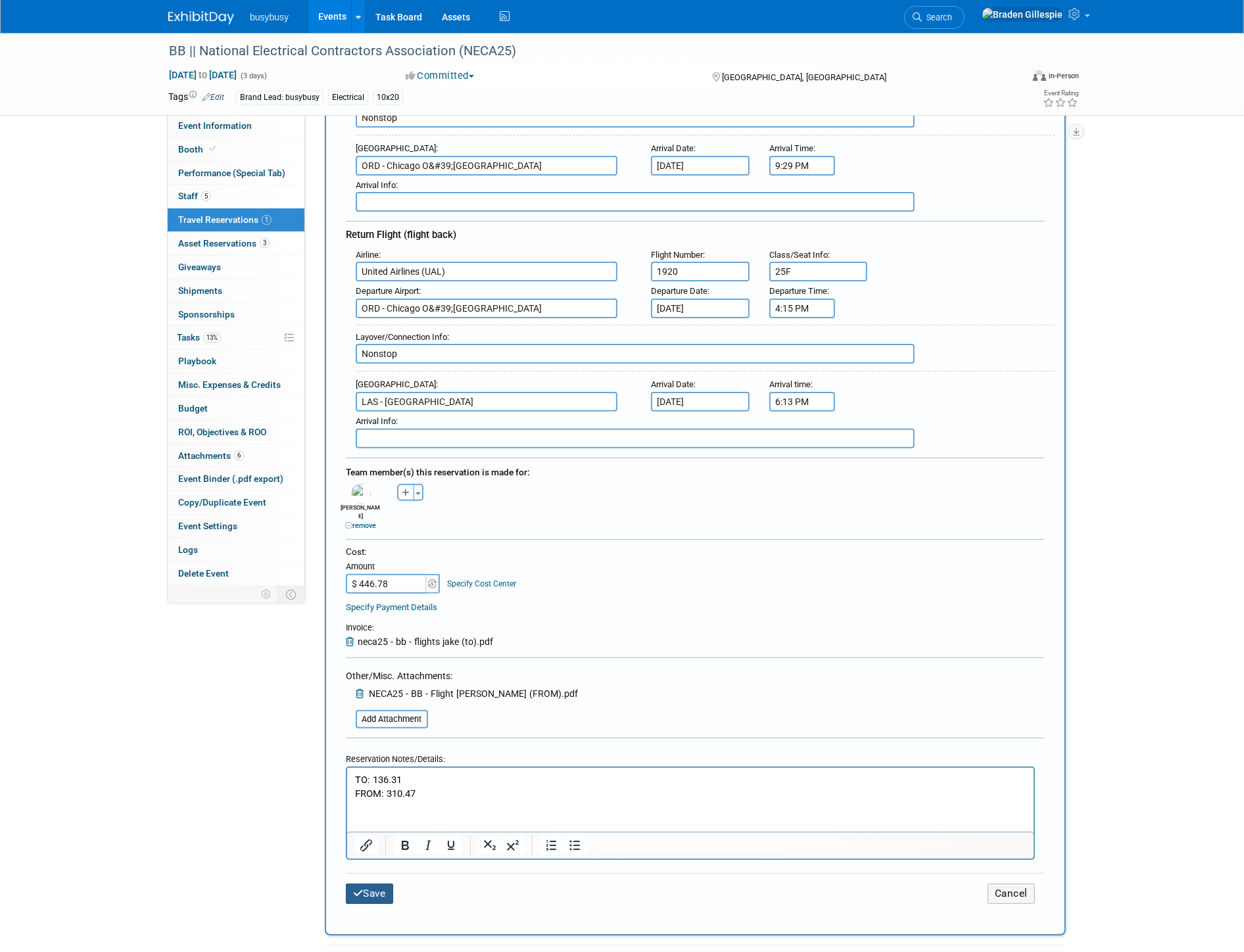
click at [376, 883] on button "Save" at bounding box center [370, 893] width 47 height 20
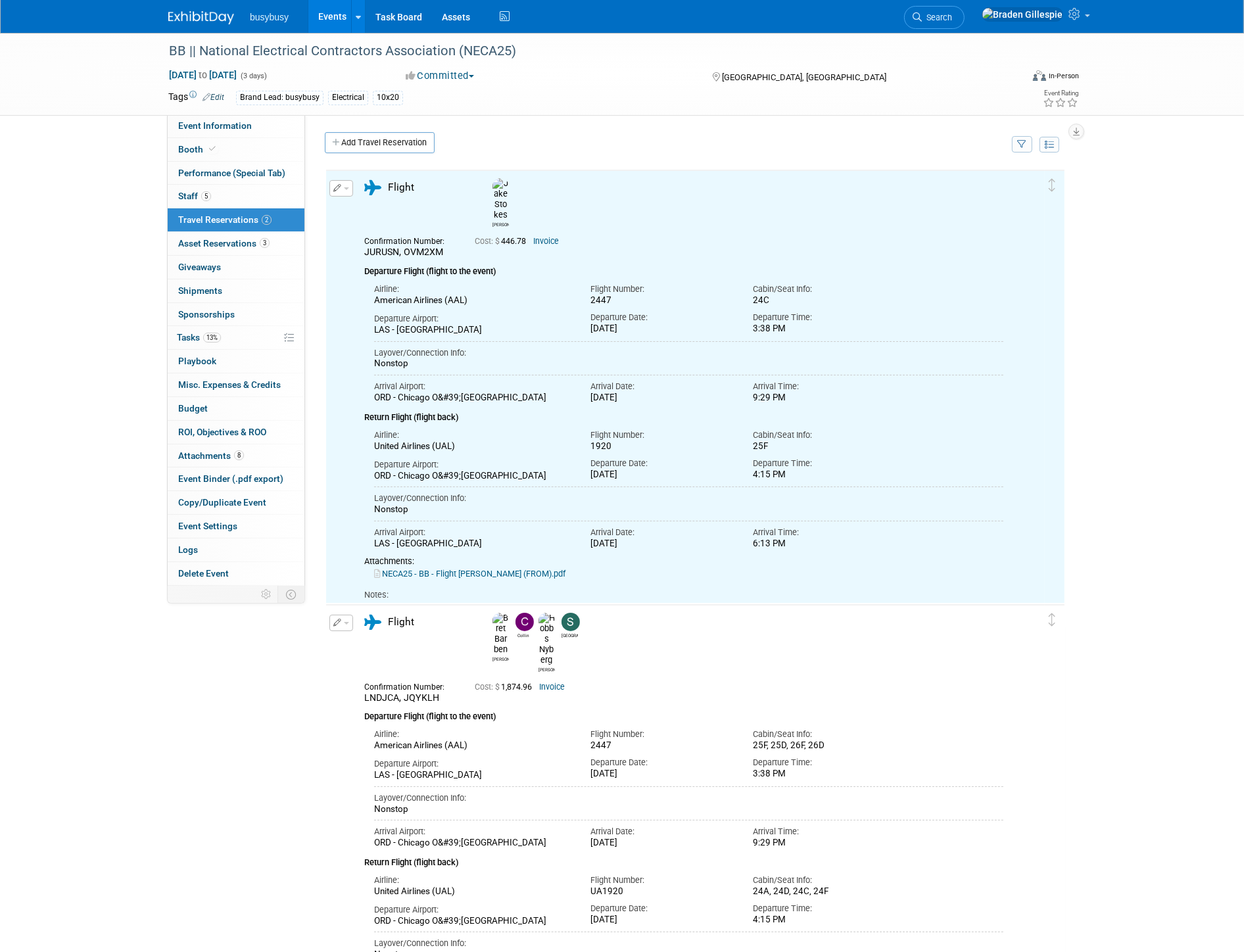
scroll to position [0, 0]
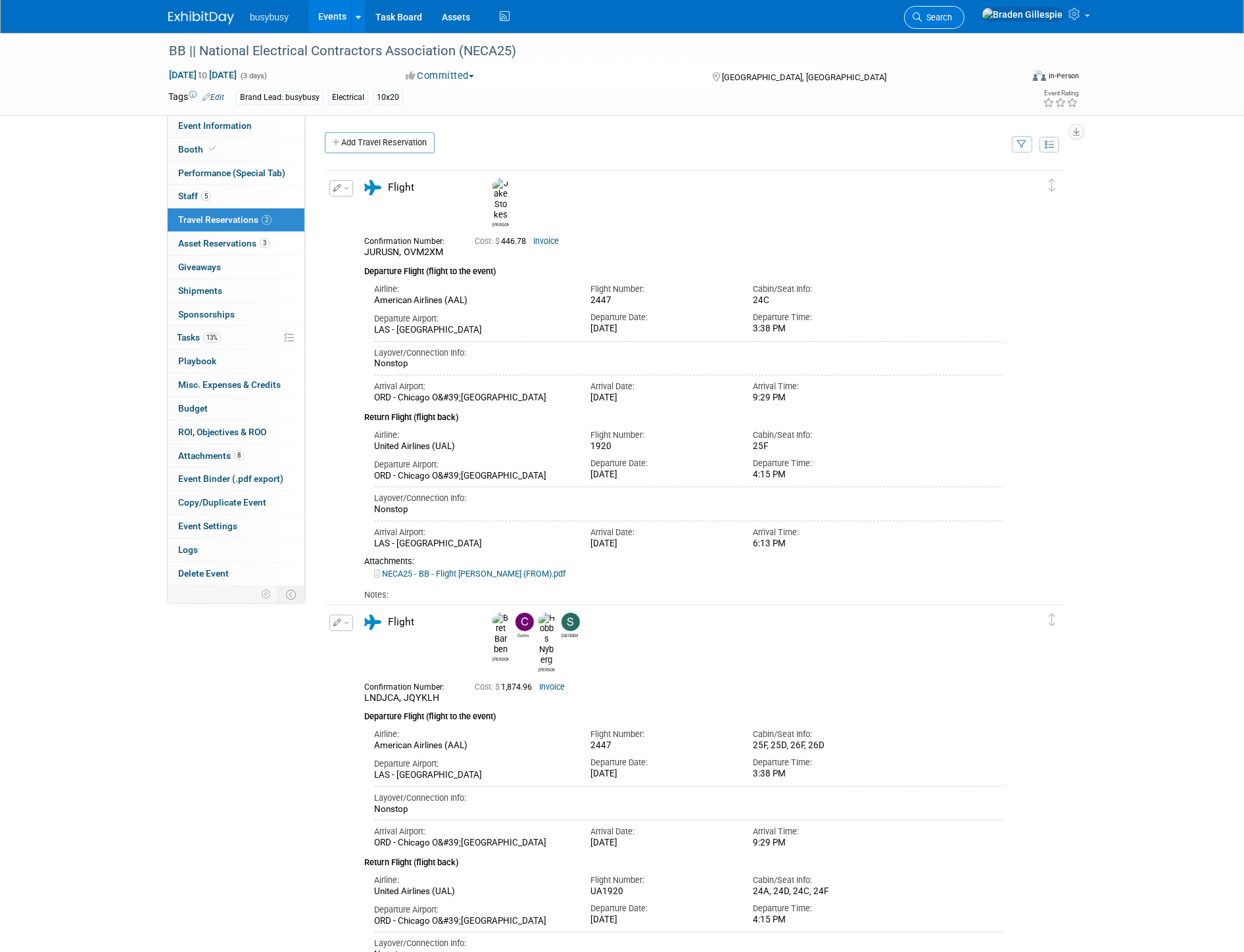
click at [965, 17] on link "Search" at bounding box center [934, 17] width 60 height 23
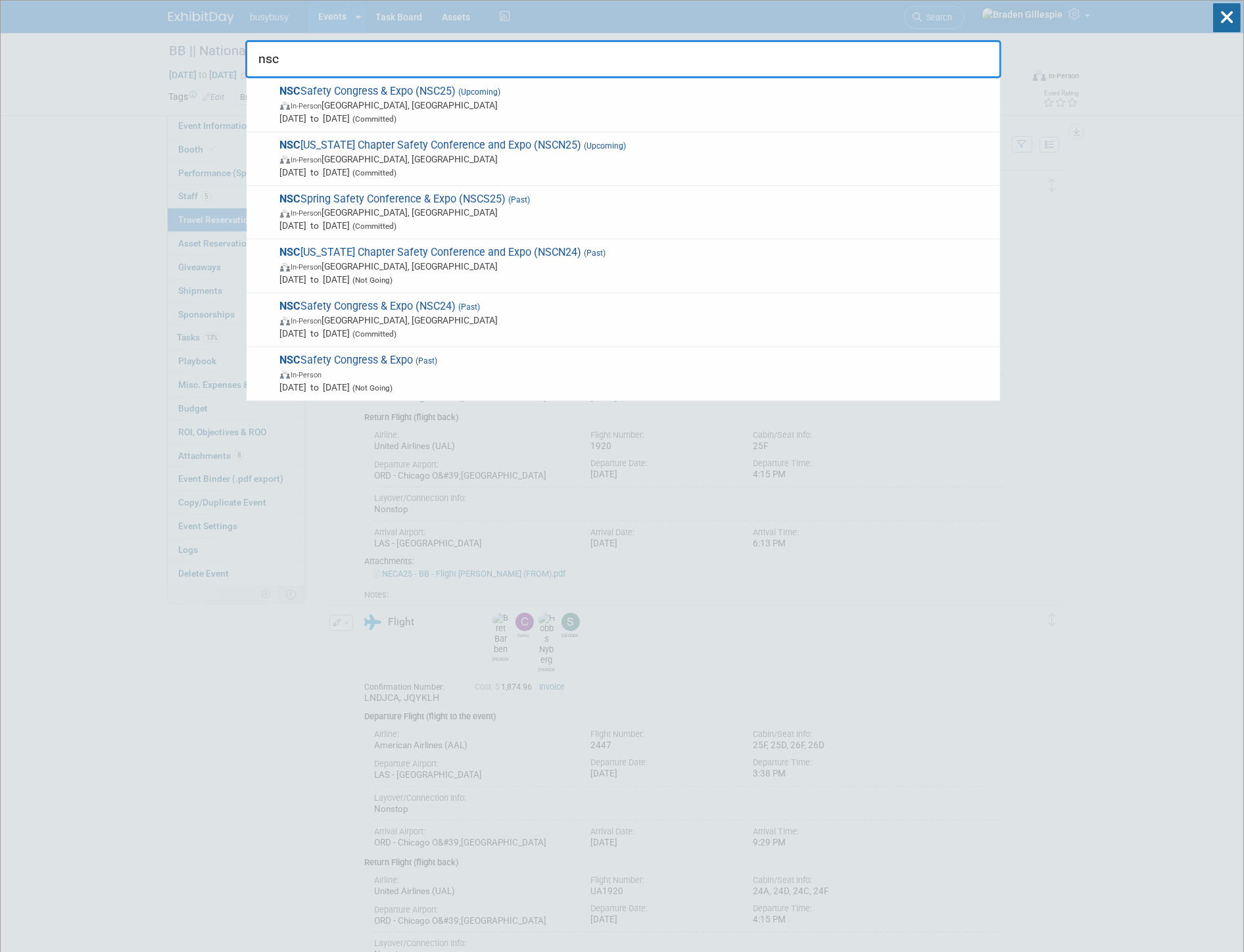
type input "nsc"
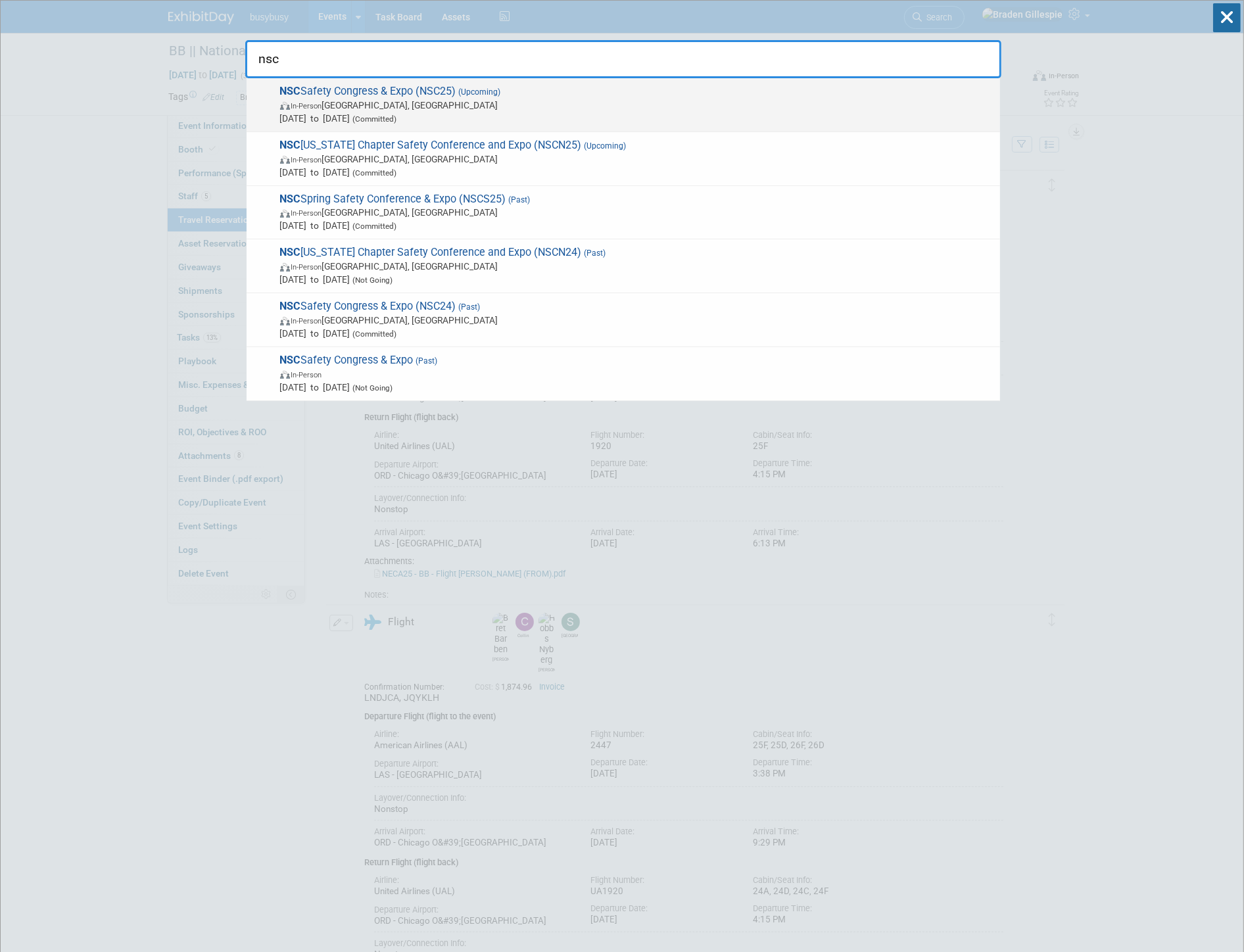
click at [893, 127] on div "NSC Safety Congress & Expo (NSC25) (Upcoming) In-Person Denver, CO Sep 15, 2025…" at bounding box center [623, 106] width 754 height 54
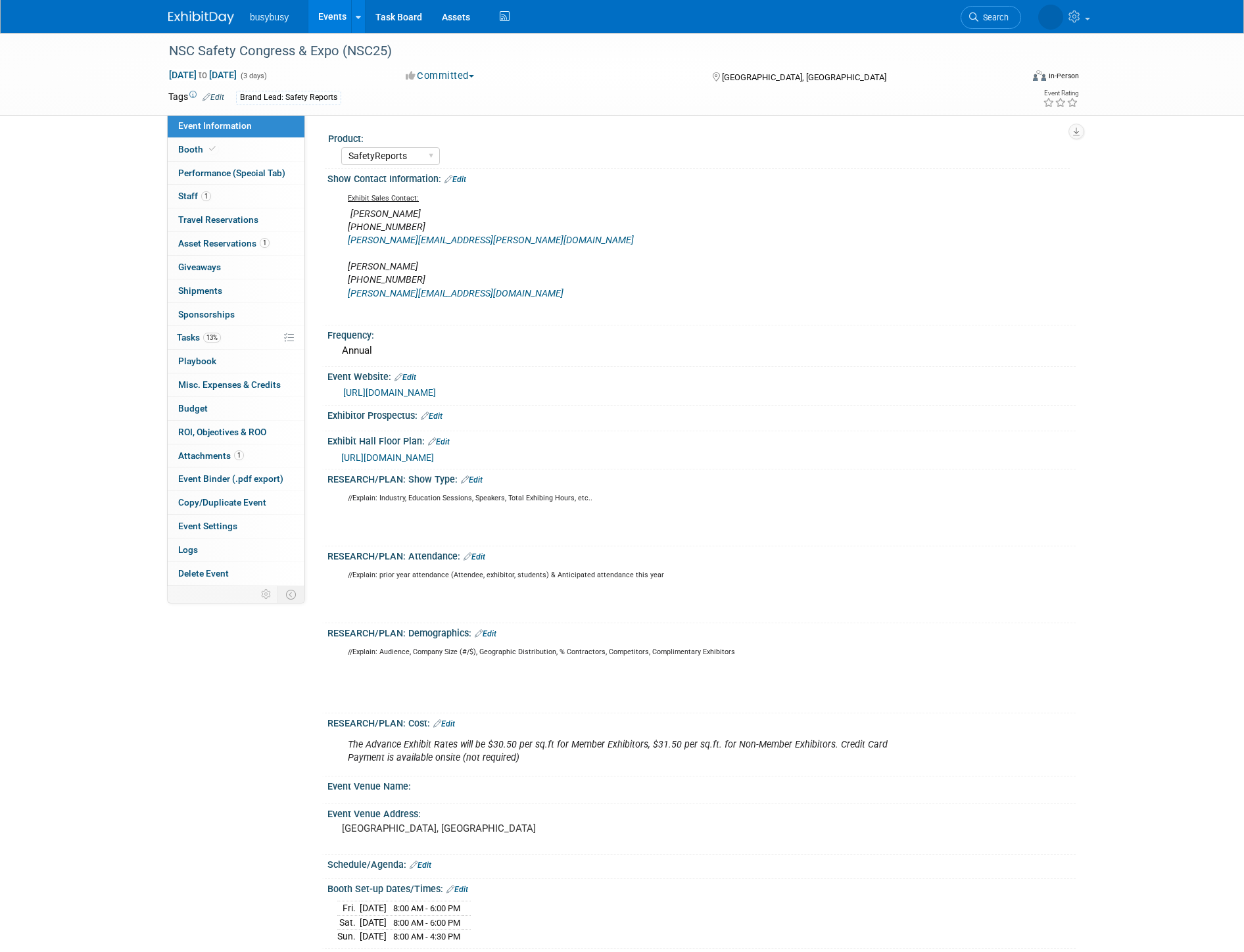
select select "SafetyReports"
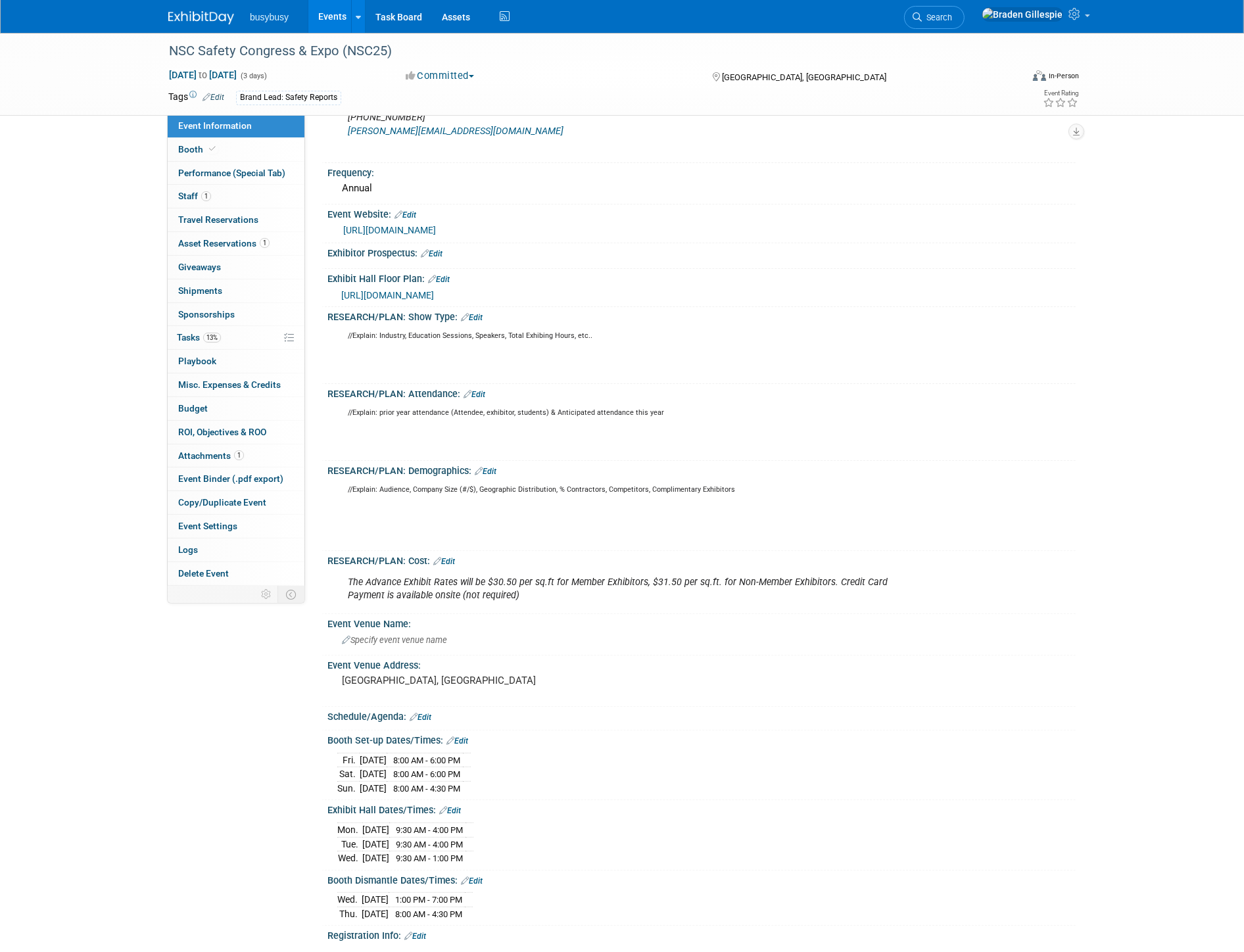
scroll to position [219, 0]
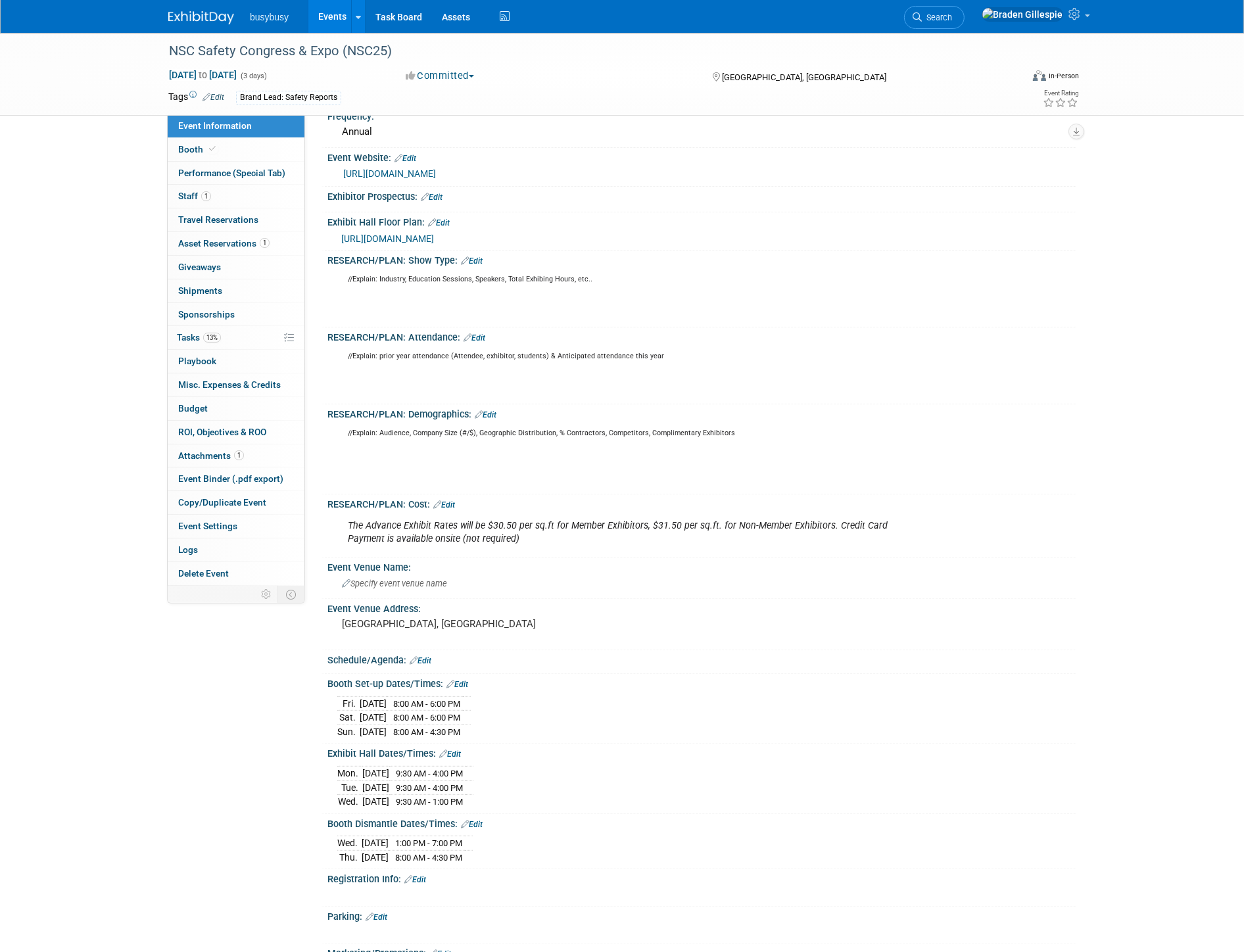
click at [194, 19] on img at bounding box center [201, 17] width 66 height 13
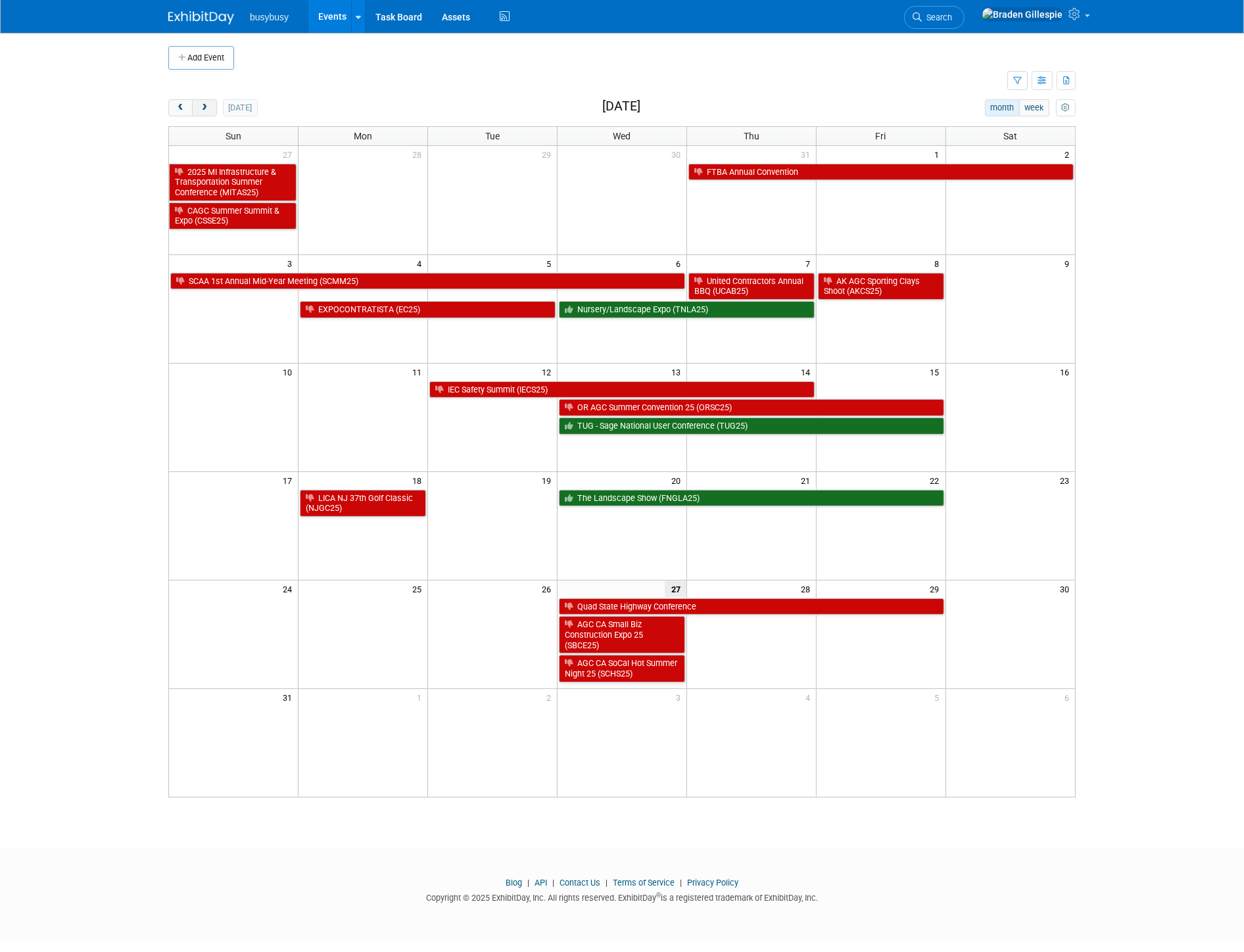
click at [210, 110] on button "next" at bounding box center [204, 108] width 24 height 17
